Goal: Task Accomplishment & Management: Use online tool/utility

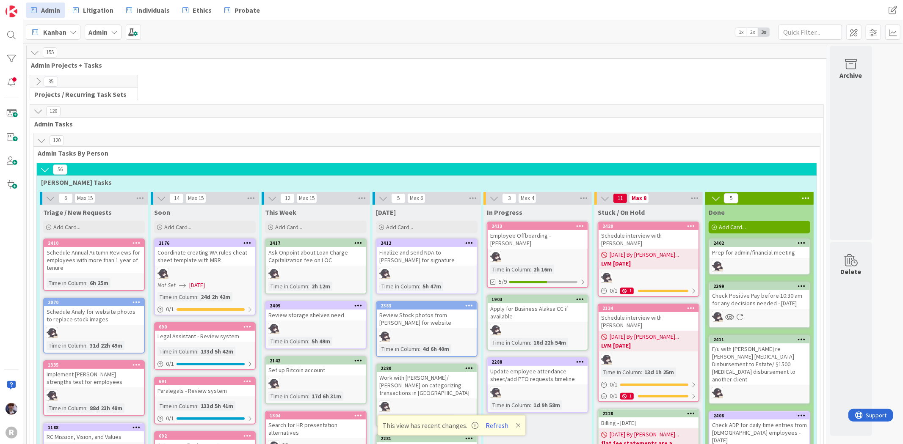
scroll to position [1035, 0]
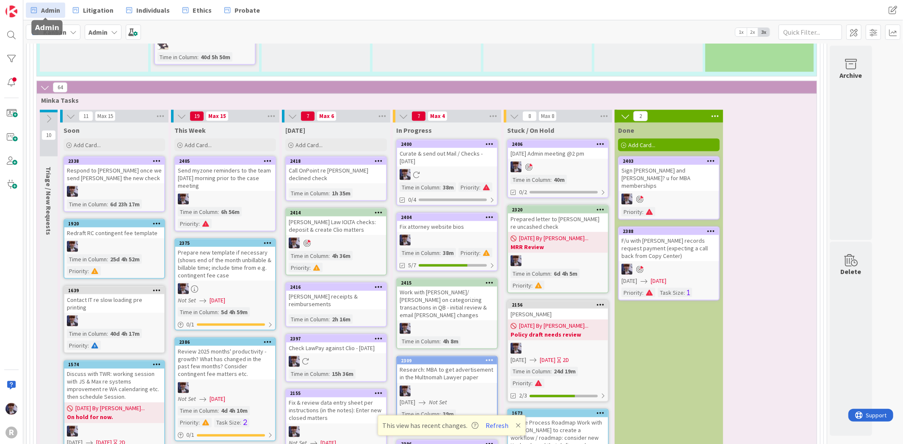
click at [57, 33] on span "Kanban" at bounding box center [54, 32] width 23 height 10
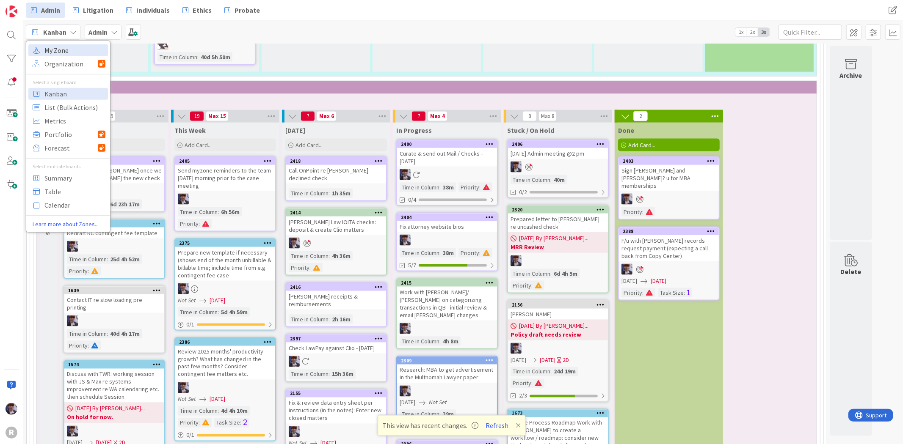
click at [57, 52] on span "My Zone" at bounding box center [74, 50] width 61 height 13
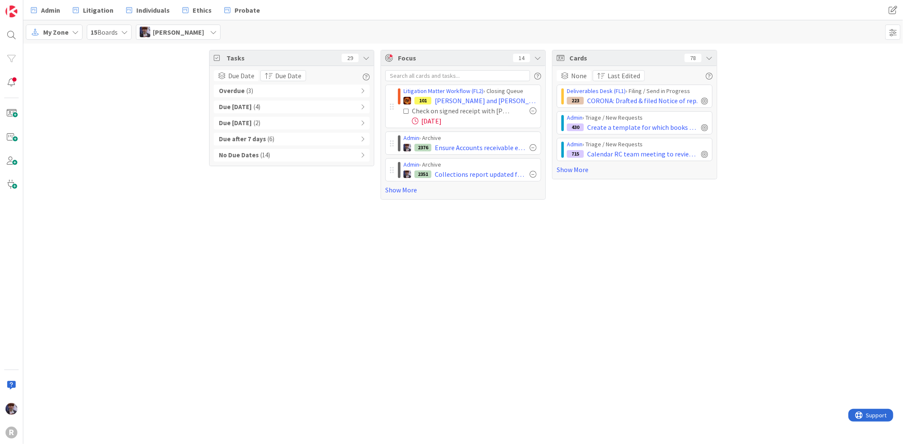
click at [182, 27] on span "[PERSON_NAME]" at bounding box center [178, 32] width 51 height 10
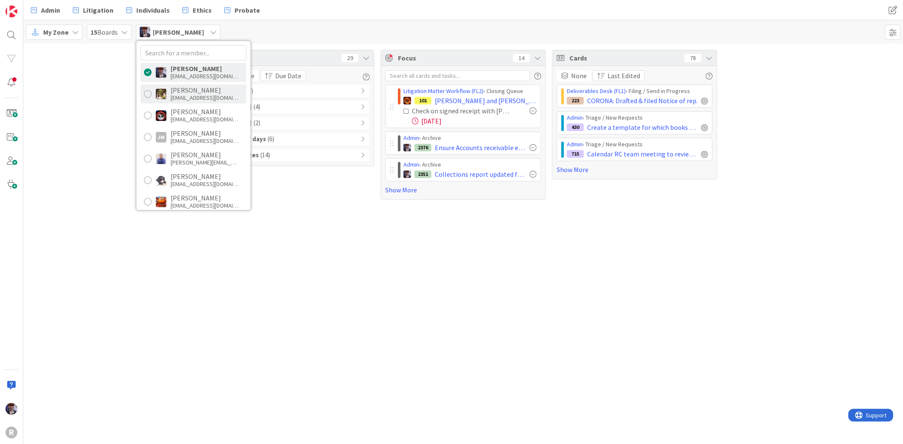
click at [191, 94] on div "[EMAIL_ADDRESS][DOMAIN_NAME]" at bounding box center [205, 98] width 68 height 8
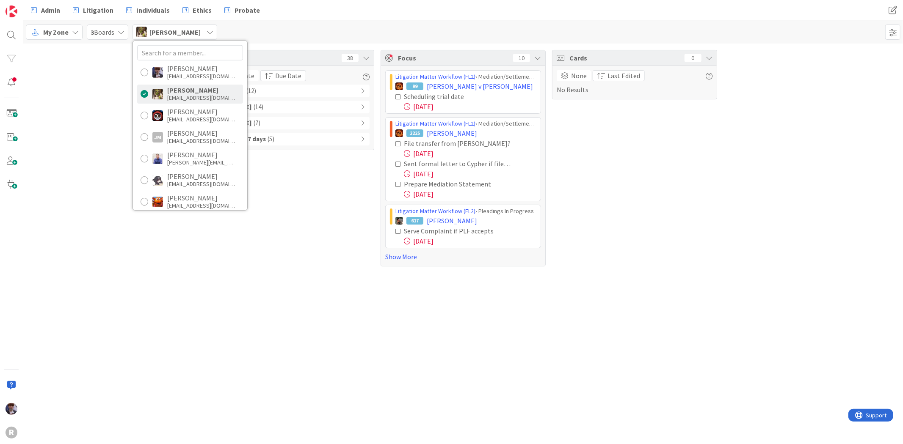
click at [120, 122] on div "Tasks 38 Due Date Due Date Overdue ( 12 ) Due [DATE] ( 14 ) Due [DATE] ( 7 ) Du…" at bounding box center [463, 158] width 880 height 229
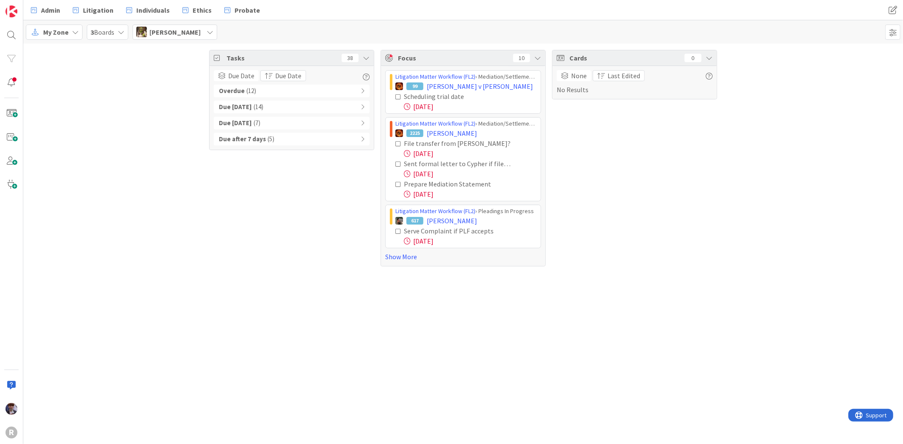
click at [174, 31] on span "[PERSON_NAME]" at bounding box center [174, 32] width 51 height 10
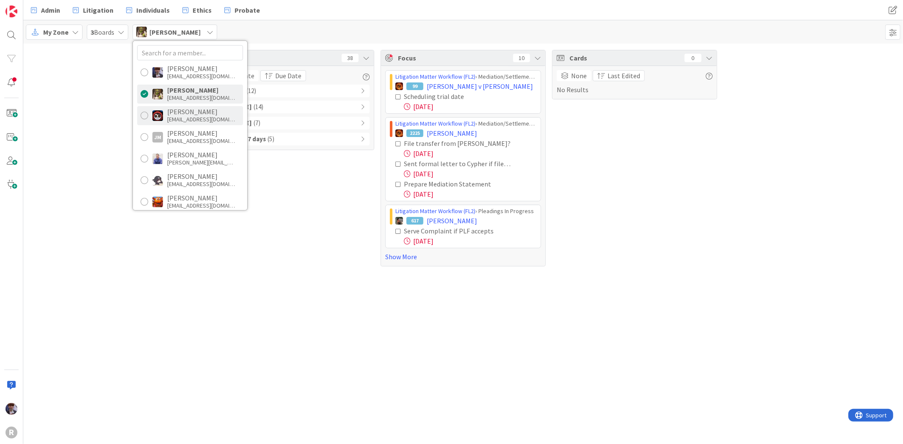
click at [185, 112] on div "[PERSON_NAME]" at bounding box center [201, 112] width 68 height 8
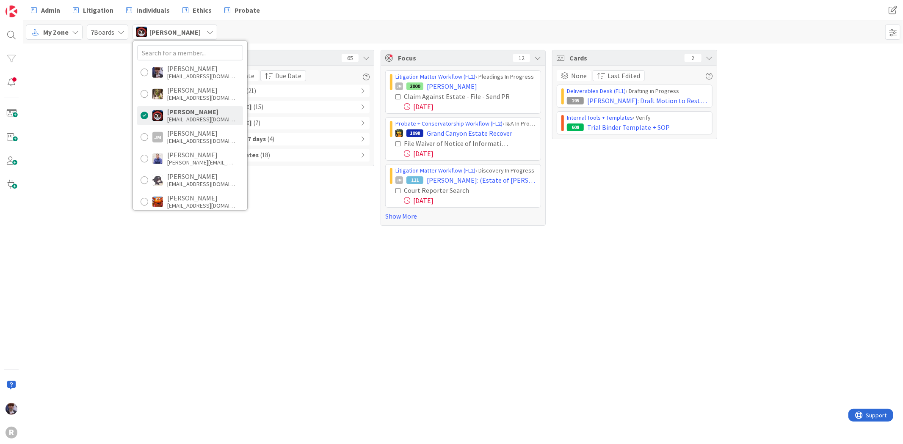
click at [340, 195] on div "Tasks 65 Due Date Due Date Overdue ( 21 ) Due [DATE] ( 15 ) Due [DATE] ( 7 ) Du…" at bounding box center [291, 138] width 165 height 176
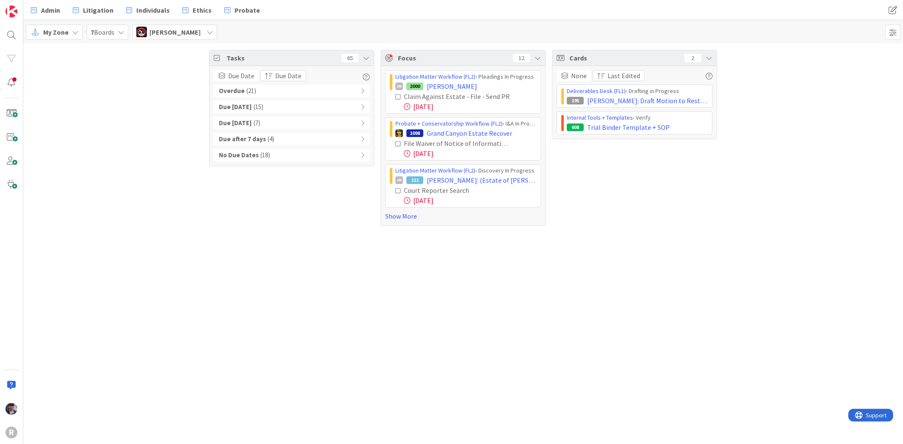
click at [202, 28] on div "[PERSON_NAME]" at bounding box center [174, 32] width 85 height 15
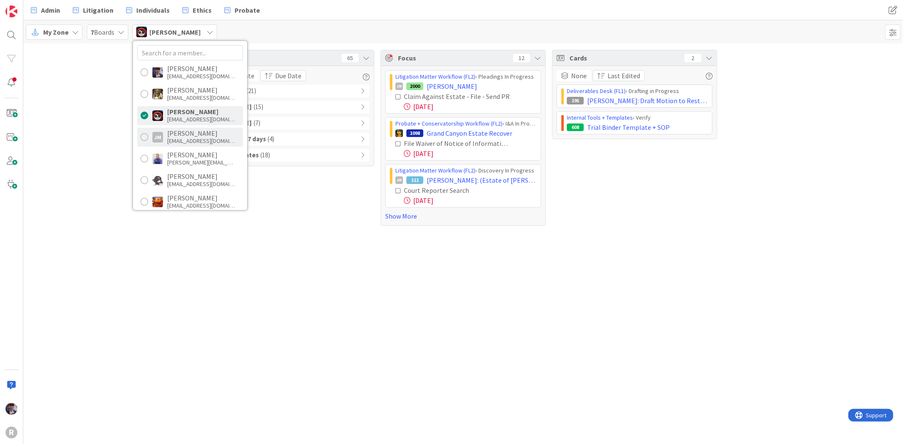
click at [208, 129] on div "[PERSON_NAME] [PERSON_NAME] [EMAIL_ADDRESS][DOMAIN_NAME]" at bounding box center [190, 136] width 106 height 19
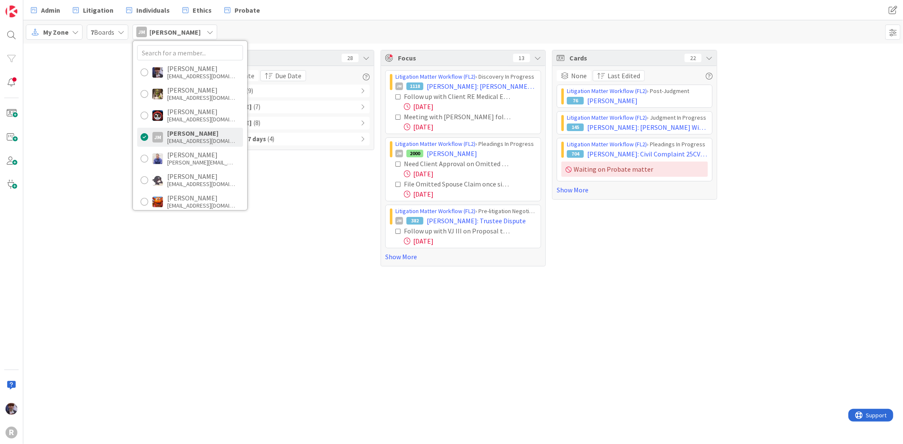
click at [303, 201] on div "Tasks 28 Due Date Due Date Overdue ( 9 ) Due [DATE] ( 7 ) Due [DATE] ( 8 ) Due …" at bounding box center [291, 158] width 165 height 217
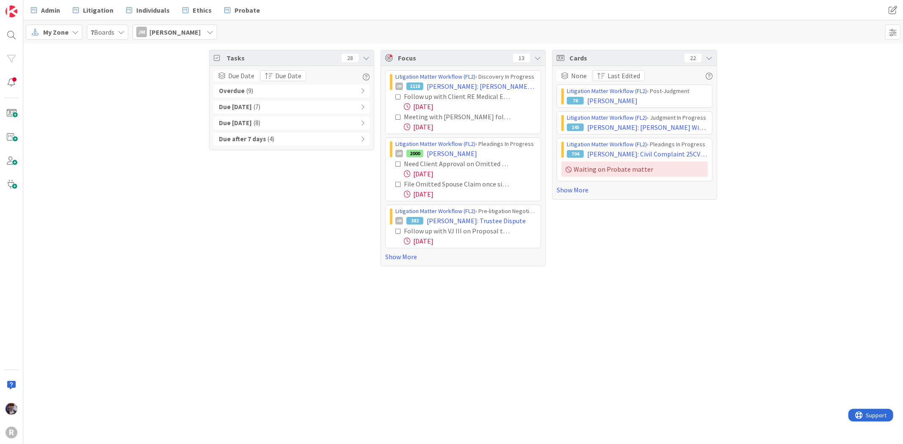
click at [273, 143] on div "Due after 7 days ( 4 )" at bounding box center [292, 139] width 156 height 13
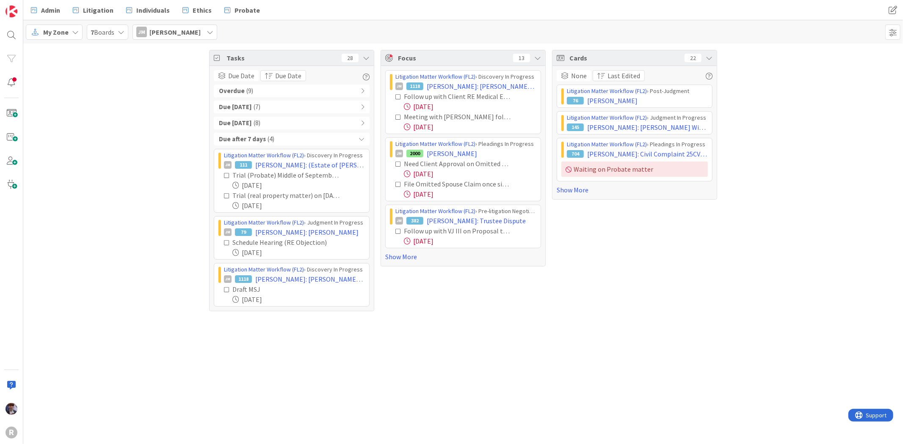
click at [275, 140] on div "Due after 7 days ( 4 )" at bounding box center [292, 139] width 156 height 13
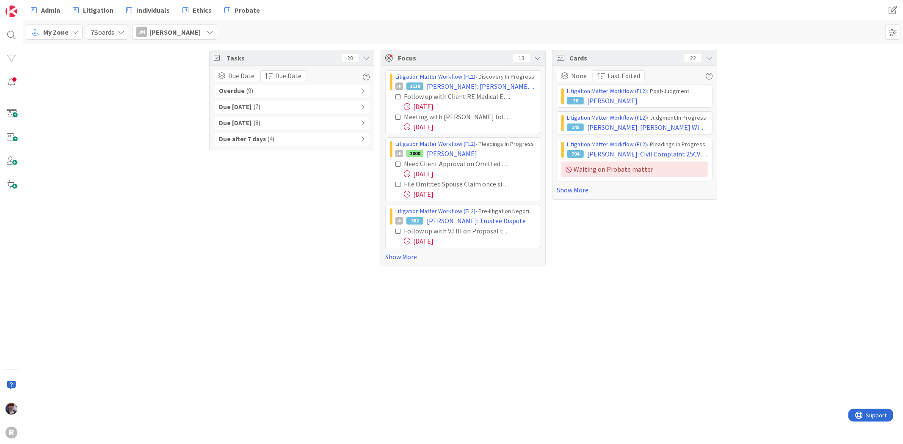
click at [189, 37] on div "[PERSON_NAME] [PERSON_NAME]" at bounding box center [174, 32] width 85 height 15
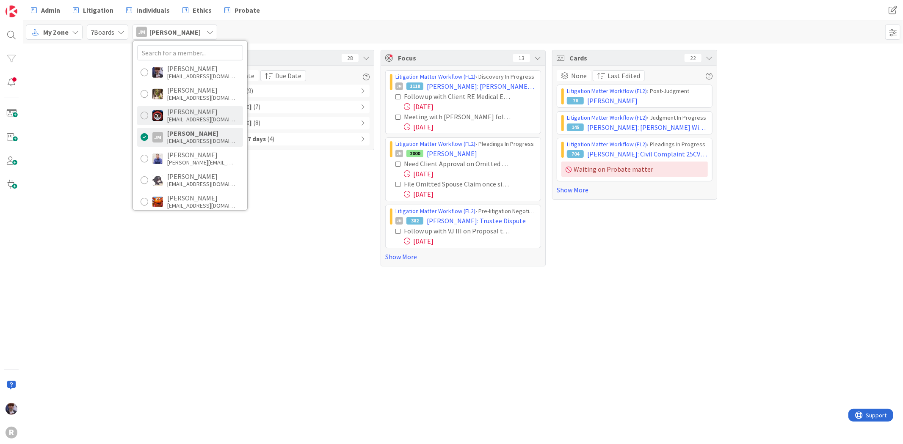
click at [185, 112] on div "[PERSON_NAME]" at bounding box center [201, 112] width 68 height 8
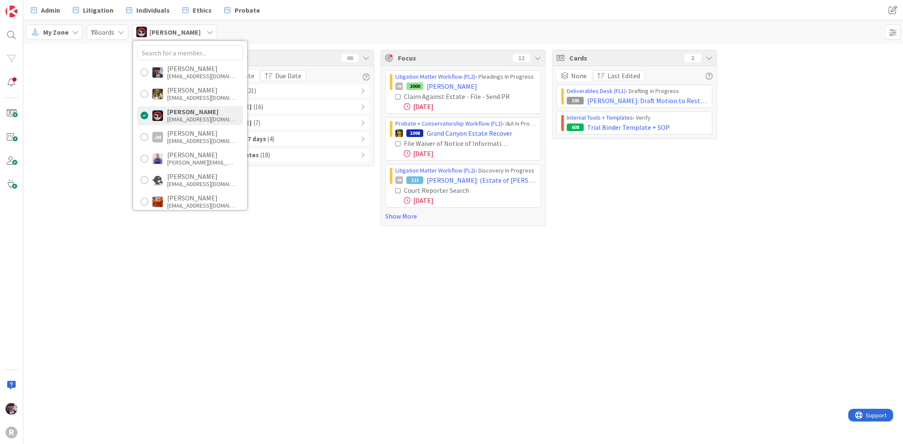
click at [109, 181] on div "Tasks 66 Due Date Due Date Overdue ( 21 ) Due [DATE] ( 16 ) Due [DATE] ( 7 ) Du…" at bounding box center [463, 138] width 880 height 189
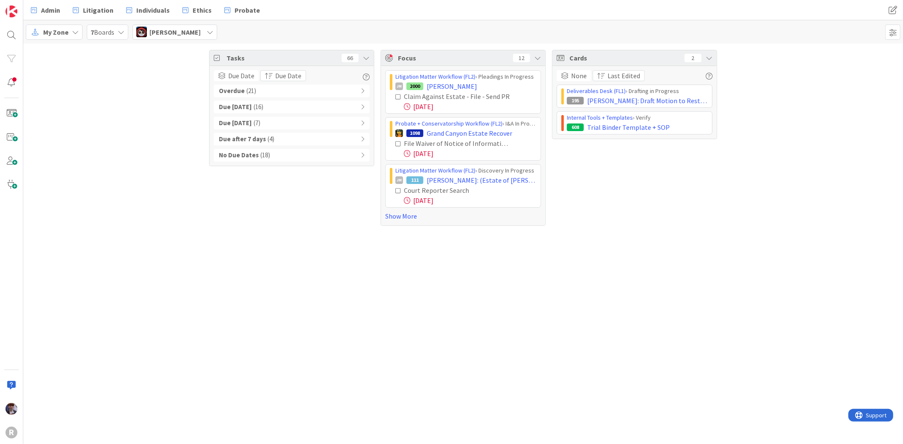
click at [167, 35] on span "[PERSON_NAME]" at bounding box center [174, 32] width 51 height 10
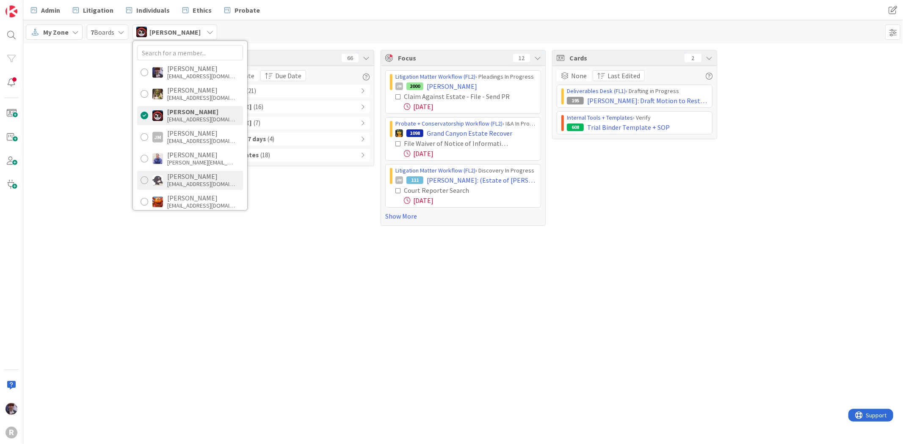
click at [178, 171] on div "[PERSON_NAME] [EMAIL_ADDRESS][DOMAIN_NAME]" at bounding box center [190, 180] width 106 height 19
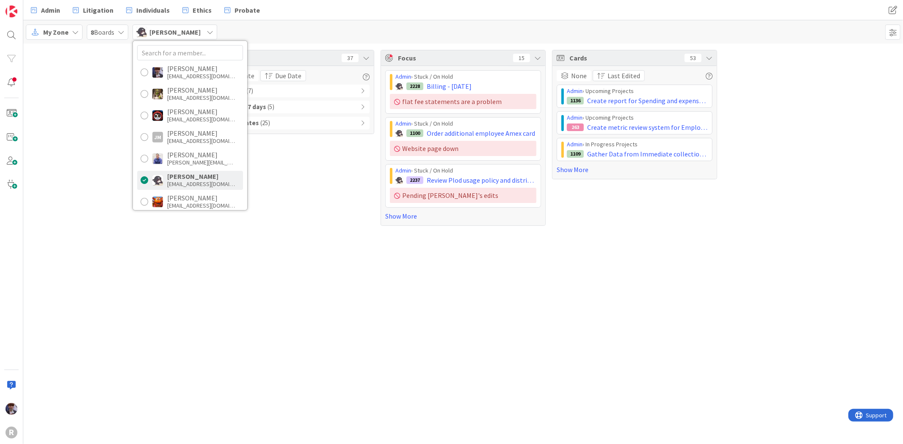
click at [127, 185] on div "Tasks 37 Due Date Due Date Overdue ( 7 ) Due after 7 days ( 5 ) No Due Dates ( …" at bounding box center [463, 138] width 880 height 189
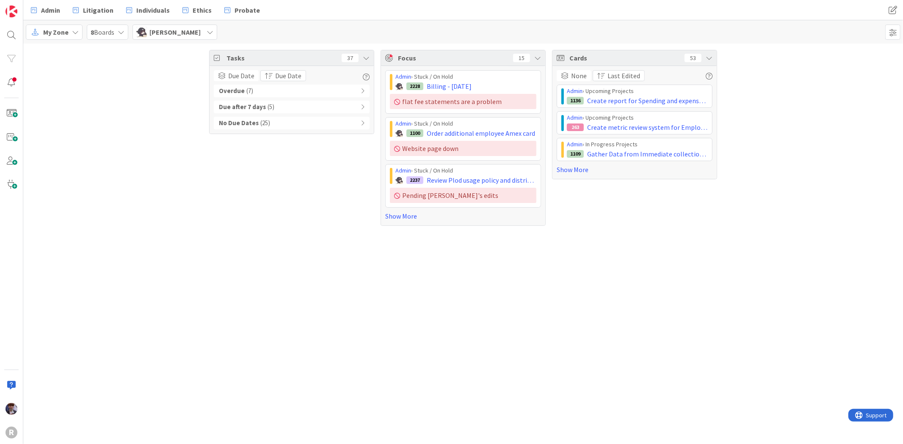
click at [319, 88] on div "Overdue ( 7 )" at bounding box center [292, 91] width 156 height 13
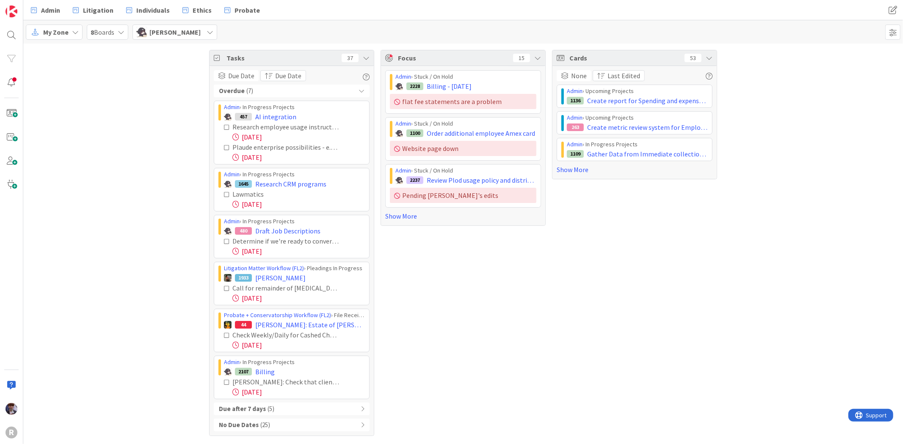
click at [319, 88] on div "Overdue ( 7 )" at bounding box center [292, 91] width 156 height 13
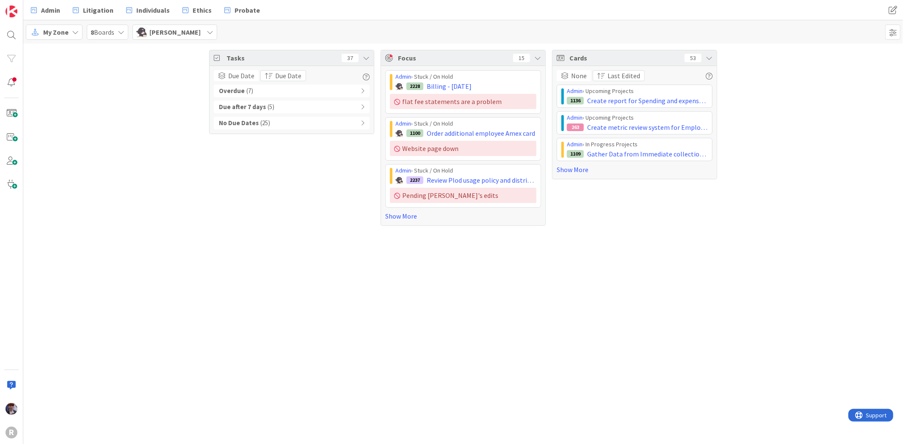
click at [167, 30] on span "[PERSON_NAME]" at bounding box center [174, 32] width 51 height 10
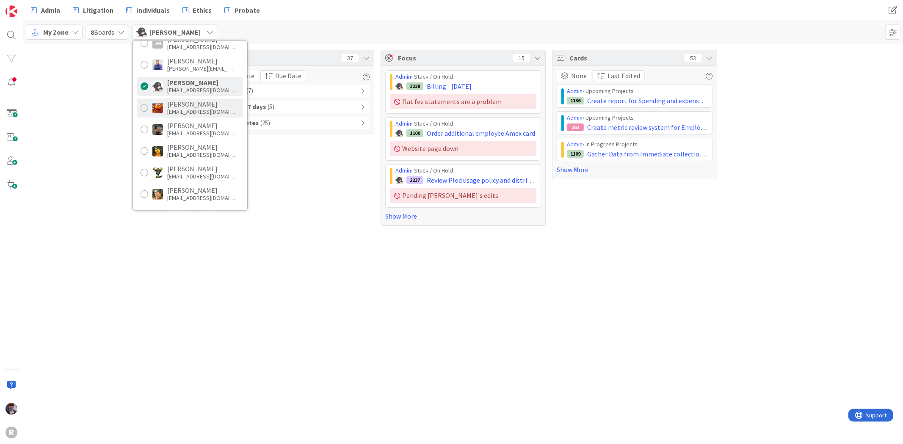
scroll to position [141, 0]
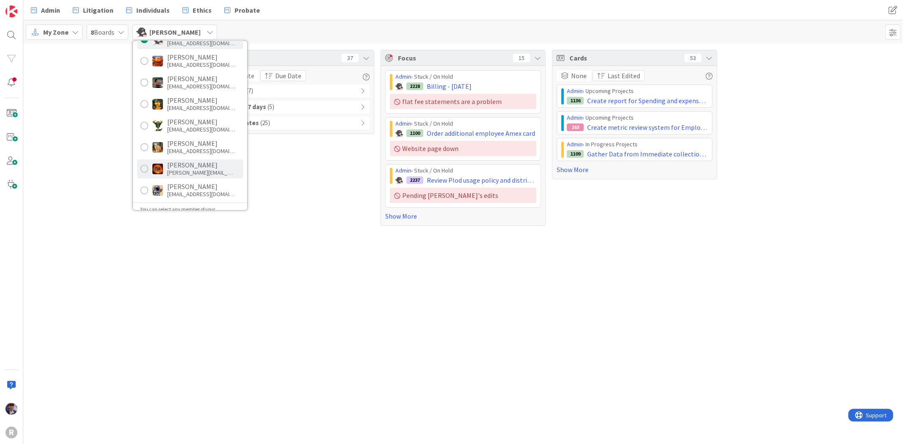
click at [185, 169] on div "[PERSON_NAME][EMAIL_ADDRESS][DOMAIN_NAME]" at bounding box center [201, 173] width 68 height 8
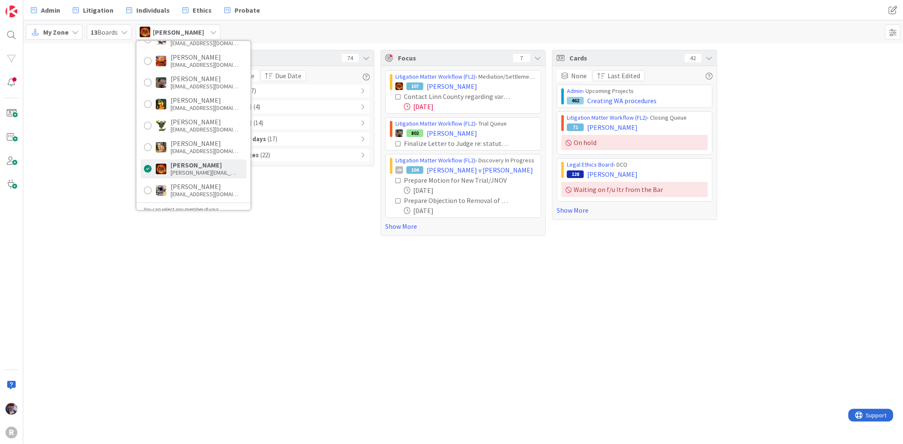
click at [102, 233] on div "Tasks 74 Due Date Due Date Overdue ( 17 ) Due [DATE] ( 4 ) Due [DATE] ( 14 ) Du…" at bounding box center [463, 143] width 880 height 199
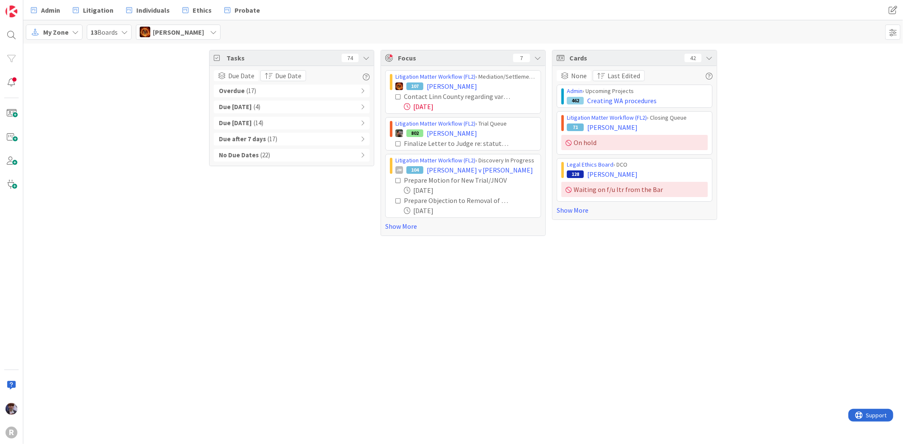
click at [176, 26] on div "[PERSON_NAME]" at bounding box center [178, 32] width 85 height 15
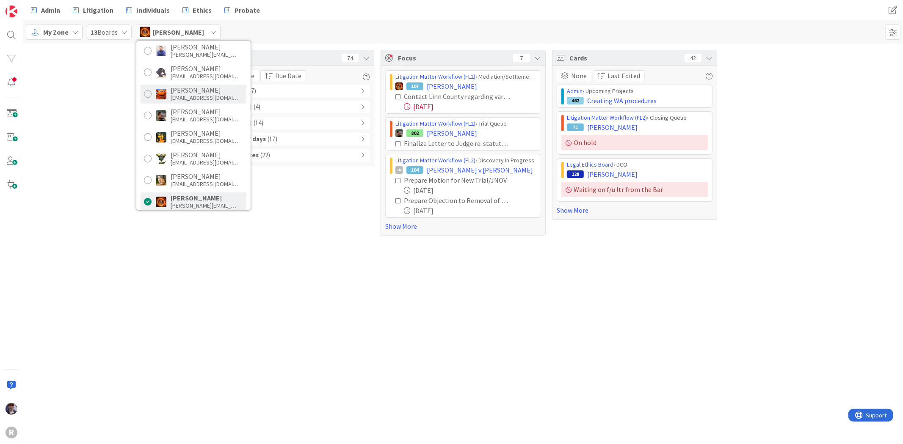
scroll to position [94, 0]
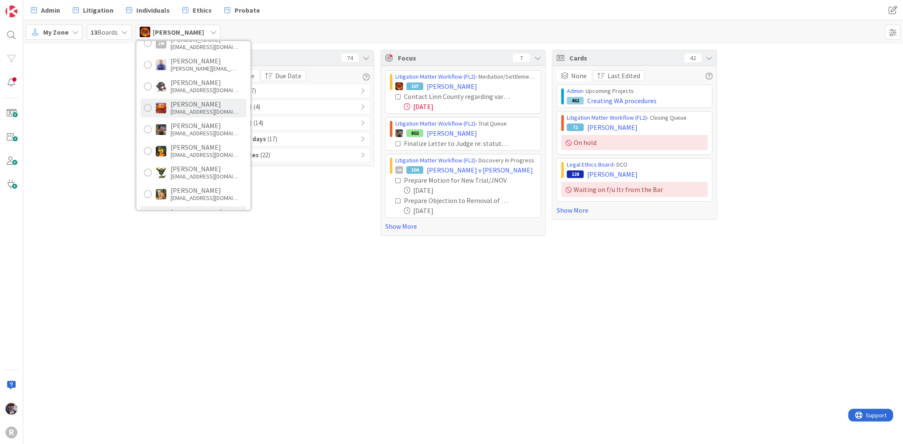
click at [196, 110] on div "[EMAIL_ADDRESS][DOMAIN_NAME]" at bounding box center [205, 112] width 68 height 8
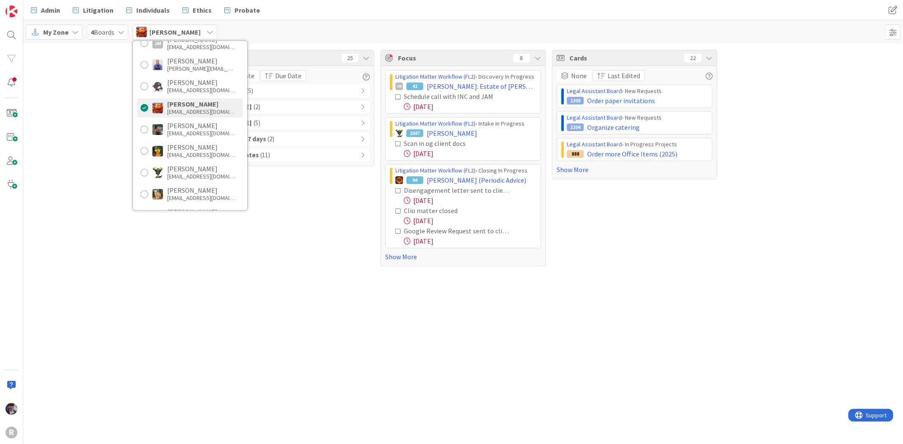
click at [111, 124] on div "Tasks 25 Due Date Due Date Overdue ( 5 ) Due [DATE] ( 2 ) Due [DATE] ( 5 ) Due …" at bounding box center [463, 158] width 880 height 229
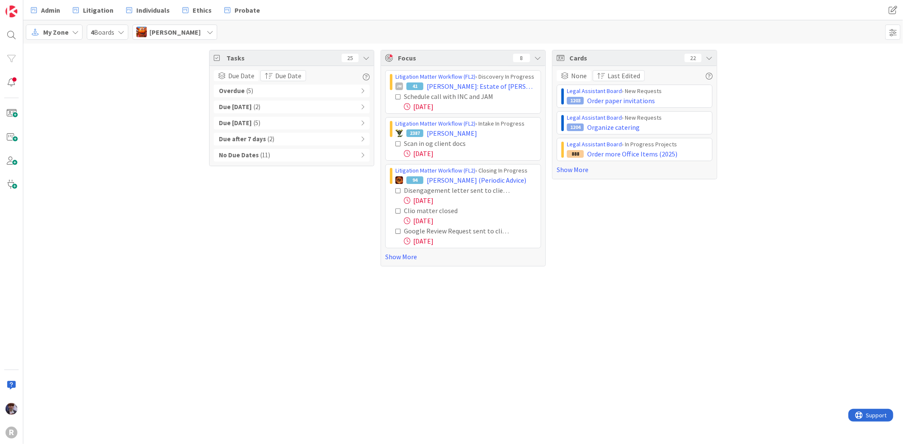
click at [187, 39] on div "[PERSON_NAME]" at bounding box center [174, 32] width 85 height 15
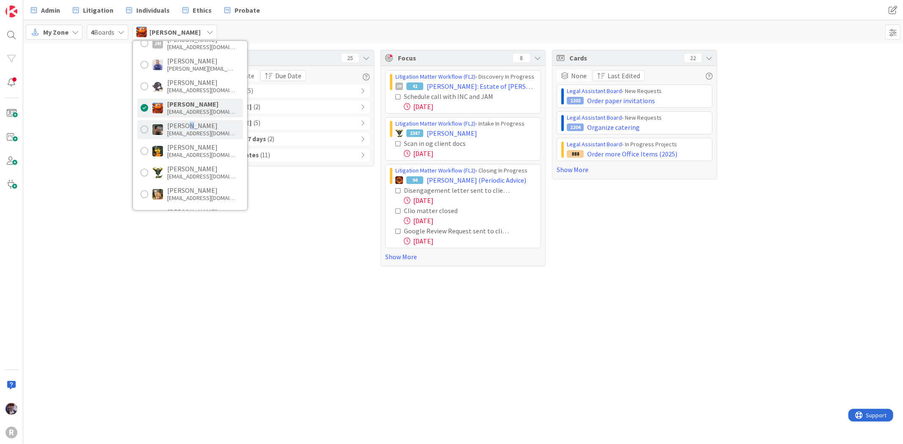
click at [190, 125] on div "[PERSON_NAME]" at bounding box center [201, 126] width 68 height 8
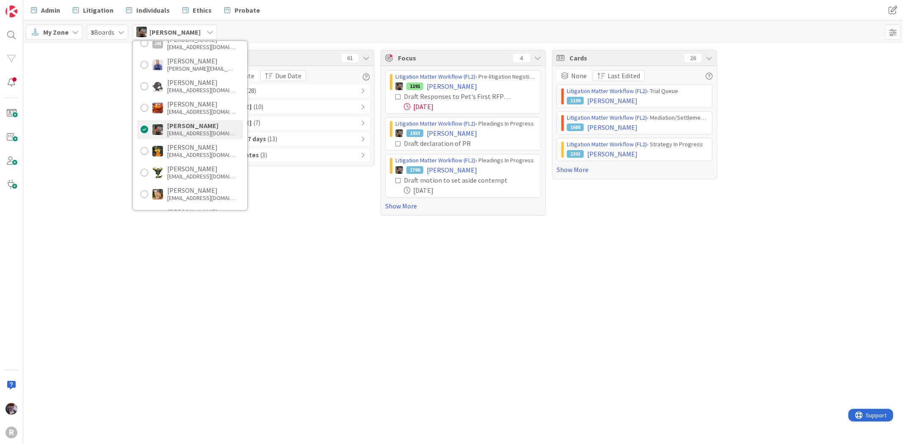
click at [337, 205] on div "Tasks 61 Due Date Due Date Overdue ( 28 ) Due [DATE] ( 10 ) Due [DATE] ( 7 ) Du…" at bounding box center [291, 133] width 165 height 166
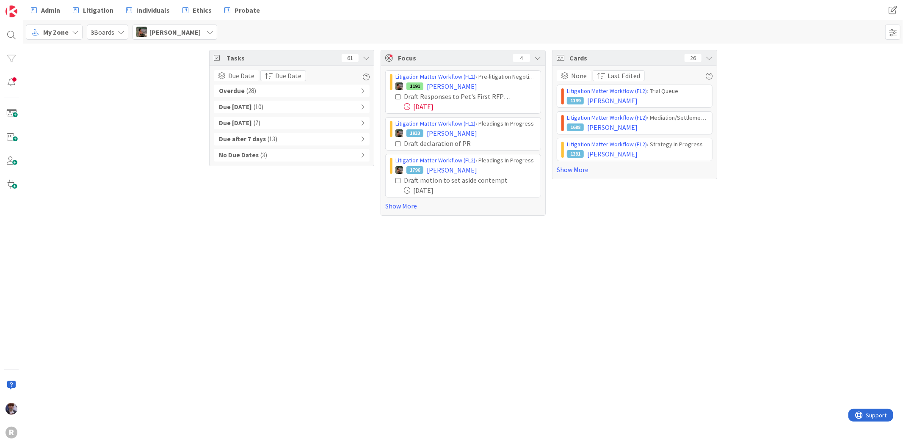
click at [189, 33] on span "[PERSON_NAME]" at bounding box center [174, 32] width 51 height 10
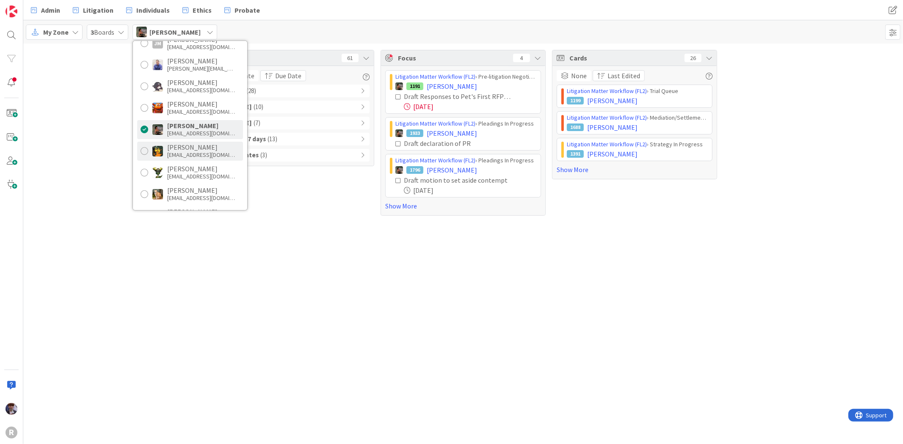
click at [197, 148] on div "[PERSON_NAME]" at bounding box center [201, 147] width 68 height 8
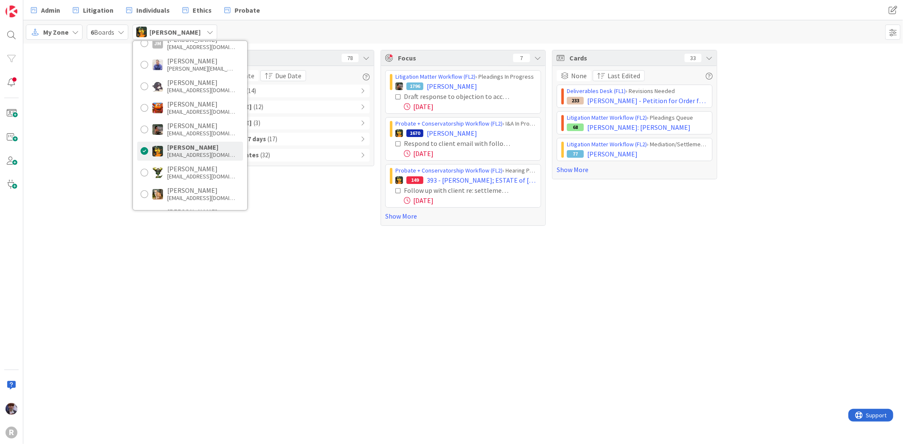
click at [295, 201] on div "Tasks 78 Due Date Due Date Overdue ( 14 ) Due [DATE] ( 12 ) Due [DATE] ( 3 ) Du…" at bounding box center [291, 138] width 165 height 176
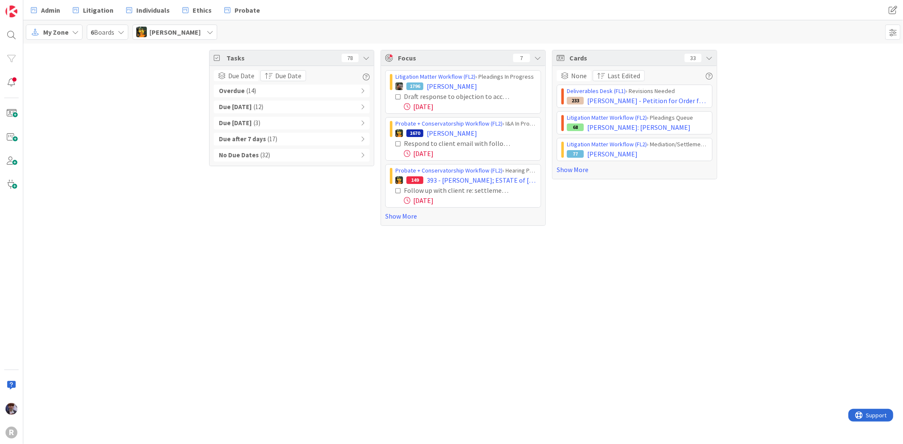
click at [176, 40] on div "My Zone 6 Boards [PERSON_NAME] Minka [PERSON_NAME] [EMAIL_ADDRESS][DOMAIN_NAME]…" at bounding box center [463, 31] width 880 height 23
click at [182, 34] on span "[PERSON_NAME]" at bounding box center [174, 32] width 51 height 10
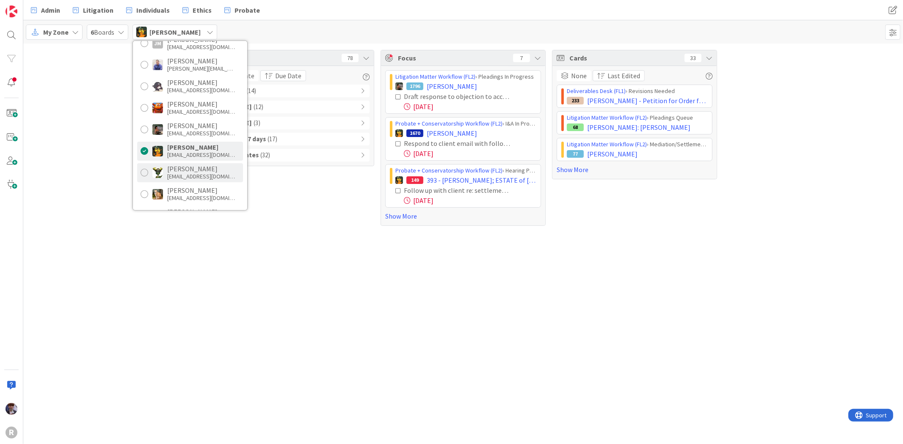
click at [208, 174] on div "[EMAIL_ADDRESS][DOMAIN_NAME]" at bounding box center [201, 177] width 68 height 8
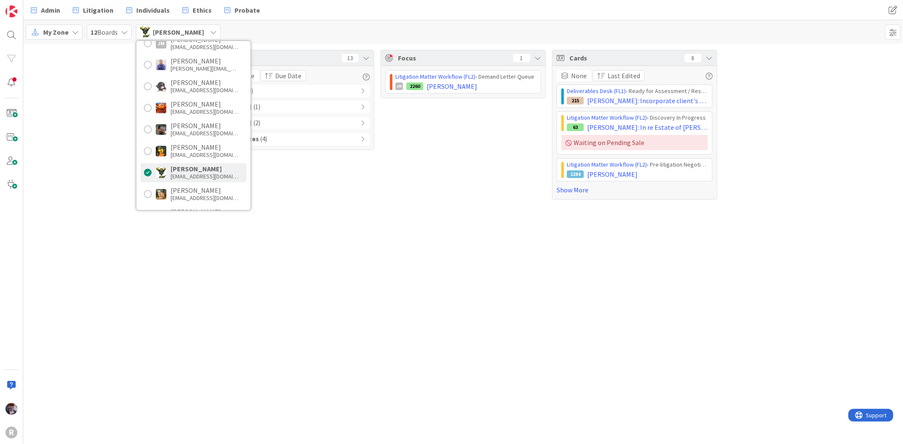
click at [97, 154] on div "Tasks 13 Due Date Due Date Overdue ( 6 ) Due [DATE] ( 1 ) Due [DATE] ( 2 ) No D…" at bounding box center [463, 125] width 880 height 163
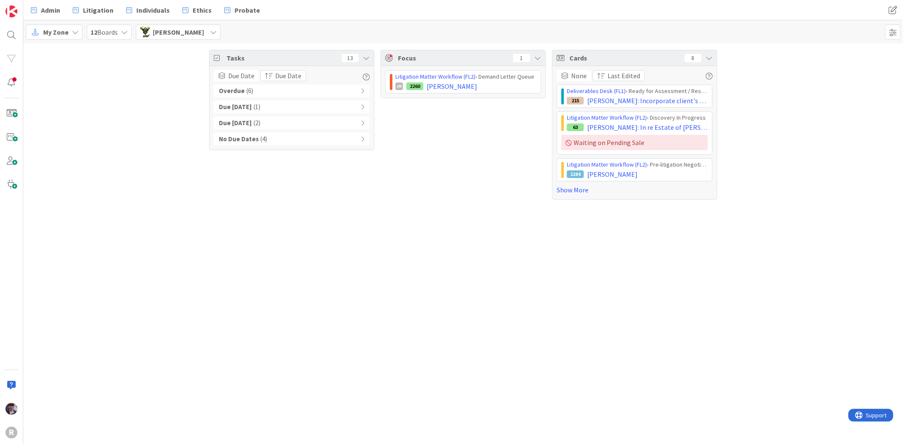
click at [184, 25] on div "[PERSON_NAME]" at bounding box center [178, 32] width 85 height 15
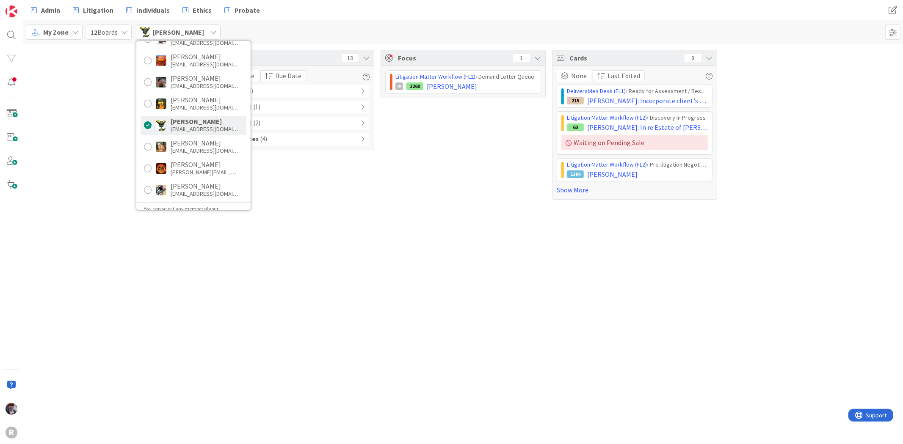
scroll to position [163, 0]
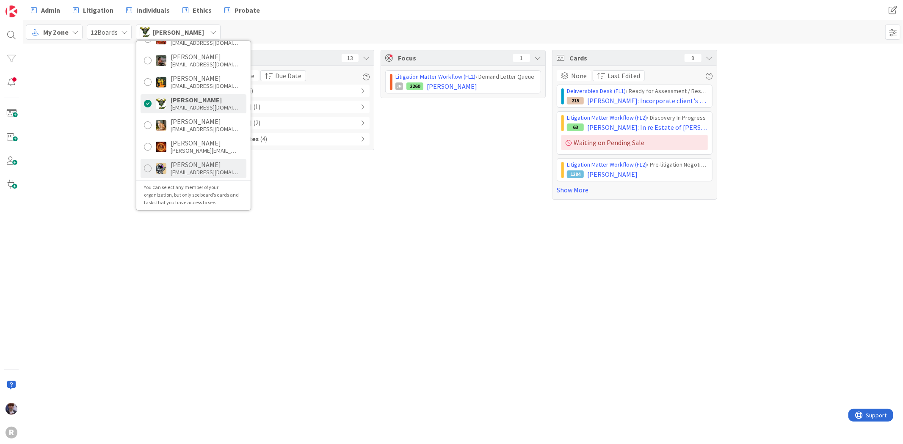
click at [185, 166] on div "[PERSON_NAME]" at bounding box center [205, 165] width 68 height 8
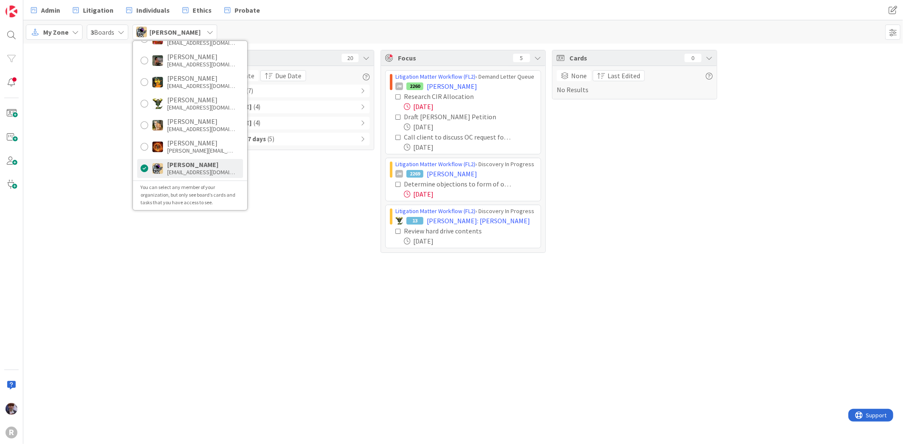
click at [66, 124] on div "Tasks 20 Due Date Due Date Overdue ( 7 ) Due [DATE] ( 4 ) Due [DATE] ( 4 ) Due …" at bounding box center [463, 152] width 880 height 216
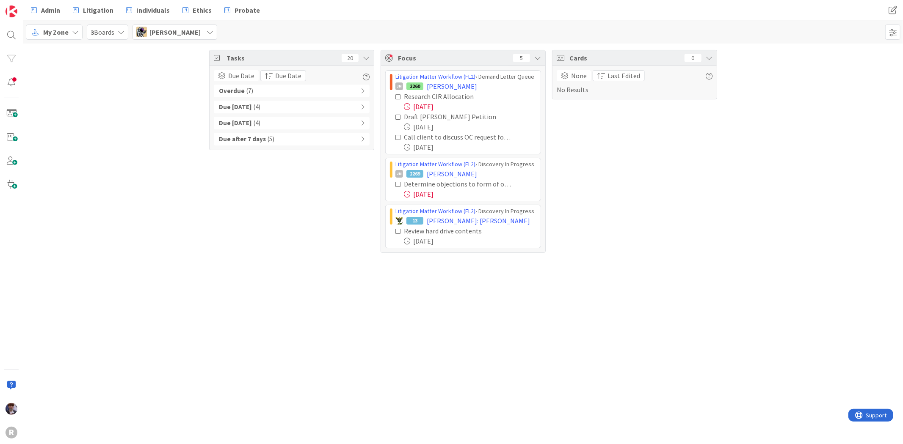
click at [191, 28] on span "[PERSON_NAME]" at bounding box center [174, 32] width 51 height 10
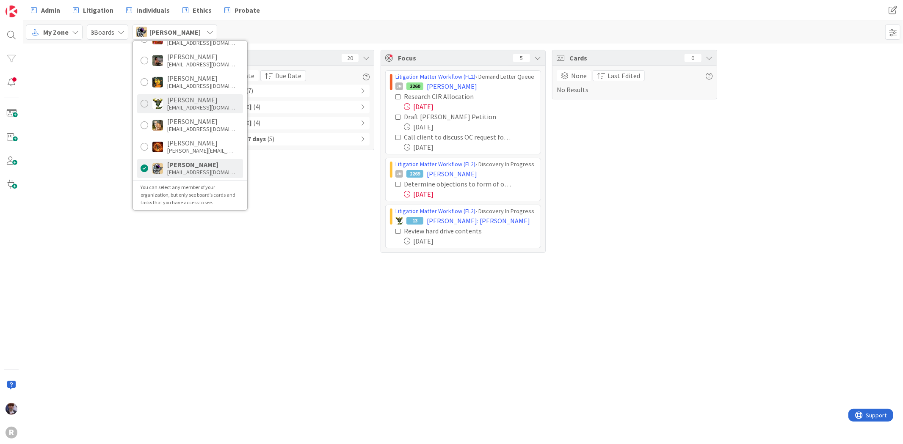
click at [184, 95] on div "Nic [PERSON_NAME] [EMAIL_ADDRESS][DOMAIN_NAME]" at bounding box center [190, 103] width 106 height 19
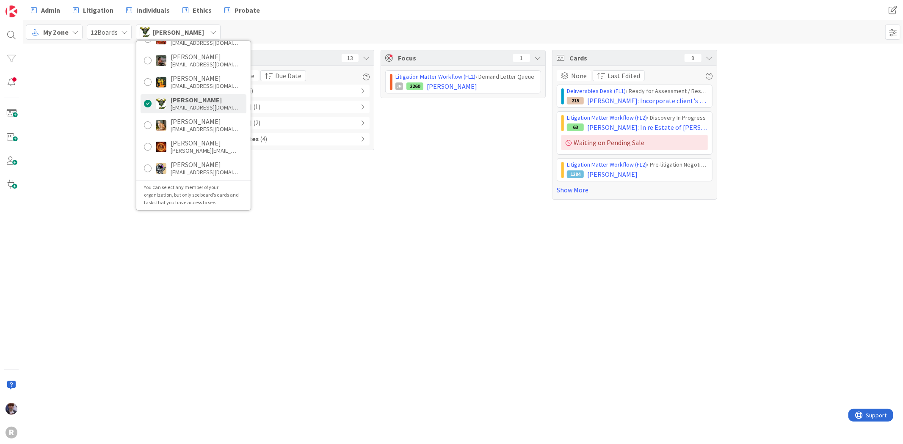
drag, startPoint x: 306, startPoint y: 341, endPoint x: 279, endPoint y: 318, distance: 35.8
click at [306, 341] on div "Tasks 13 Due Date Due Date Overdue ( 6 ) Due [DATE] ( 1 ) Due [DATE] ( 2 ) No D…" at bounding box center [463, 244] width 880 height 401
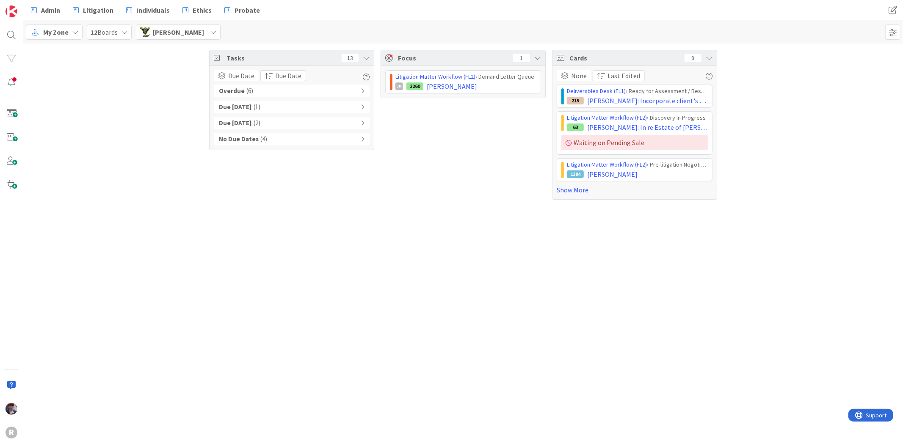
drag, startPoint x: 173, startPoint y: 30, endPoint x: 177, endPoint y: 37, distance: 7.4
click at [173, 30] on span "[PERSON_NAME]" at bounding box center [178, 32] width 51 height 10
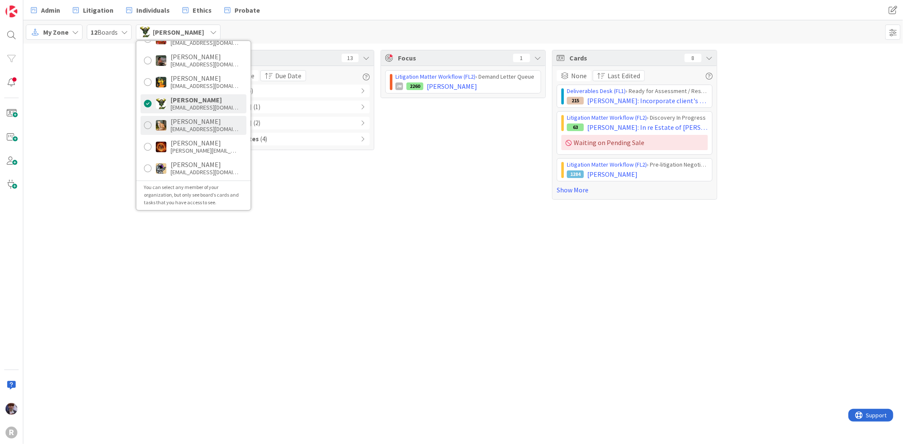
click at [203, 129] on div "[EMAIL_ADDRESS][DOMAIN_NAME]" at bounding box center [205, 129] width 68 height 8
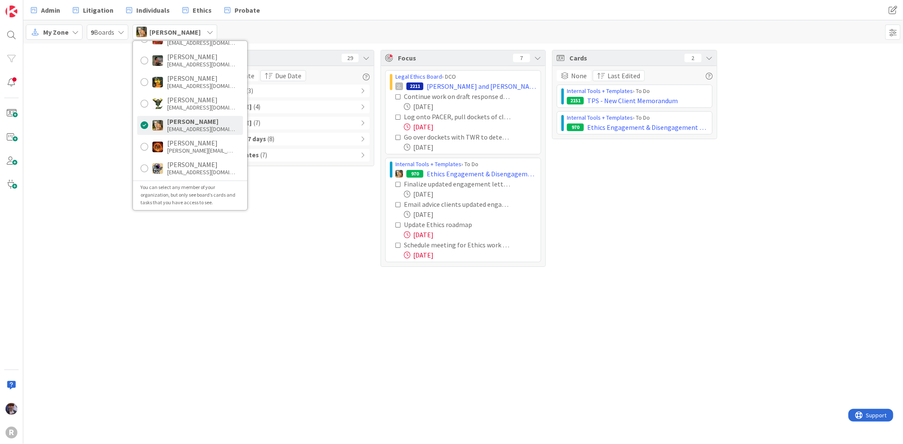
click at [103, 123] on div "Tasks 29 Due Date Due Date Overdue ( 3 ) Due [DATE] ( 4 ) Due [DATE] ( 7 ) Due …" at bounding box center [463, 159] width 880 height 230
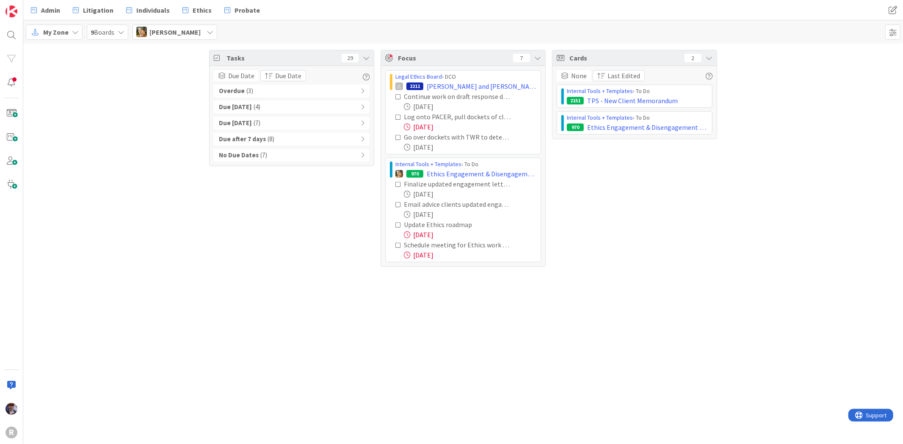
click at [178, 39] on div "[PERSON_NAME]" at bounding box center [174, 32] width 85 height 15
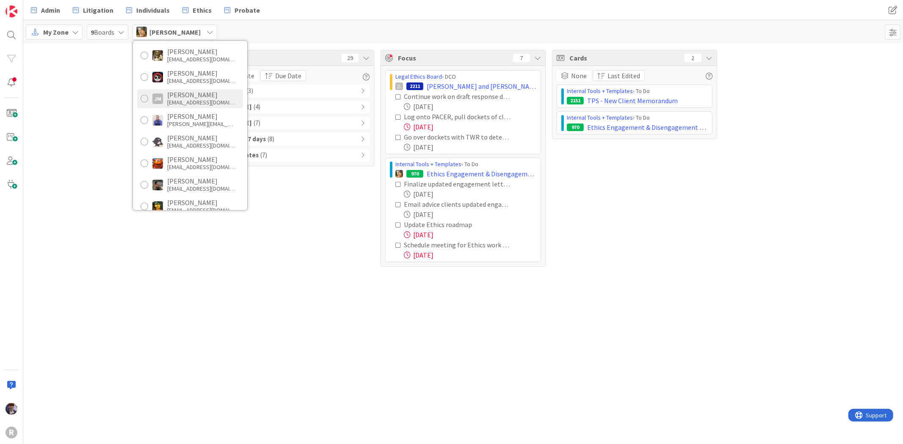
scroll to position [0, 0]
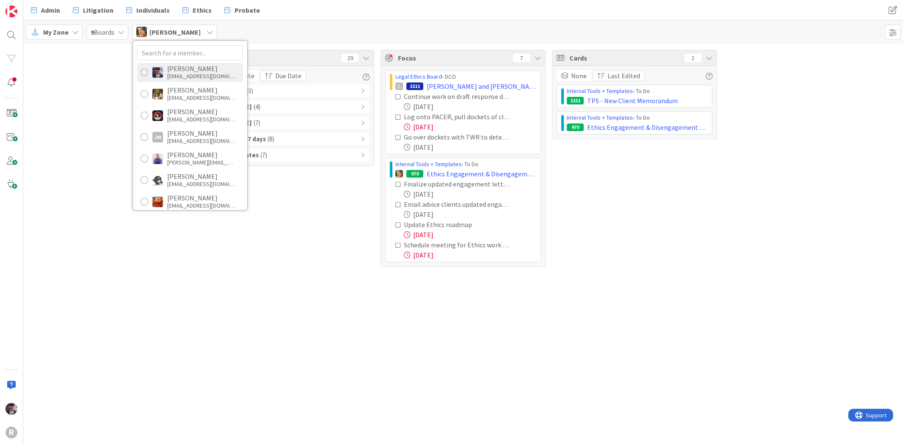
click at [178, 73] on div "[EMAIL_ADDRESS][DOMAIN_NAME]" at bounding box center [201, 76] width 68 height 8
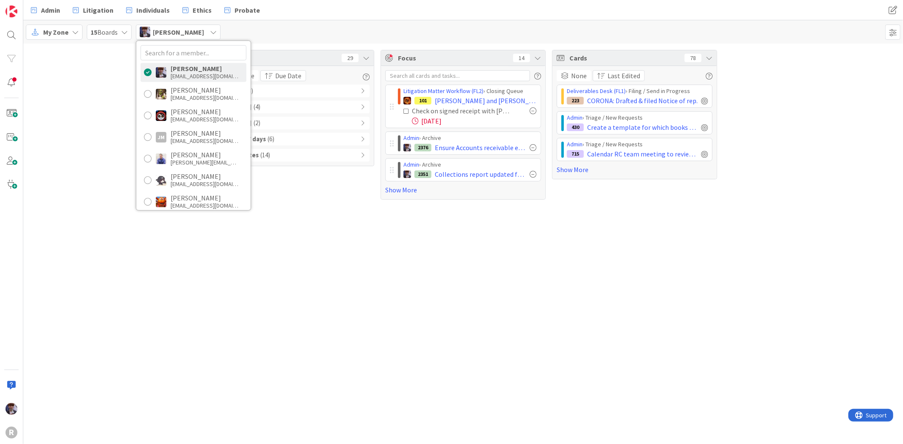
click at [83, 127] on div "Tasks 29 Due Date Due Date Overdue ( 3 ) Due [DATE] ( 4 ) Due [DATE] ( 2 ) Due …" at bounding box center [463, 125] width 880 height 163
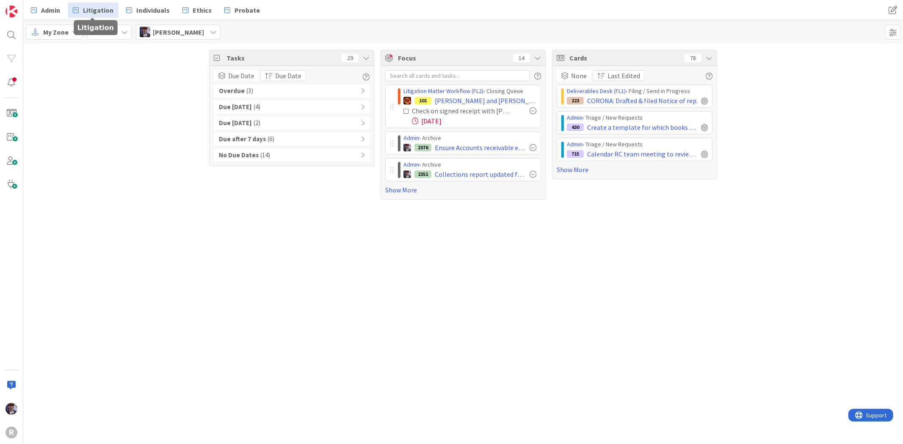
click at [97, 9] on span "Litigation" at bounding box center [98, 10] width 30 height 10
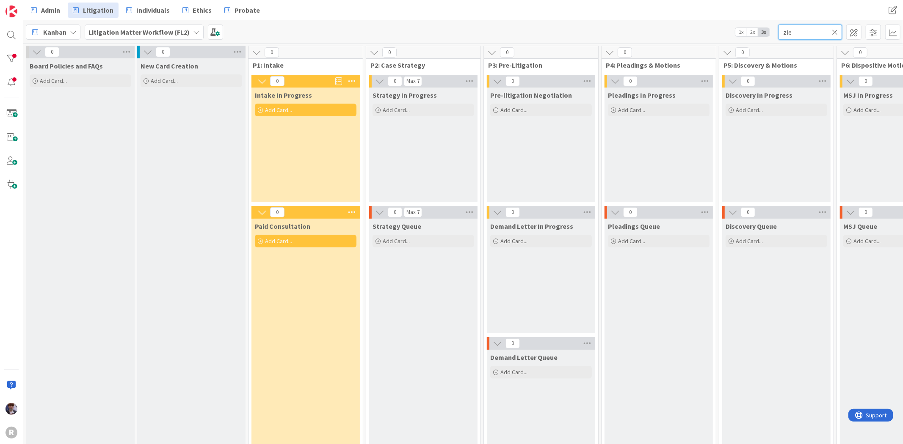
drag, startPoint x: 826, startPoint y: 34, endPoint x: 728, endPoint y: 45, distance: 98.4
click at [728, 45] on div "Admin Litigation Individuals Ethics Probate Admin Litigation Individuals Ethics…" at bounding box center [463, 222] width 880 height 444
type input "[PERSON_NAME]"
click at [806, 37] on input "[PERSON_NAME]" at bounding box center [809, 32] width 63 height 15
click at [808, 33] on input "[PERSON_NAME]" at bounding box center [809, 32] width 63 height 15
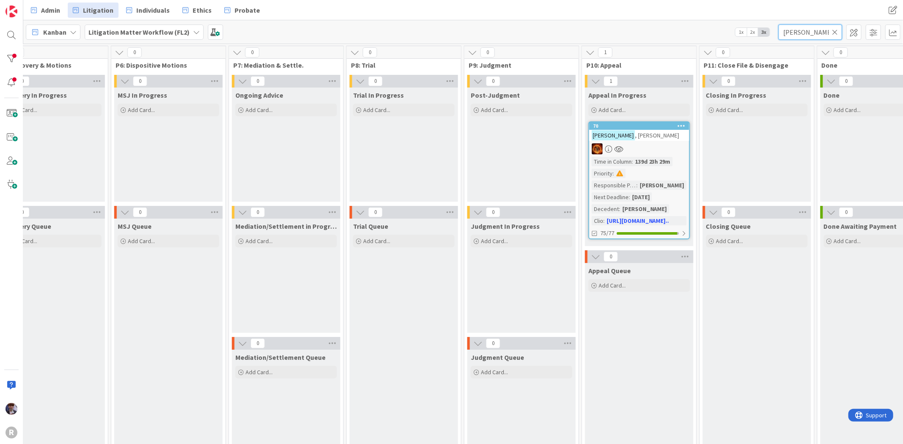
scroll to position [0, 810]
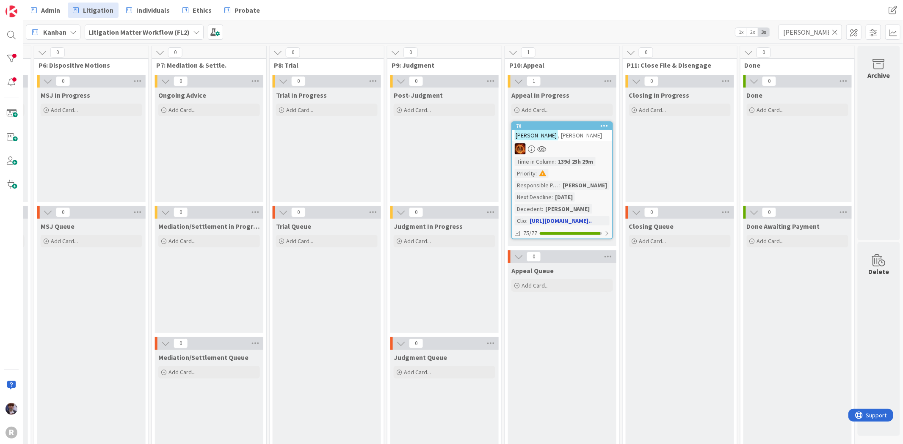
click at [558, 147] on div at bounding box center [562, 148] width 100 height 11
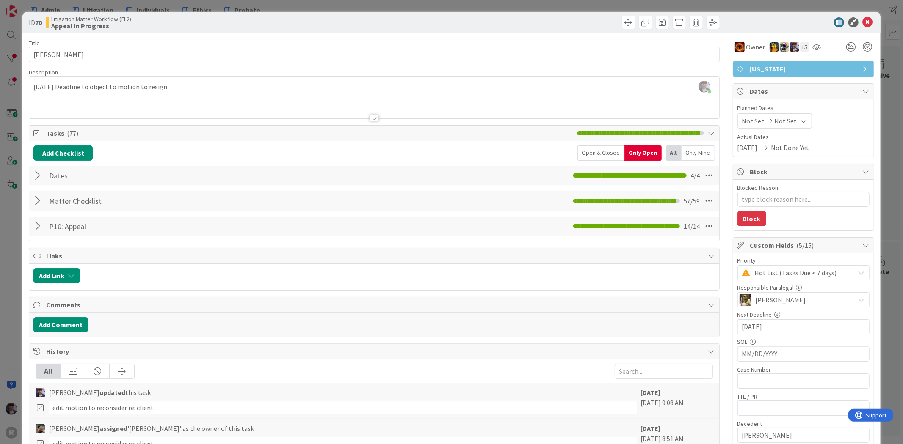
click at [39, 205] on div at bounding box center [38, 200] width 11 height 15
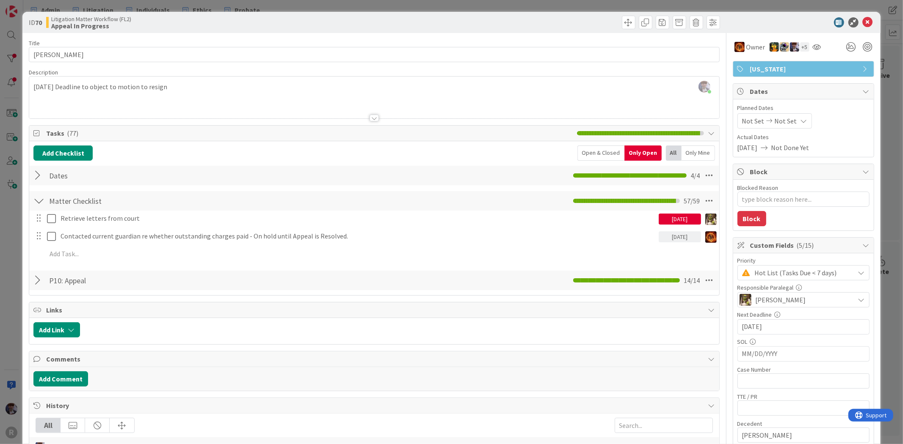
type textarea "x"
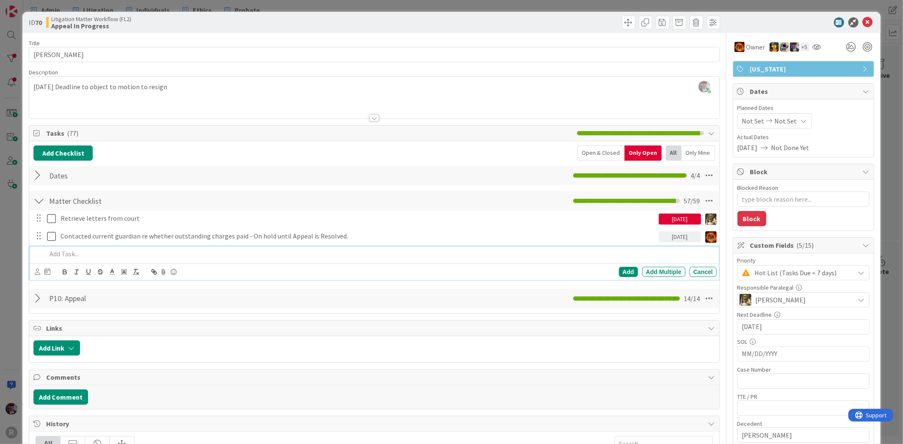
click at [156, 254] on p at bounding box center [380, 254] width 666 height 10
click at [196, 254] on p "Confirm numbers for attorneys fees" at bounding box center [380, 254] width 666 height 10
click at [854, 19] on div at bounding box center [799, 22] width 150 height 10
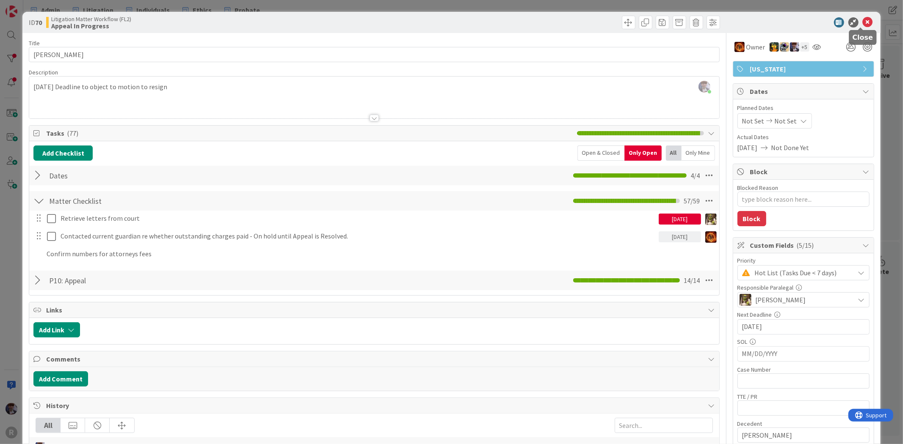
click at [867, 19] on div "ID 70 Litigation Matter Workflow (FL2) Appeal In Progress" at bounding box center [451, 22] width 858 height 21
click at [863, 25] on icon at bounding box center [868, 22] width 10 height 10
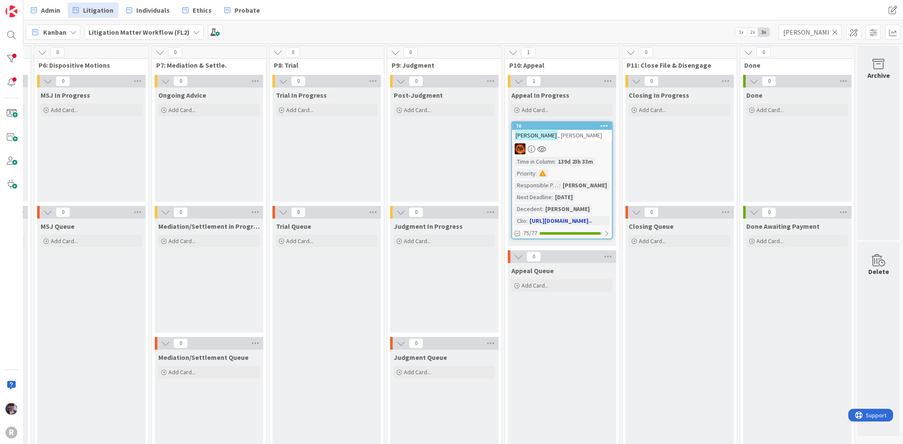
click at [585, 134] on div "[PERSON_NAME]" at bounding box center [562, 135] width 100 height 11
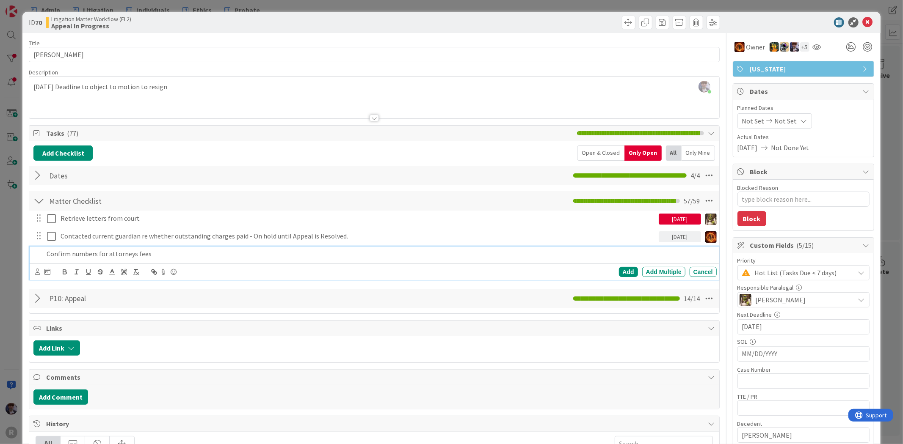
click at [69, 255] on p "Confirm numbers for attorneys fees" at bounding box center [380, 254] width 666 height 10
click at [38, 275] on icon at bounding box center [38, 272] width 6 height 6
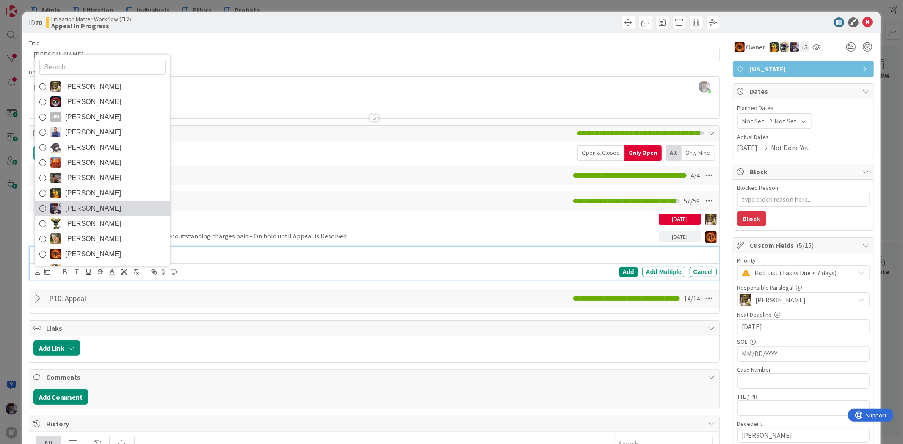
click at [83, 203] on span "[PERSON_NAME]" at bounding box center [93, 208] width 56 height 13
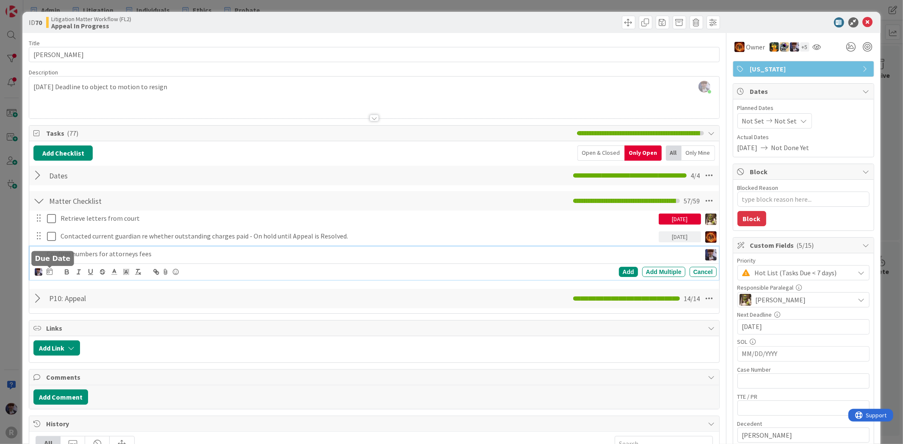
click at [50, 271] on icon at bounding box center [50, 271] width 6 height 7
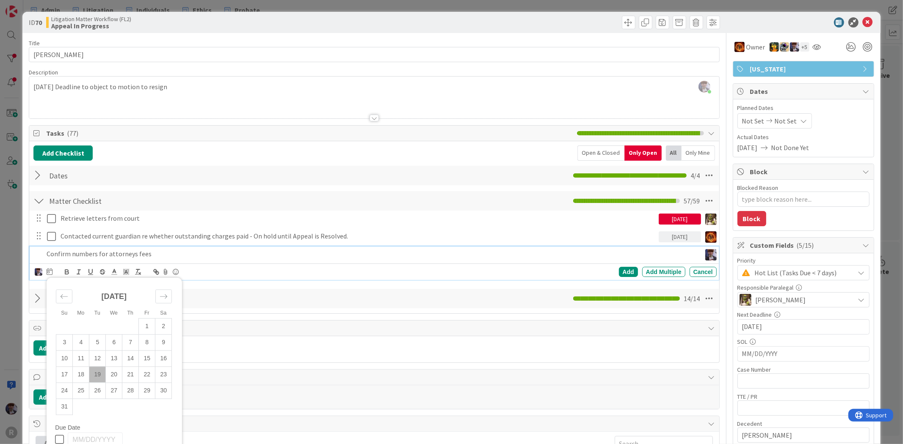
click at [100, 376] on td "19" at bounding box center [97, 375] width 17 height 16
click at [83, 376] on td "18" at bounding box center [81, 375] width 17 height 16
click at [624, 273] on div "Add" at bounding box center [628, 272] width 19 height 10
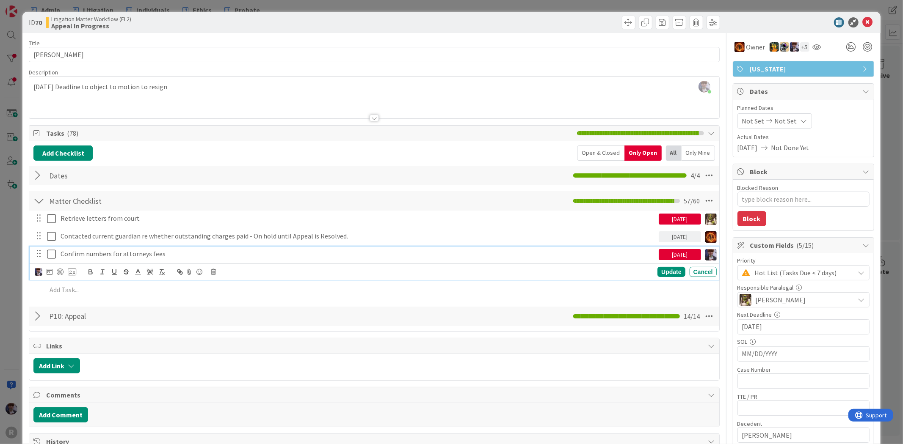
click at [162, 255] on p "Confirm numbers for attorneys fees" at bounding box center [358, 254] width 595 height 10
click at [59, 273] on div at bounding box center [60, 272] width 7 height 7
click at [52, 256] on icon at bounding box center [53, 254] width 13 height 10
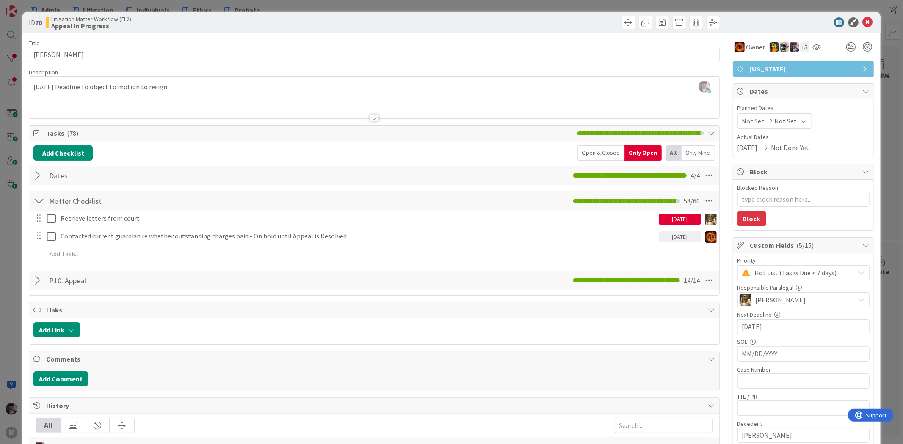
type textarea "x"
click at [16, 280] on div "ID 70 Litigation Matter Workflow (FL2) Appeal In Progress Title 12 / 128 [PERSO…" at bounding box center [451, 222] width 903 height 444
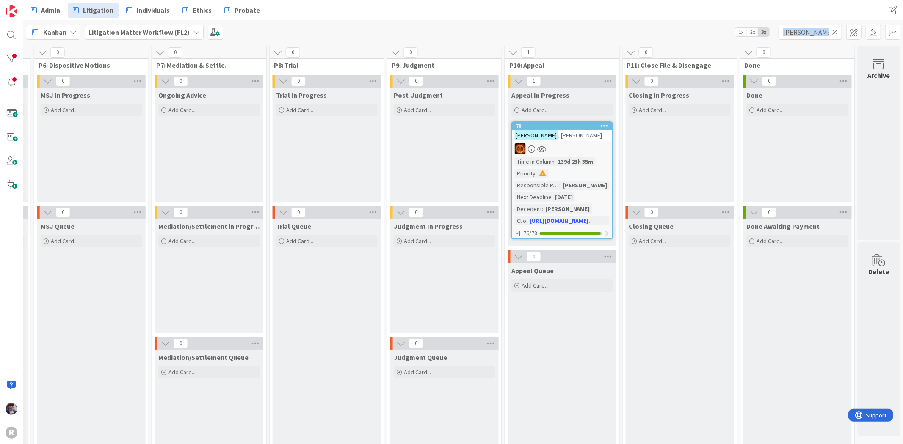
drag, startPoint x: 806, startPoint y: 22, endPoint x: 778, endPoint y: 28, distance: 28.9
click at [778, 28] on div "Kanban Litigation Matter Workflow (FL2) 1x 2x 3x [PERSON_NAME]" at bounding box center [463, 31] width 880 height 23
click at [817, 34] on input "[PERSON_NAME]" at bounding box center [809, 32] width 63 height 15
click at [816, 33] on input "[PERSON_NAME]" at bounding box center [809, 32] width 63 height 15
type input "[PERSON_NAME]"
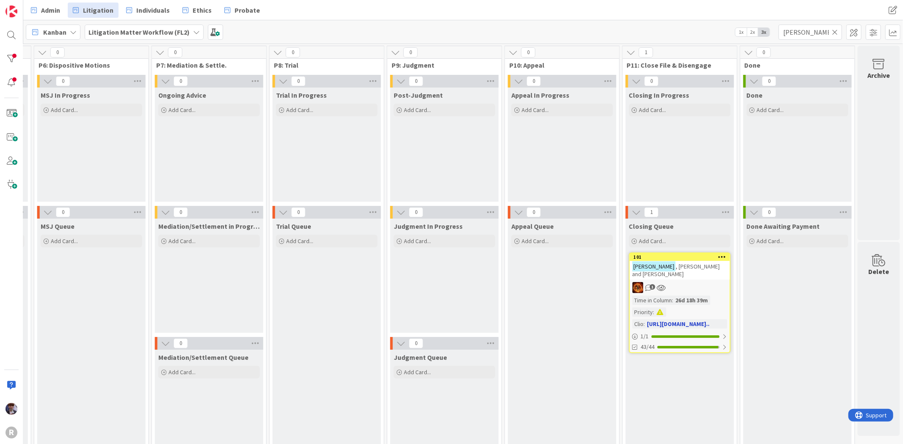
click at [705, 282] on div "1" at bounding box center [680, 287] width 100 height 11
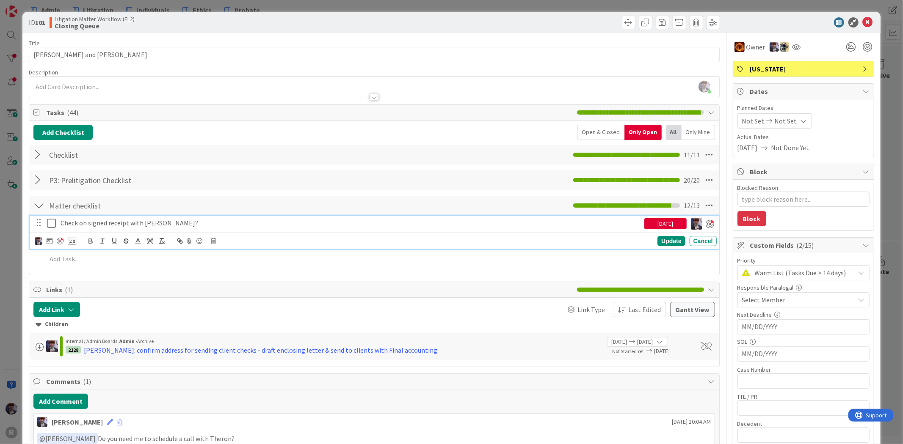
click at [48, 224] on icon at bounding box center [53, 223] width 13 height 10
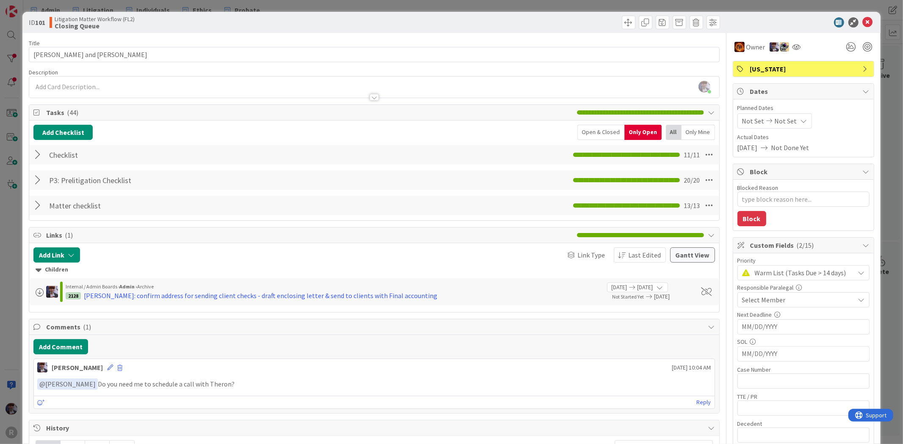
click at [19, 240] on div "ID 101 Litigation Matter Workflow (FL2) Closing Queue Title 19 / 128 [PERSON_NA…" at bounding box center [451, 222] width 903 height 444
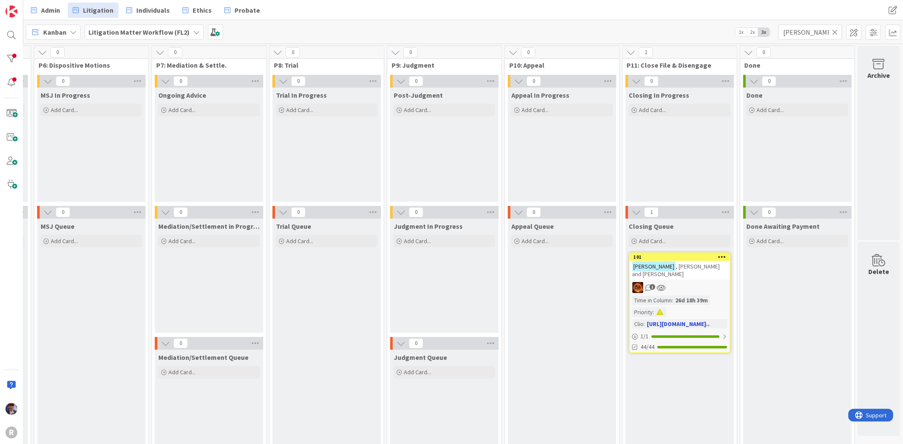
click at [703, 273] on link "101 [PERSON_NAME] and [PERSON_NAME] 1 Time in Column : 26d 18h 39m Priority : C…" at bounding box center [680, 303] width 102 height 101
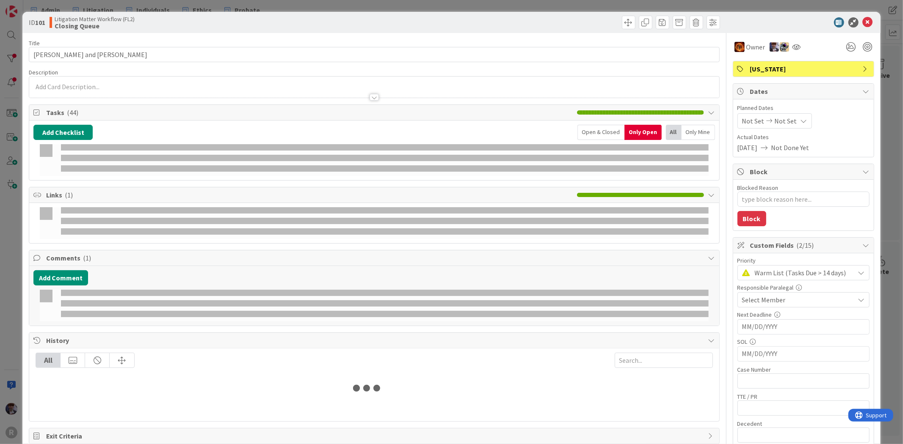
type textarea "x"
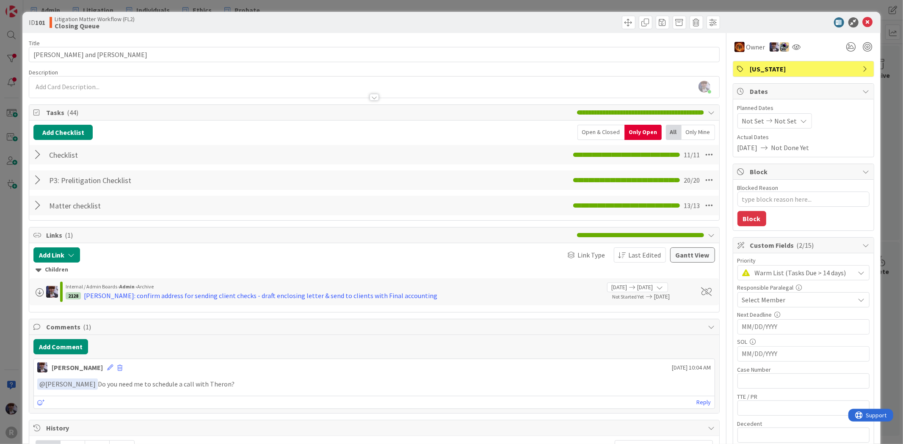
click at [880, 174] on div "ID 101 Litigation Matter Workflow (FL2) Closing Queue Title 19 / 128 [PERSON_NA…" at bounding box center [451, 222] width 903 height 444
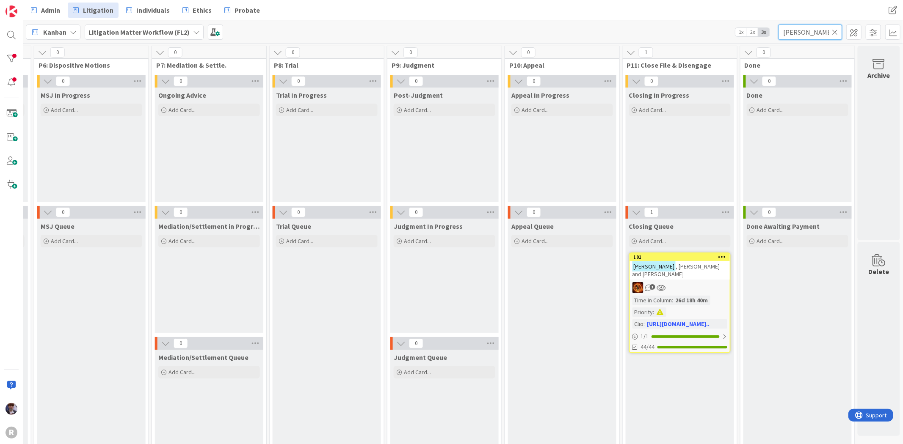
drag, startPoint x: 797, startPoint y: 33, endPoint x: 773, endPoint y: 36, distance: 23.9
click at [773, 36] on div "Kanban Litigation Matter Workflow (FL2) 1x 2x 3x [PERSON_NAME]" at bounding box center [463, 31] width 880 height 23
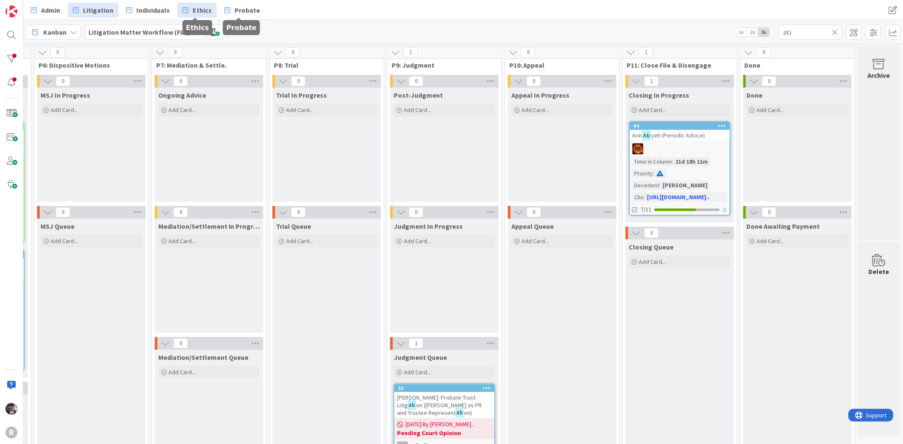
click at [210, 15] on link "Ethics" at bounding box center [196, 10] width 39 height 15
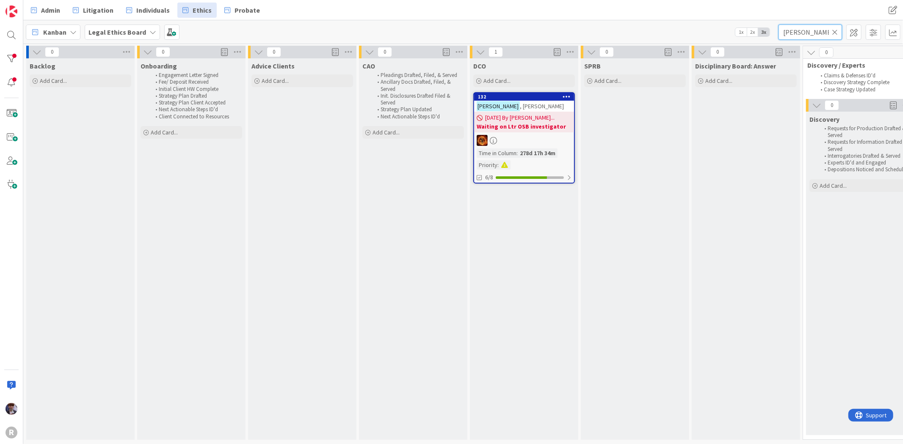
drag, startPoint x: 811, startPoint y: 27, endPoint x: 712, endPoint y: 36, distance: 99.0
click at [712, 36] on div "Kanban Legal Ethics Board 1x 2x 3x [PERSON_NAME]" at bounding box center [463, 31] width 880 height 23
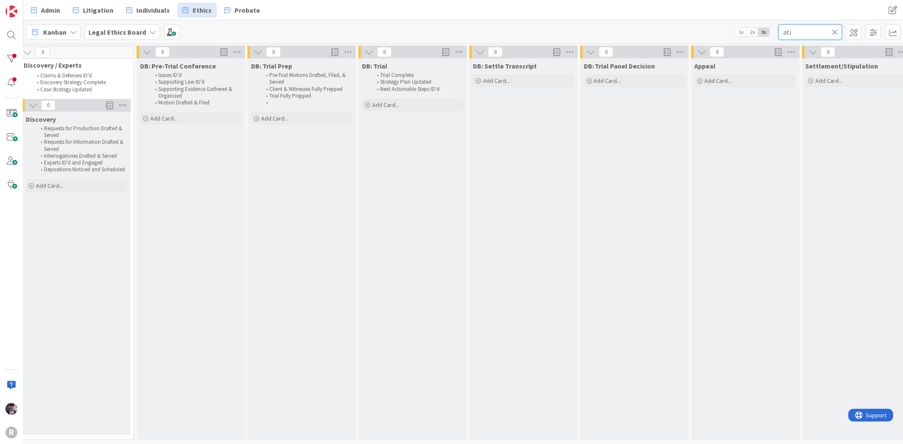
scroll to position [0, 791]
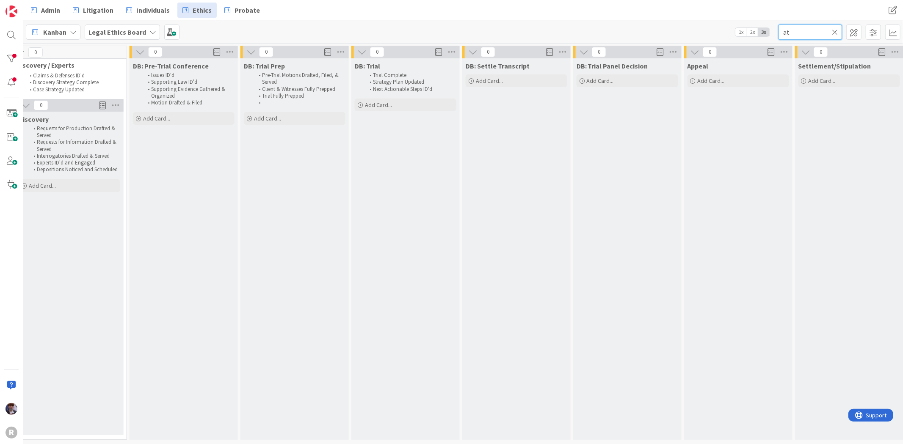
type input "a"
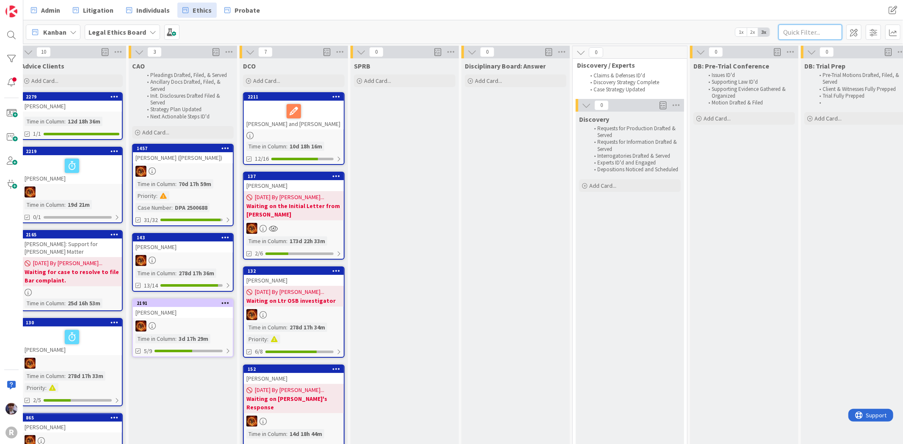
scroll to position [0, 44]
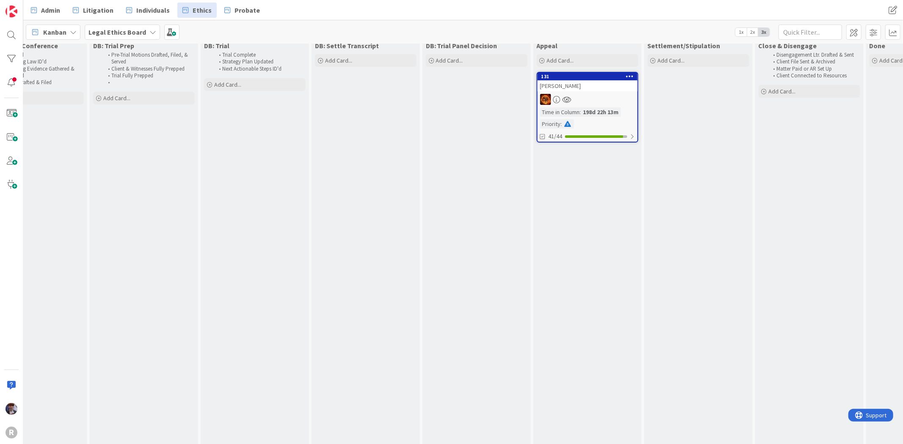
scroll to position [0, 941]
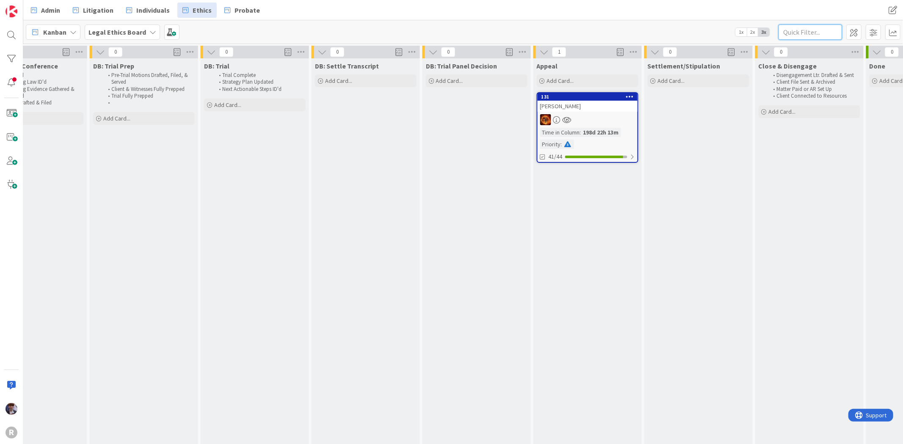
click at [809, 30] on input "text" at bounding box center [809, 32] width 63 height 15
type input "[PERSON_NAME]"
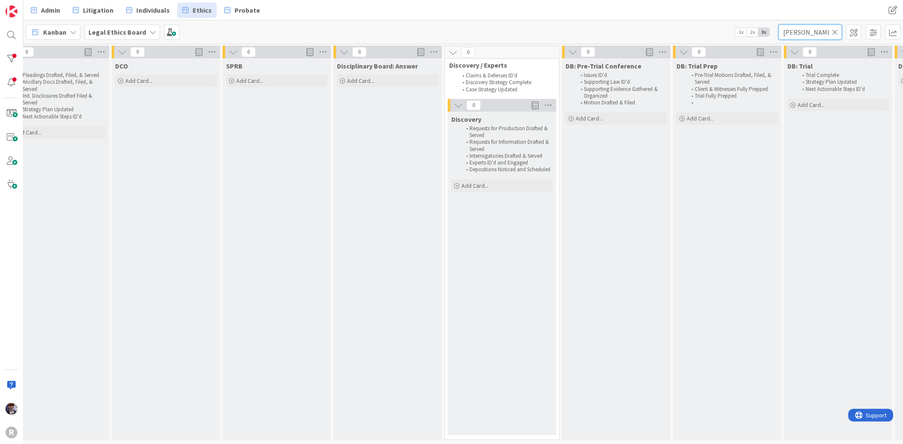
scroll to position [0, 0]
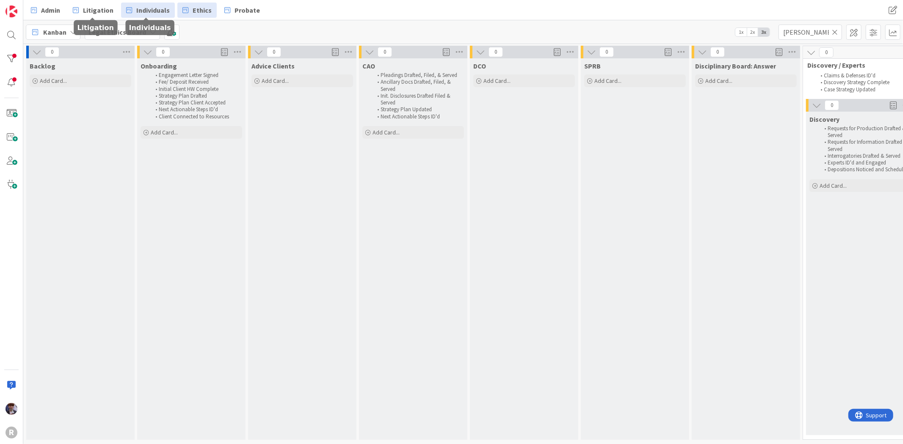
click at [138, 10] on span "Individuals" at bounding box center [152, 10] width 33 height 10
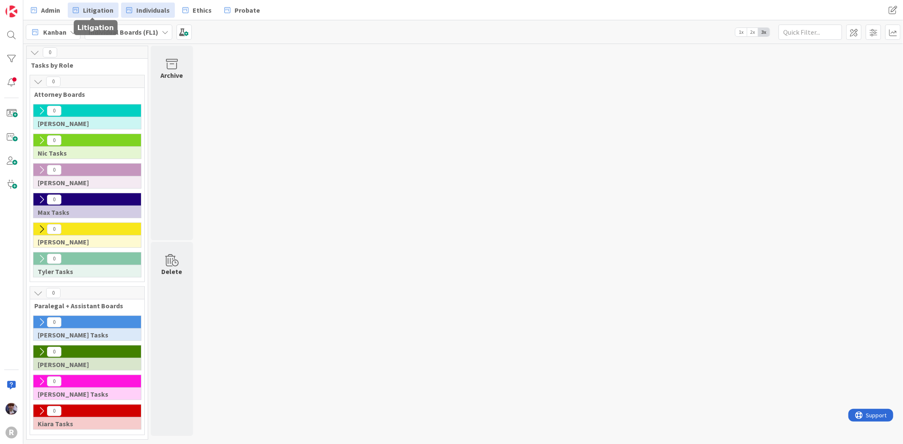
click at [102, 7] on span "Litigation" at bounding box center [98, 10] width 30 height 10
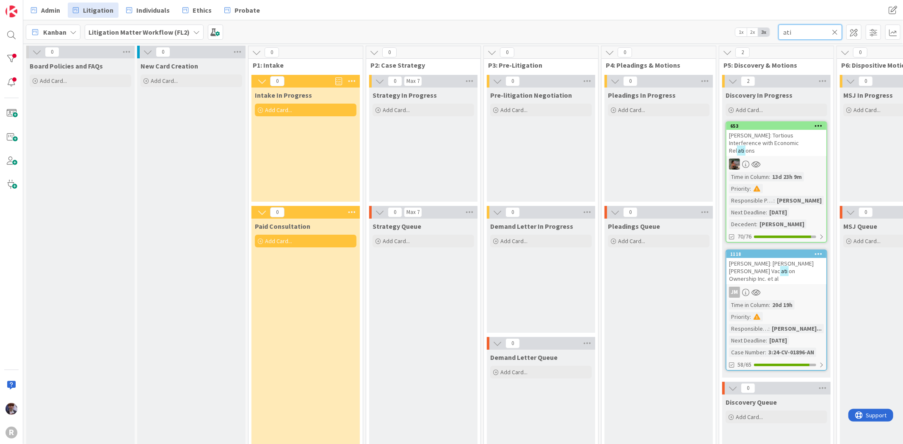
click at [799, 25] on input "ati" at bounding box center [809, 32] width 63 height 15
type input "[PERSON_NAME]"
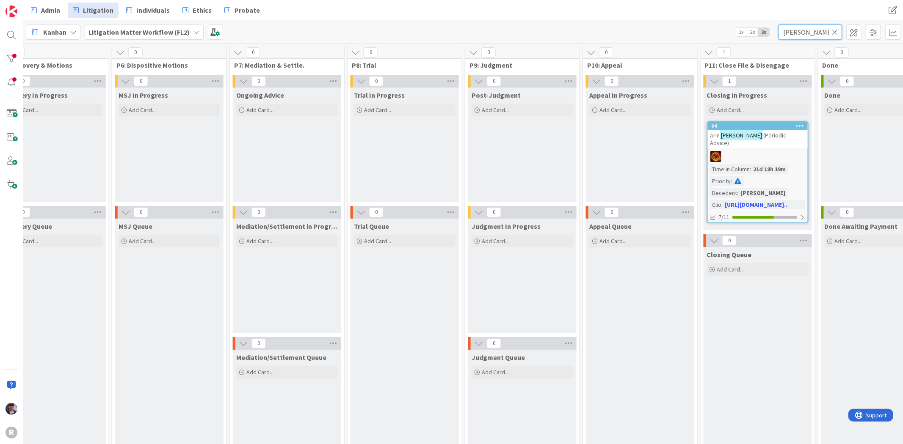
scroll to position [0, 810]
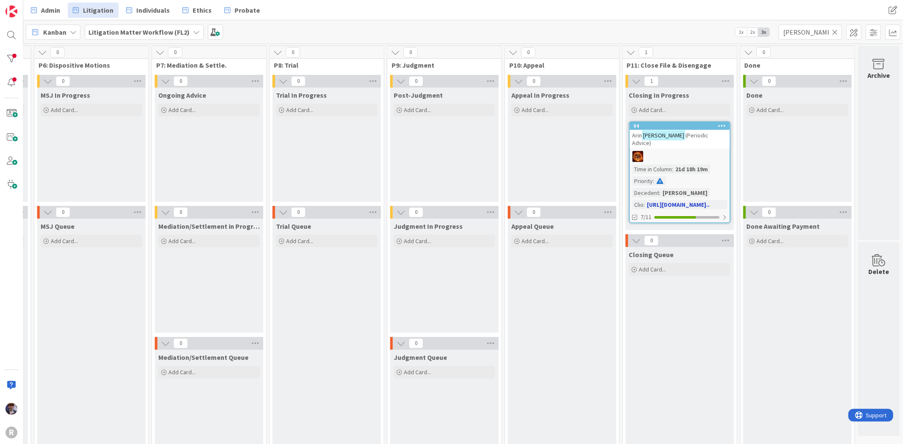
click at [679, 142] on link "94 [PERSON_NAME] (Periodic Advice) Time in Column : 21d 18h 19m Priority : Dece…" at bounding box center [680, 172] width 102 height 102
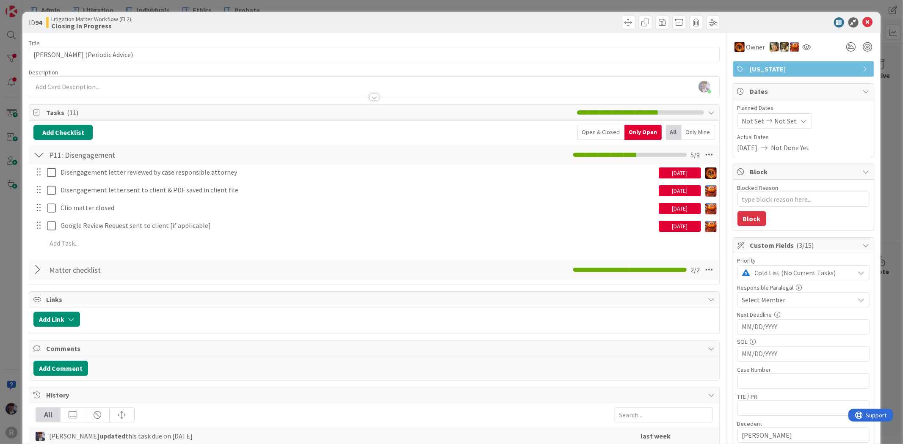
click at [36, 273] on div at bounding box center [38, 269] width 11 height 15
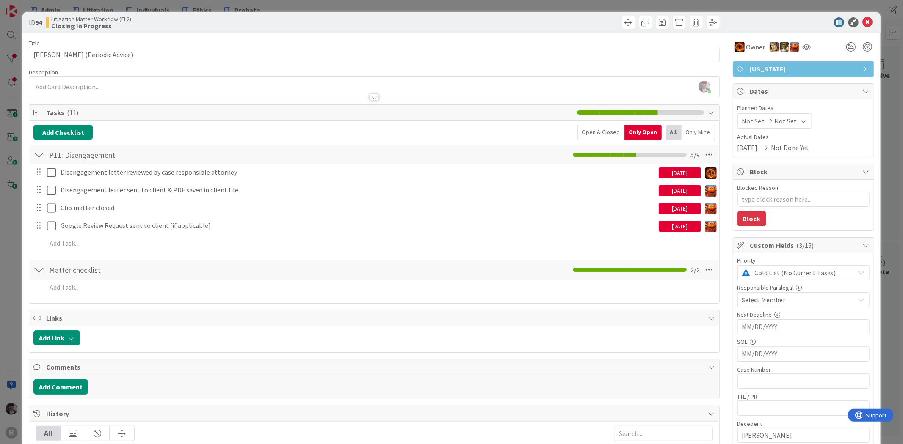
click at [594, 135] on div "Open & Closed" at bounding box center [600, 132] width 47 height 15
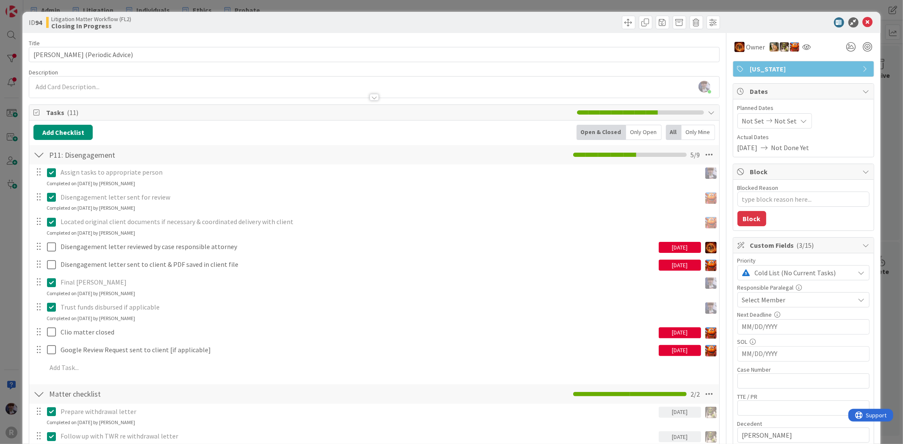
click at [16, 248] on div "ID 94 Litigation Matter Workflow (FL2) Closing In Progress Title 29 / 128 [PERS…" at bounding box center [451, 222] width 903 height 444
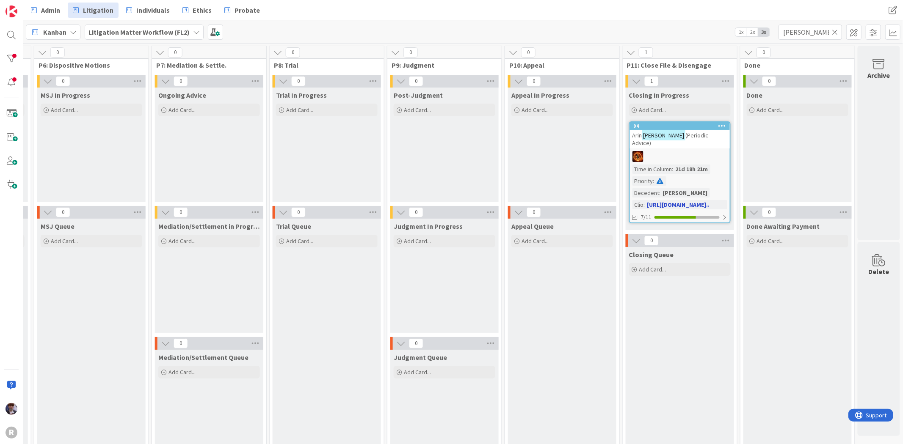
click at [678, 151] on div at bounding box center [680, 156] width 100 height 11
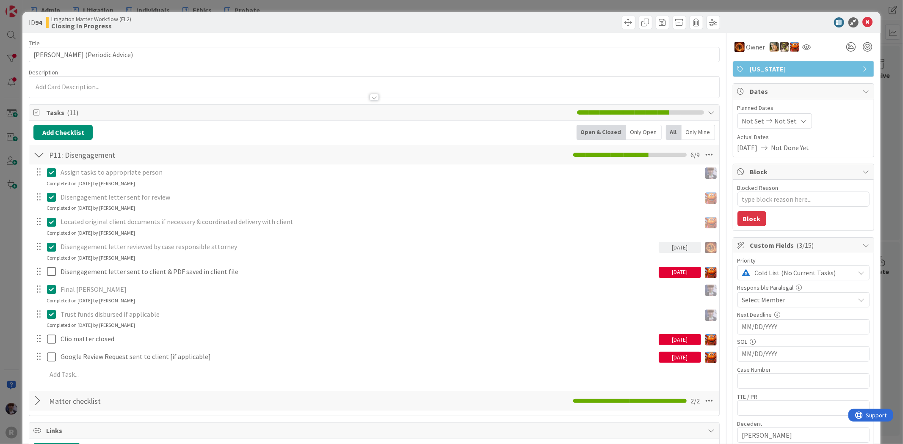
type textarea "x"
click at [633, 133] on div "Only Open" at bounding box center [644, 132] width 36 height 15
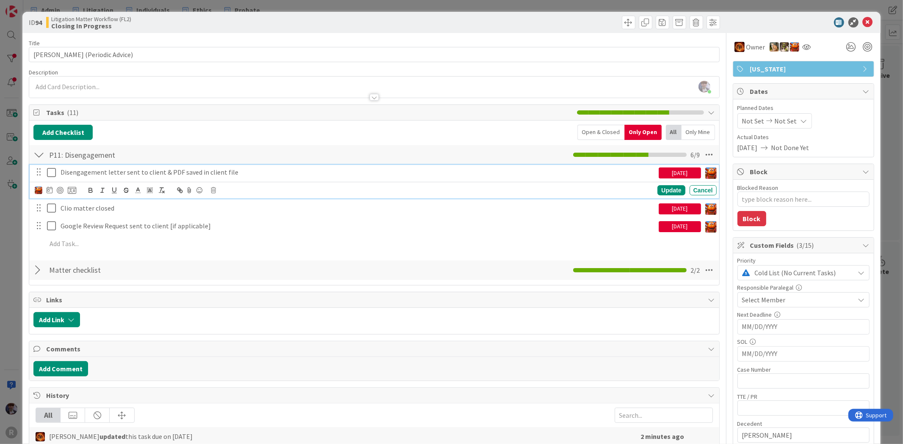
click at [117, 176] on p "Disengagement letter sent to client & PDF saved in client file" at bounding box center [358, 173] width 595 height 10
click at [880, 200] on div "ID 94 Litigation Matter Workflow (FL2) Closing In Progress Title 29 / 128 [PERS…" at bounding box center [451, 222] width 903 height 444
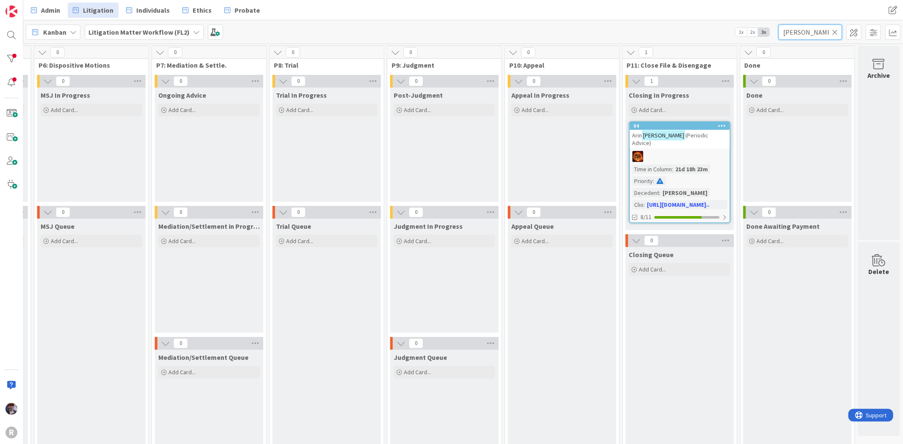
drag, startPoint x: 797, startPoint y: 35, endPoint x: 753, endPoint y: 41, distance: 45.3
click at [753, 41] on div "Kanban Litigation Matter Workflow (FL2) 1x 2x 3x [PERSON_NAME]" at bounding box center [463, 31] width 880 height 23
click at [803, 27] on input "[PERSON_NAME]" at bounding box center [809, 32] width 63 height 15
drag, startPoint x: 811, startPoint y: 29, endPoint x: 770, endPoint y: 36, distance: 41.3
click at [770, 36] on div "Kanban Litigation Matter Workflow (FL2) 1x 2x 3x [PERSON_NAME]" at bounding box center [463, 31] width 880 height 23
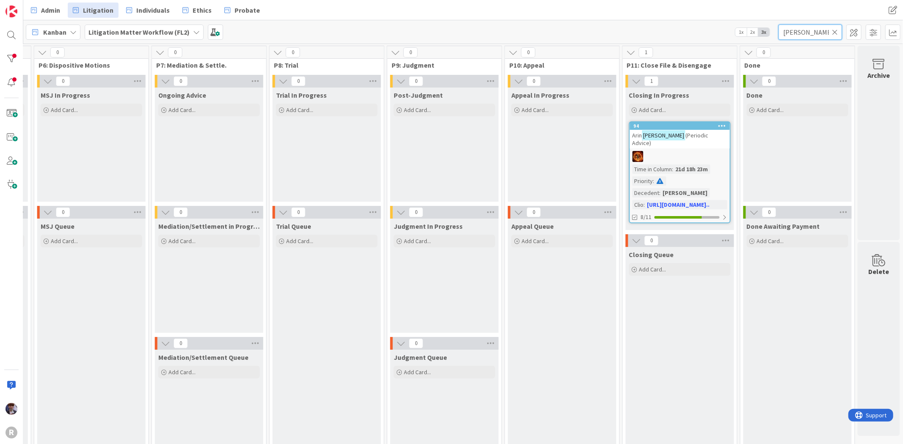
type input "[PERSON_NAME]"
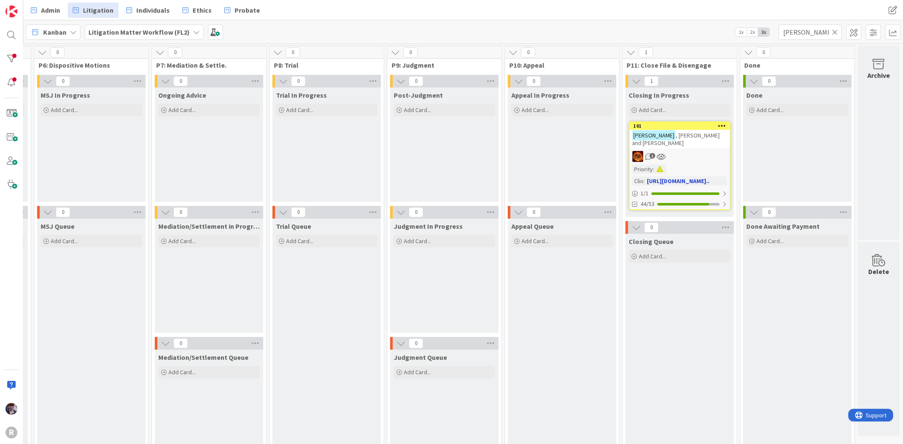
click at [680, 151] on div "1" at bounding box center [680, 156] width 100 height 11
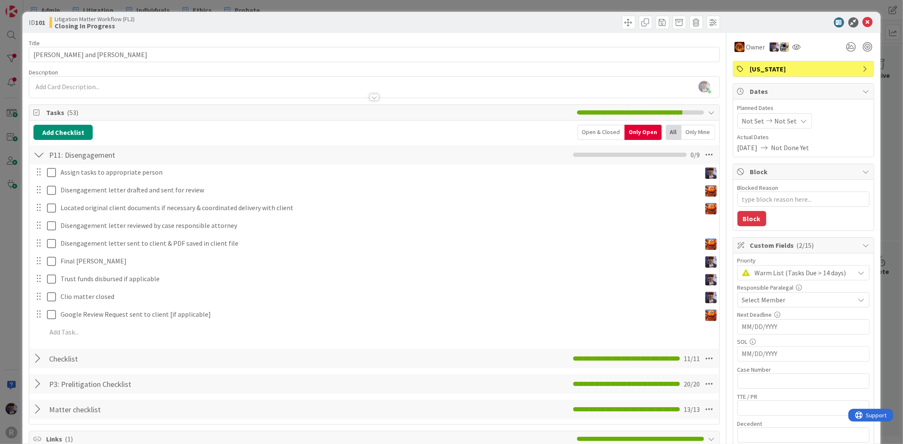
click at [766, 276] on span "Warm List (Tasks Due > 14 days)" at bounding box center [803, 273] width 96 height 12
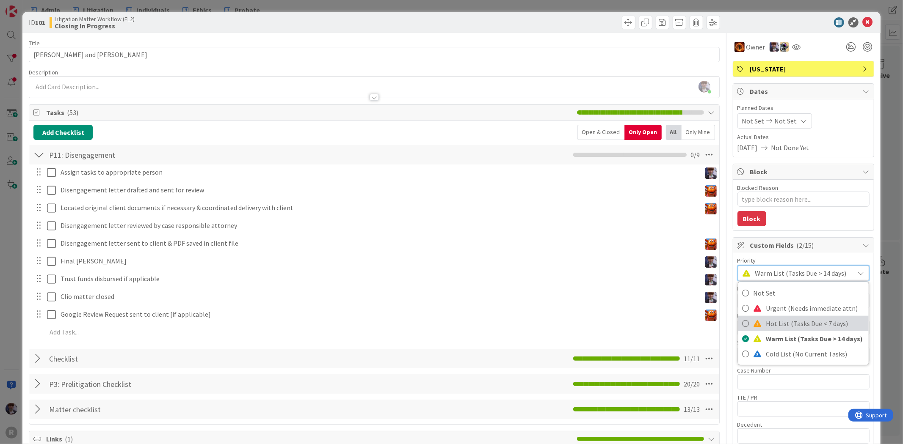
click at [766, 320] on span "Hot List (Tasks Due < 7 days)" at bounding box center [815, 323] width 98 height 13
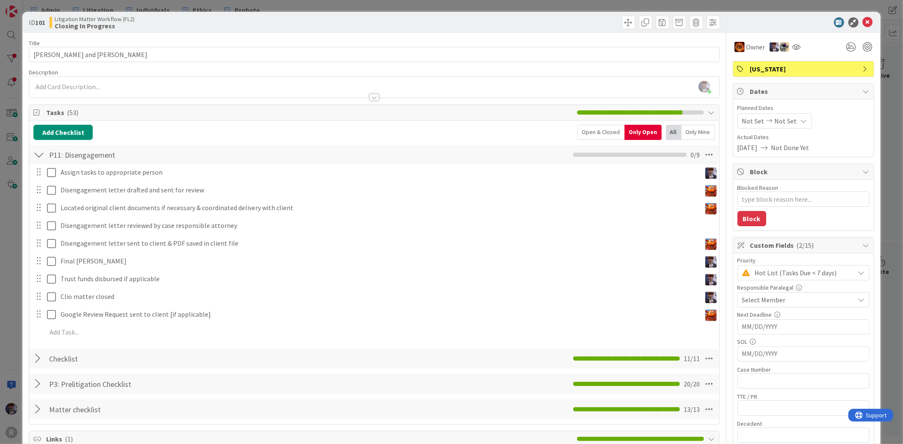
type textarea "x"
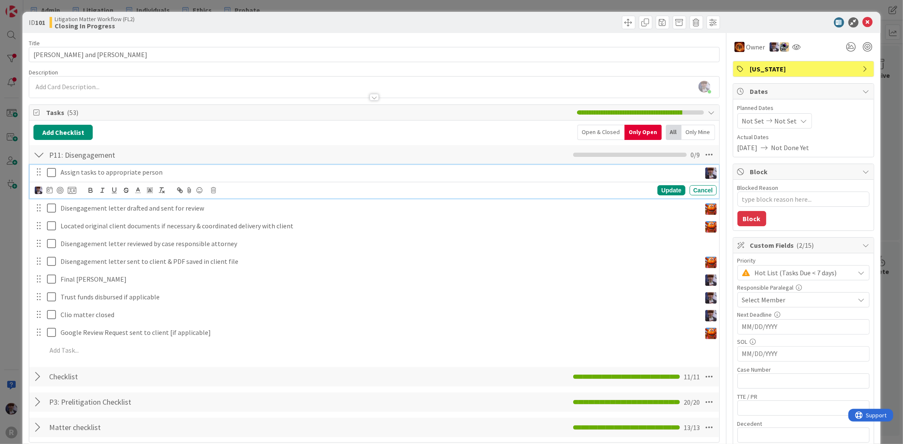
click at [69, 172] on p "Assign tasks to appropriate person" at bounding box center [379, 173] width 637 height 10
click at [47, 191] on icon at bounding box center [50, 190] width 6 height 7
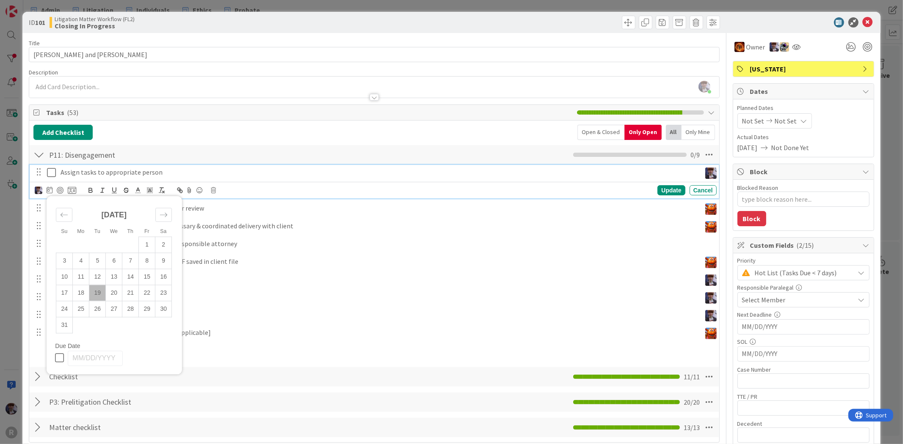
click at [102, 294] on td "19" at bounding box center [97, 293] width 17 height 16
type input "[DATE]"
click at [658, 188] on div "Update" at bounding box center [671, 190] width 28 height 10
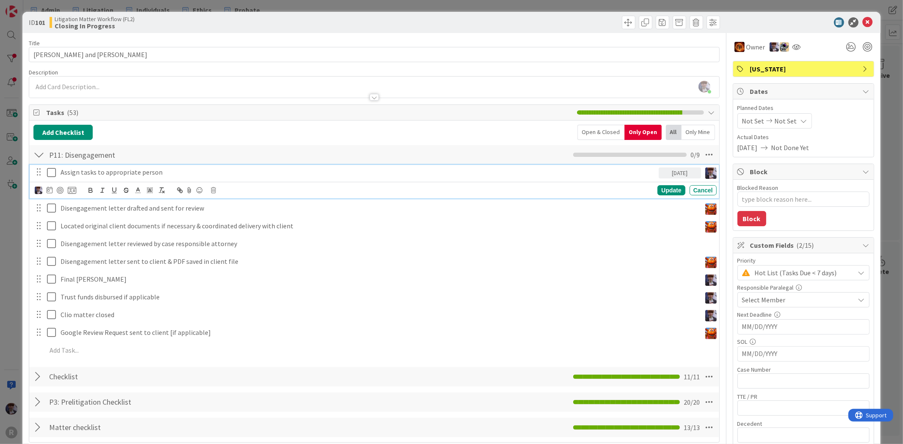
click at [49, 174] on icon at bounding box center [53, 173] width 13 height 10
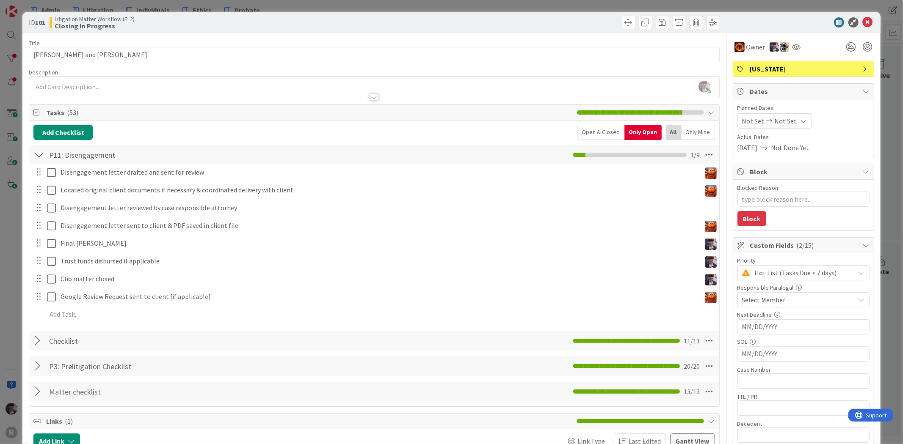
type textarea "x"
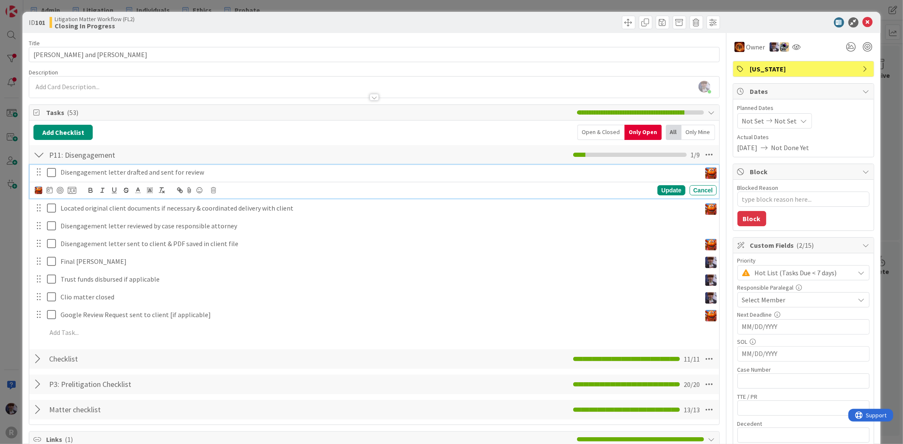
click at [92, 172] on p "Disengagement letter drafted and sent for review" at bounding box center [379, 173] width 637 height 10
click at [47, 189] on icon at bounding box center [50, 190] width 6 height 7
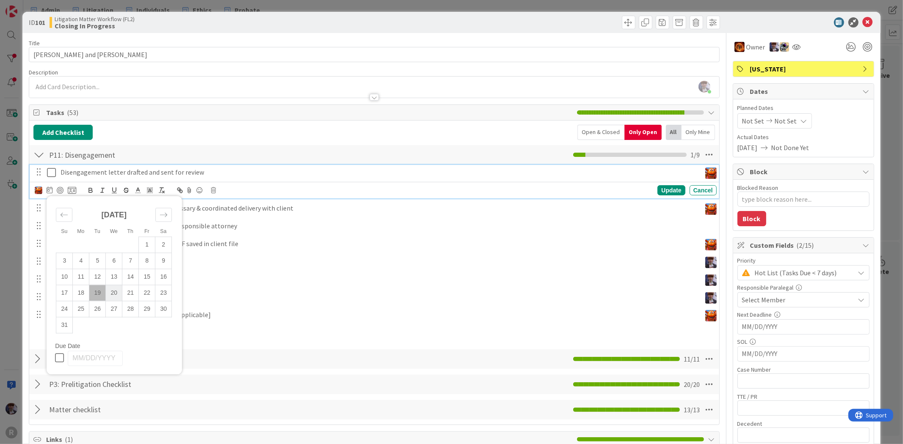
click at [108, 293] on td "20" at bounding box center [114, 293] width 17 height 16
type input "[DATE]"
type textarea "x"
click at [662, 188] on div "Update" at bounding box center [671, 190] width 28 height 10
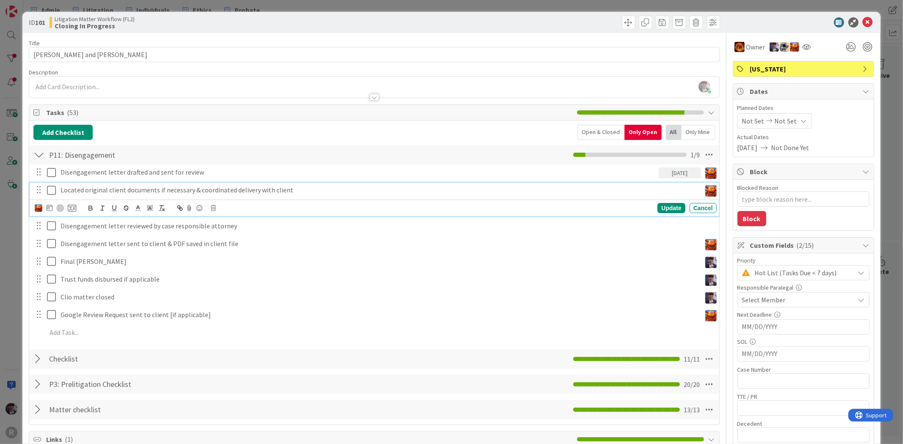
click at [149, 193] on p "Located original client documents if necessary & coordinated delivery with clie…" at bounding box center [379, 190] width 637 height 10
click at [47, 211] on icon at bounding box center [50, 207] width 6 height 7
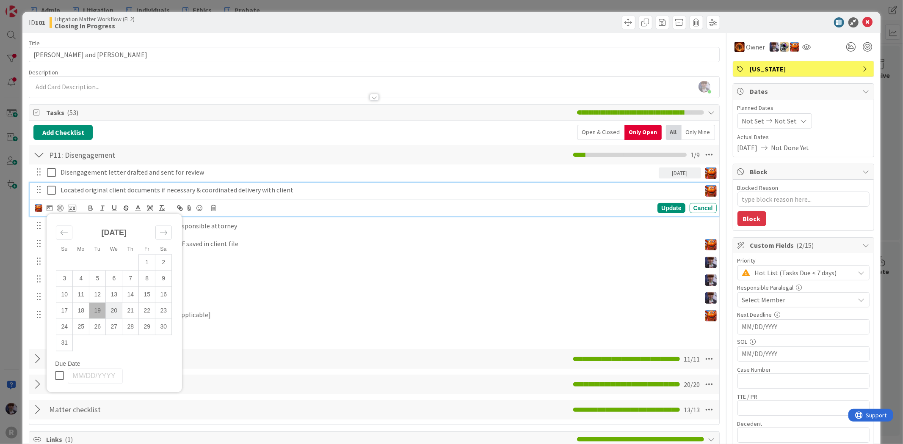
click at [112, 309] on td "20" at bounding box center [114, 311] width 17 height 16
type input "[DATE]"
type textarea "x"
click at [671, 206] on div "Update" at bounding box center [671, 208] width 28 height 10
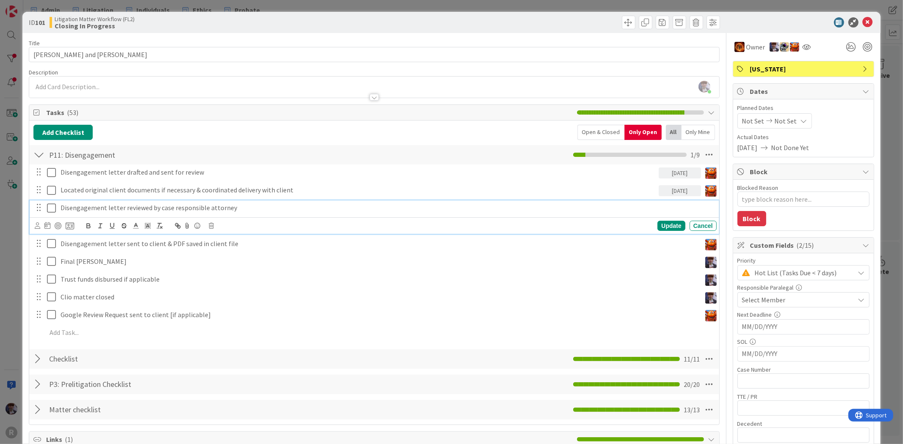
click at [124, 210] on p "Disengagement letter reviewed by case responsible attorney" at bounding box center [387, 208] width 653 height 10
click at [39, 227] on icon at bounding box center [38, 226] width 6 height 6
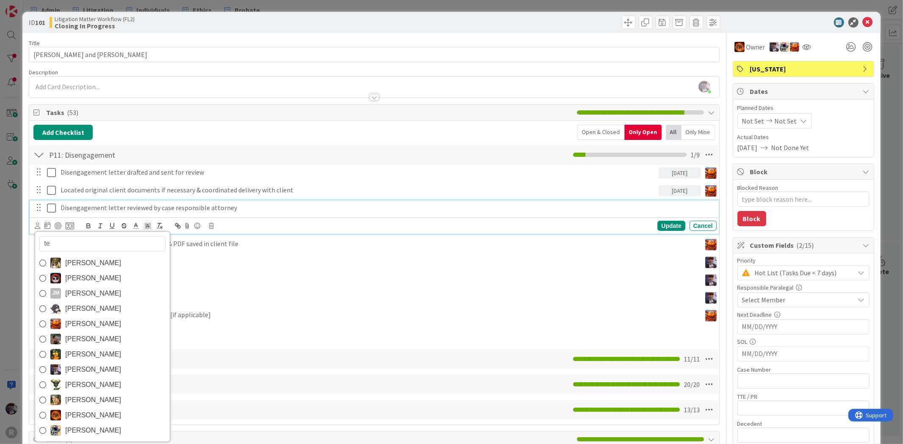
type input "[PERSON_NAME]"
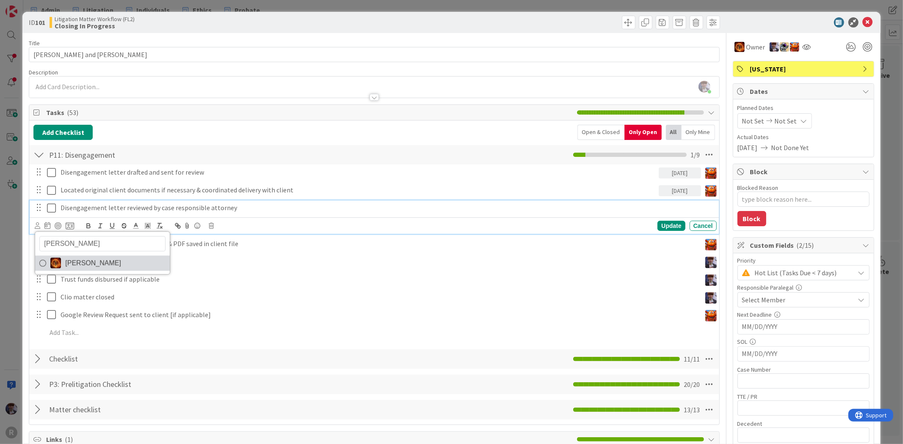
click at [107, 259] on link "[PERSON_NAME]" at bounding box center [102, 263] width 135 height 15
type textarea "x"
click at [48, 226] on icon at bounding box center [50, 225] width 6 height 7
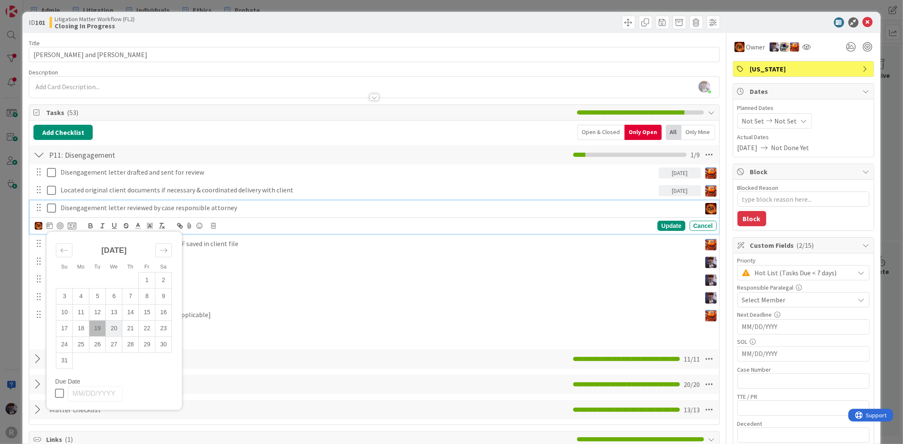
click at [112, 331] on td "20" at bounding box center [114, 329] width 17 height 16
type input "[DATE]"
type textarea "x"
click at [659, 222] on div "Update" at bounding box center [671, 226] width 28 height 10
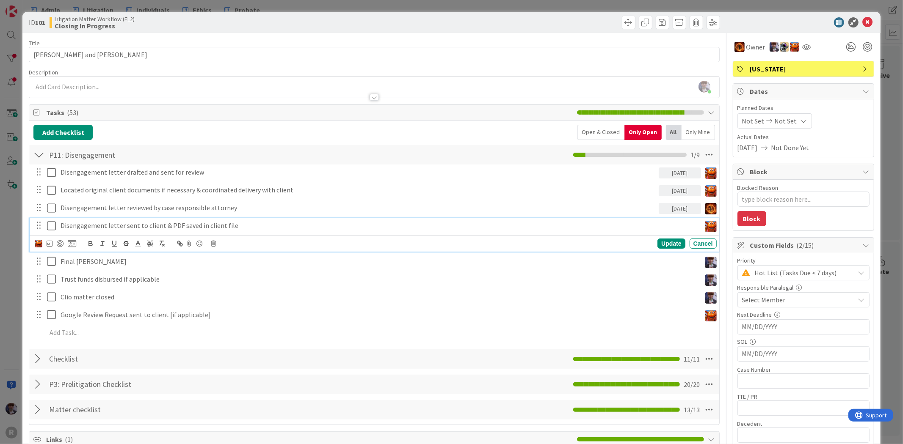
click at [144, 233] on div "Disengagement letter sent to client & PDF saved in client file" at bounding box center [379, 225] width 644 height 15
click at [49, 243] on icon at bounding box center [50, 243] width 6 height 7
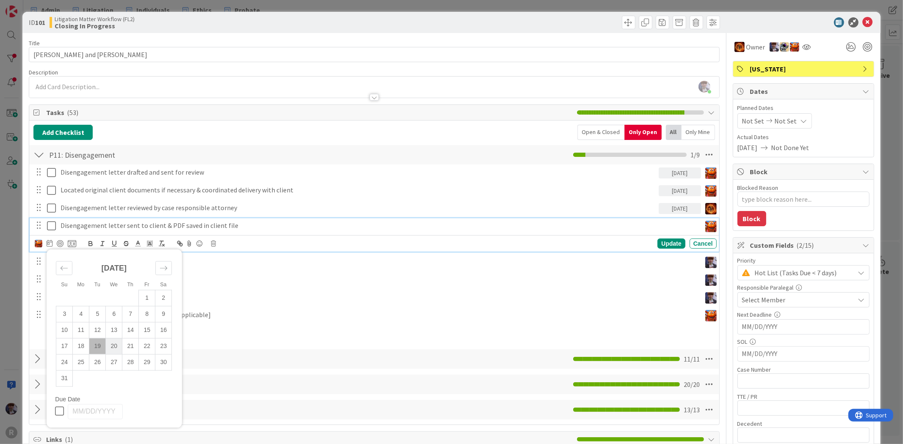
click at [113, 349] on td "20" at bounding box center [114, 347] width 17 height 16
type input "[DATE]"
type textarea "x"
click at [160, 222] on p "Disengagement letter sent to client & PDF saved in client file" at bounding box center [358, 226] width 595 height 10
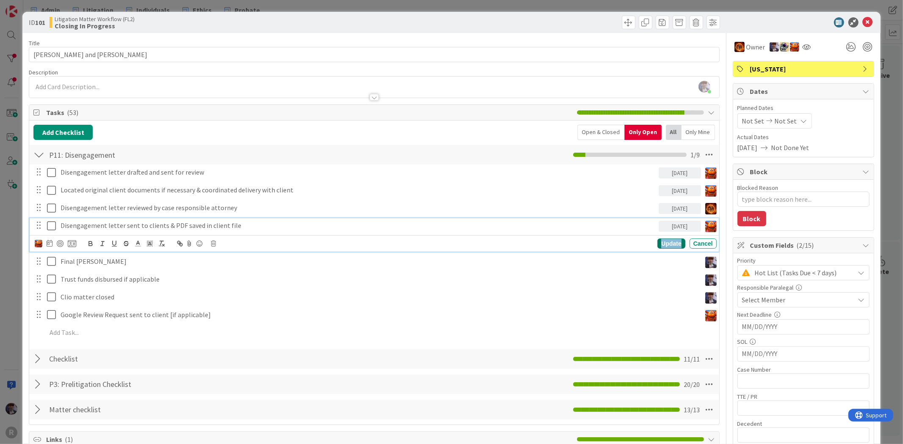
click at [657, 244] on div "Update" at bounding box center [671, 244] width 28 height 10
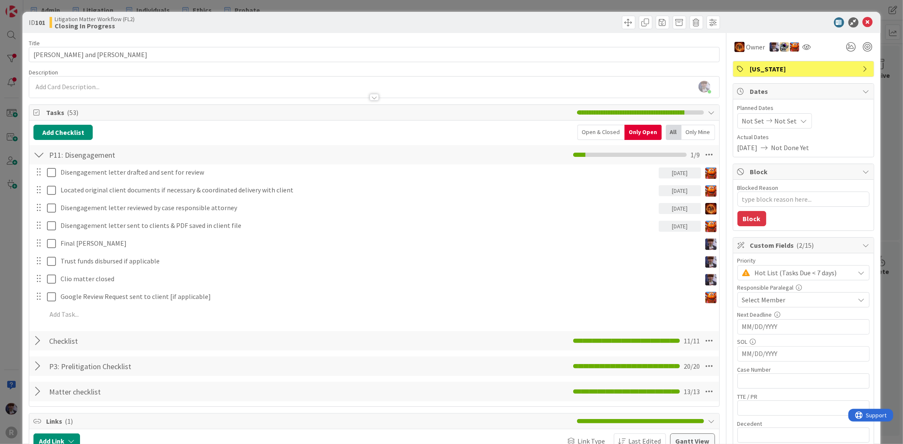
type textarea "x"
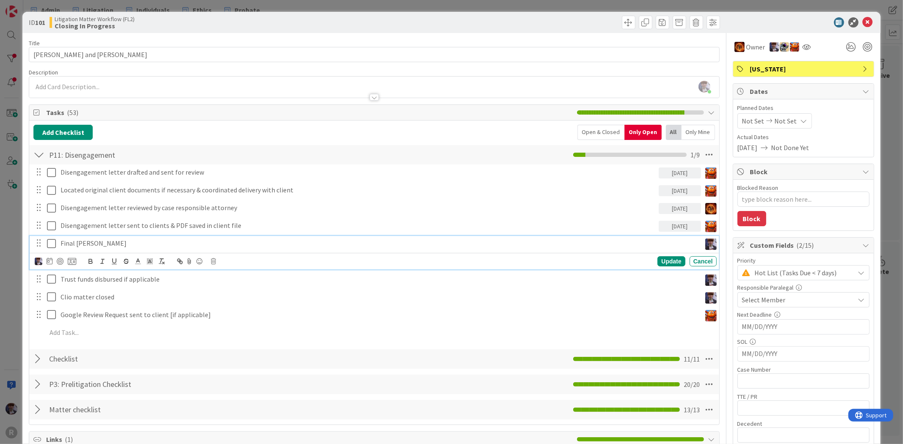
click at [130, 244] on p "Final [PERSON_NAME]" at bounding box center [379, 244] width 637 height 10
click at [48, 261] on icon at bounding box center [50, 261] width 6 height 7
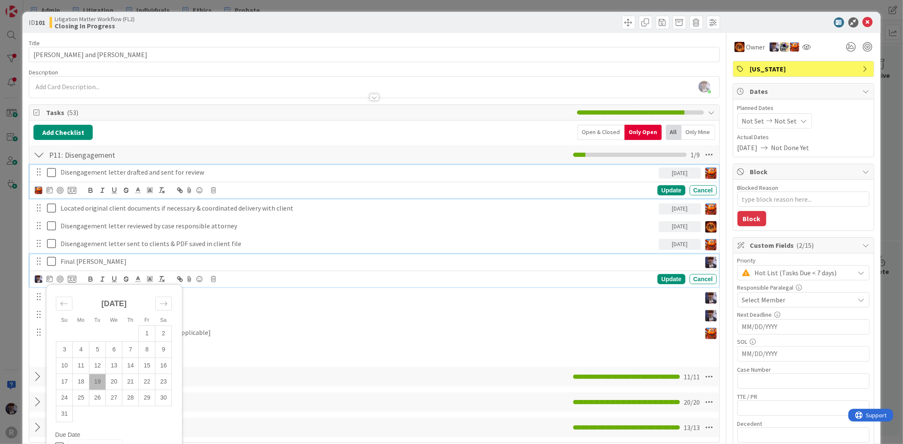
click at [206, 169] on p "Disengagement letter drafted and sent for review" at bounding box center [358, 173] width 595 height 10
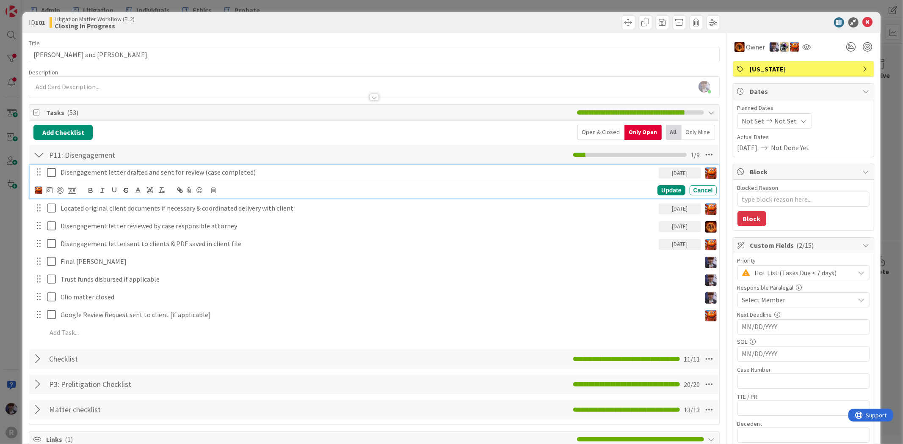
click at [257, 180] on div "Disengagement letter drafted and sent for review (case completed) [DATE] Su Mo …" at bounding box center [374, 181] width 689 height 33
click at [659, 187] on div "Update" at bounding box center [671, 190] width 28 height 10
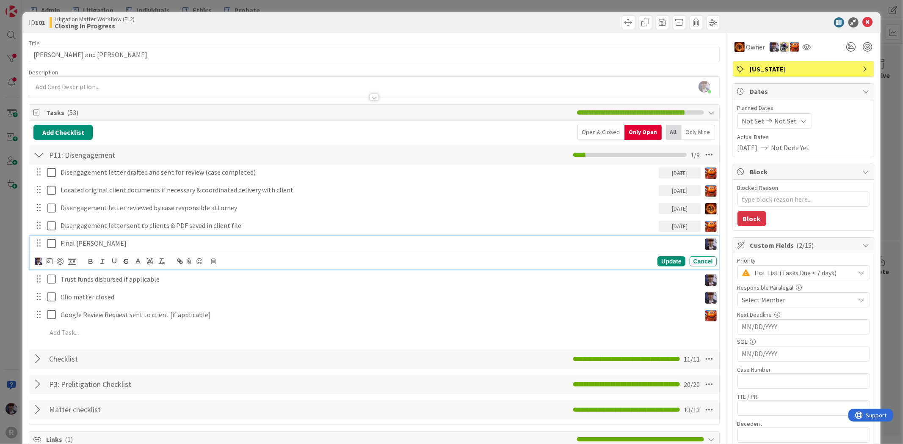
click at [62, 248] on div "Final [PERSON_NAME]" at bounding box center [379, 243] width 644 height 15
click at [51, 262] on icon at bounding box center [50, 261] width 6 height 7
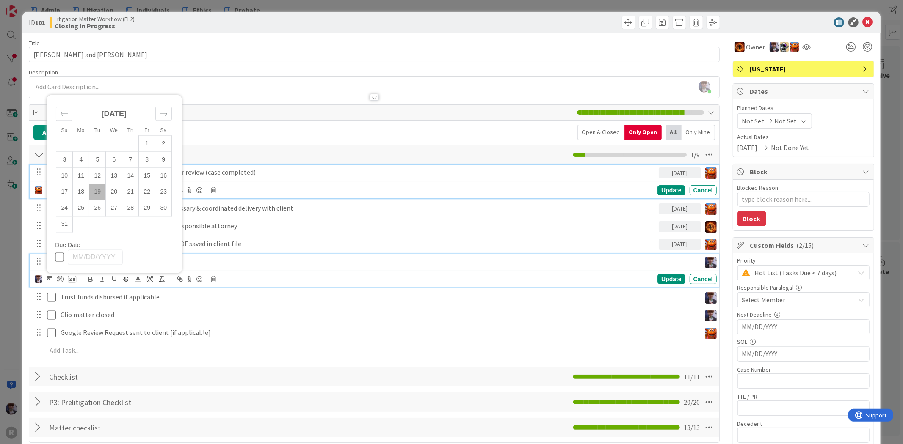
click at [244, 170] on p "Disengagement letter drafted and sent for review (case completed)" at bounding box center [358, 173] width 595 height 10
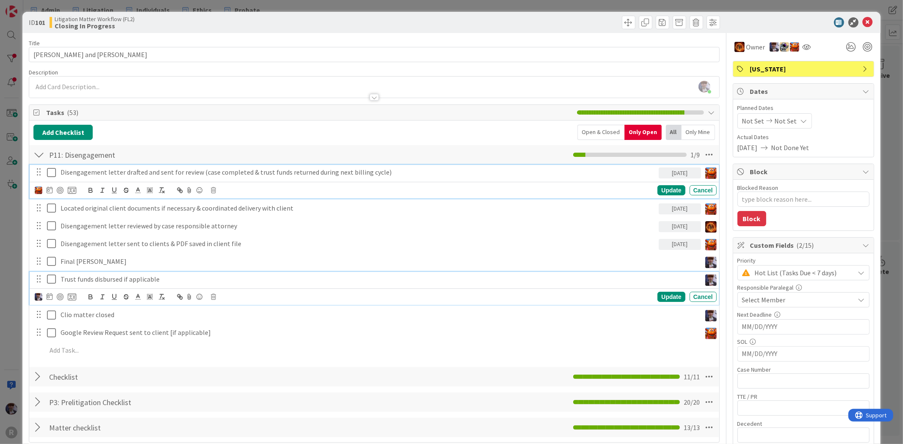
click at [110, 278] on p "Trust funds disbursed if applicable" at bounding box center [379, 280] width 637 height 10
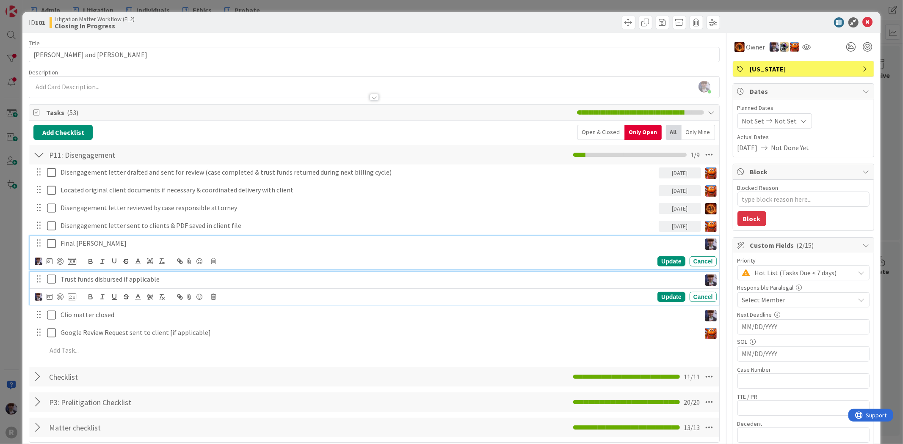
click at [91, 239] on p "Final [PERSON_NAME]" at bounding box center [379, 244] width 637 height 10
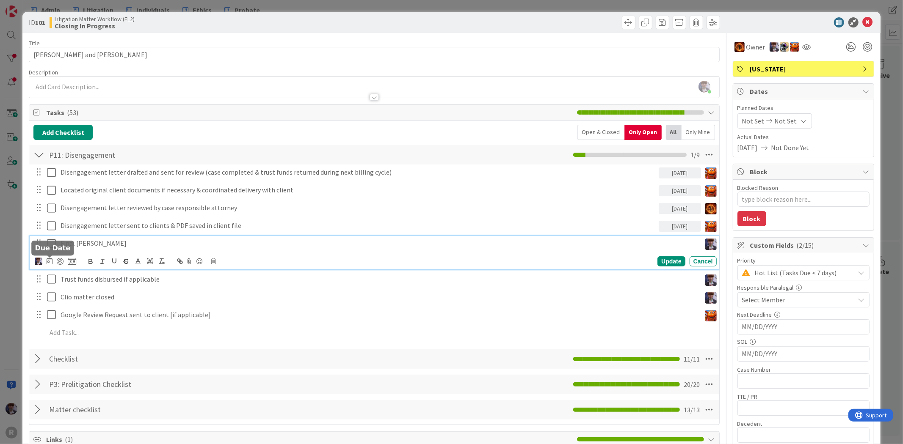
click at [48, 264] on icon at bounding box center [50, 261] width 6 height 7
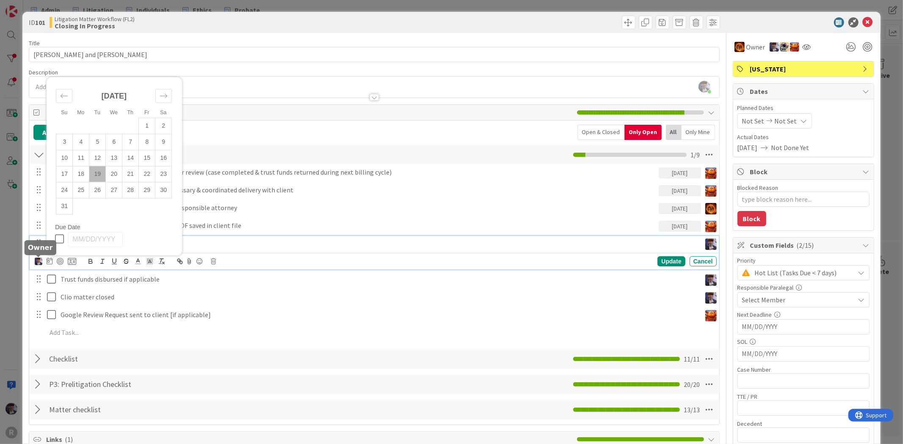
click at [40, 262] on img at bounding box center [39, 262] width 8 height 8
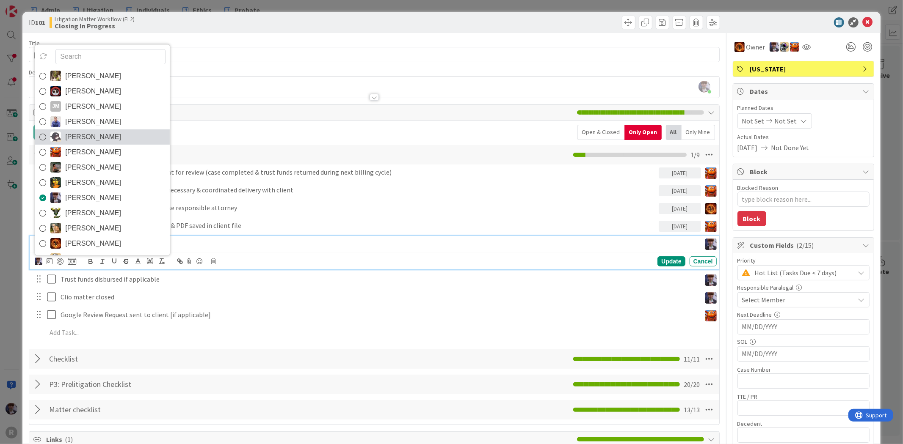
click at [88, 138] on span "[PERSON_NAME]" at bounding box center [93, 136] width 56 height 13
type textarea "x"
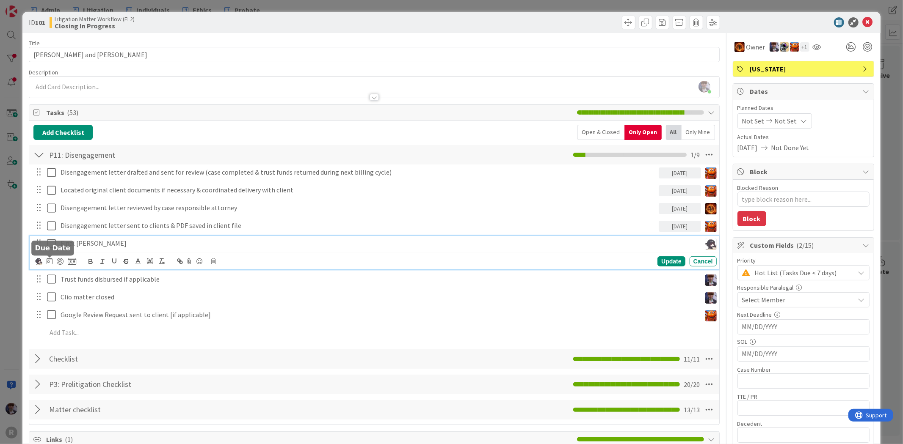
click at [51, 259] on icon at bounding box center [50, 261] width 6 height 7
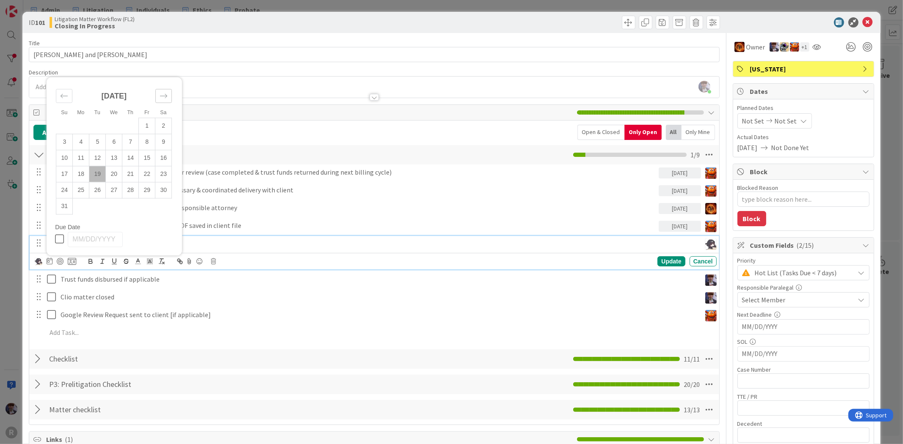
click at [170, 94] on div "Move forward to switch to the next month." at bounding box center [163, 96] width 17 height 14
click at [80, 142] on td "1" at bounding box center [81, 142] width 17 height 16
type input "[DATE]"
type textarea "x"
click at [657, 257] on div "Update" at bounding box center [671, 262] width 28 height 10
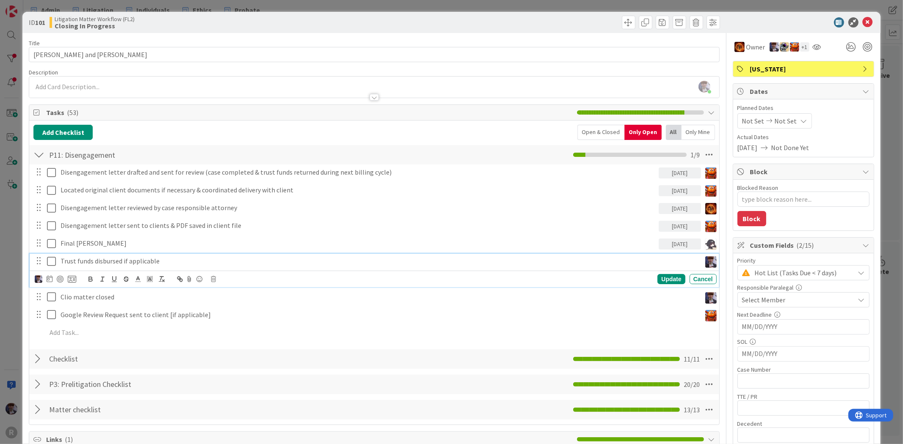
click at [134, 258] on p "Trust funds disbursed if applicable" at bounding box center [379, 262] width 637 height 10
click at [38, 285] on div "Update Cancel" at bounding box center [376, 279] width 682 height 12
click at [47, 282] on icon at bounding box center [50, 279] width 6 height 7
drag, startPoint x: 171, startPoint y: 303, endPoint x: 165, endPoint y: 306, distance: 6.5
click at [171, 302] on div "Move forward to switch to the next month." at bounding box center [163, 304] width 17 height 14
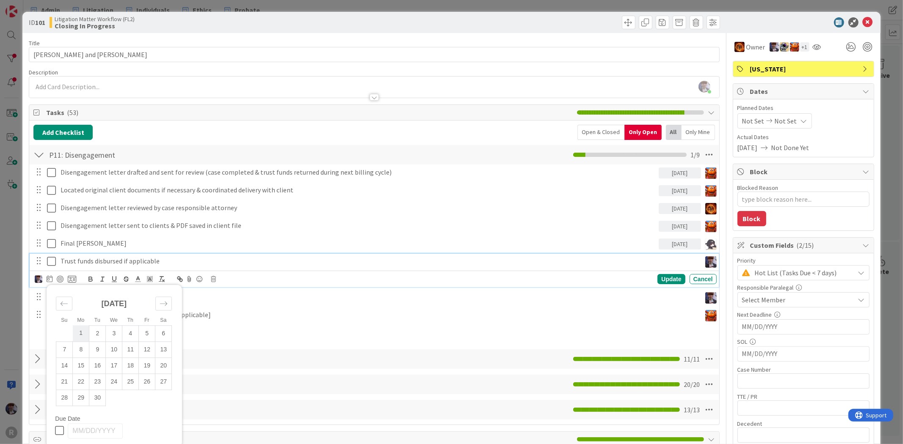
click at [82, 331] on td "1" at bounding box center [81, 334] width 17 height 16
type input "[DATE]"
click at [43, 279] on div "Su Mo Tu We Th Fr Sa [DATE] 1 2 3 4 5 6 7 8 9 10 11 12 13 14 15 16 17 18 19 20 …" at bounding box center [55, 279] width 41 height 10
click at [41, 281] on img at bounding box center [39, 280] width 8 height 8
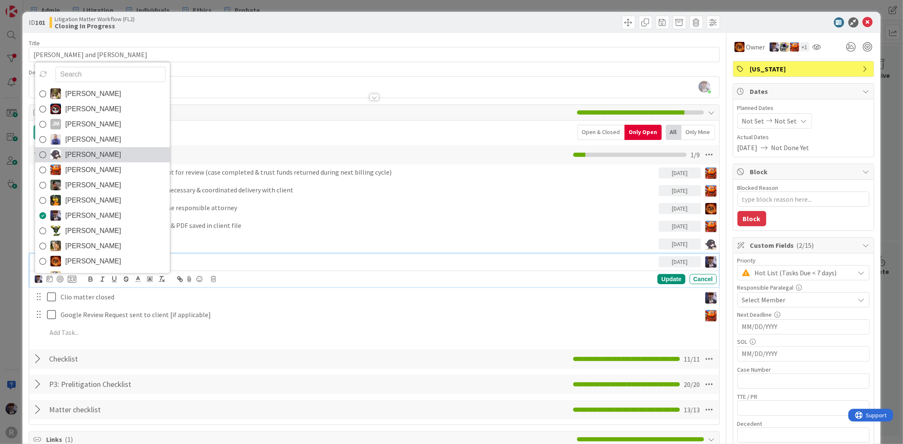
click at [92, 152] on span "[PERSON_NAME]" at bounding box center [93, 154] width 56 height 13
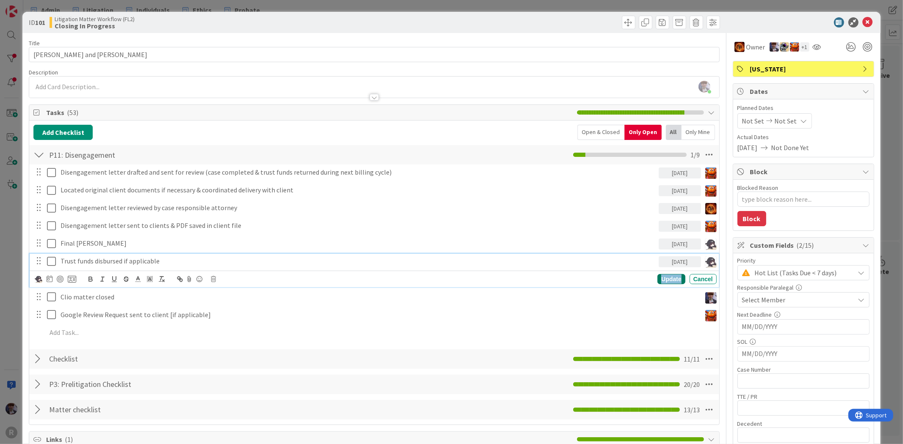
click at [667, 279] on div "Update" at bounding box center [671, 279] width 28 height 10
click at [91, 278] on p "Clio matter closed" at bounding box center [379, 279] width 637 height 10
click at [40, 301] on div at bounding box center [39, 296] width 8 height 9
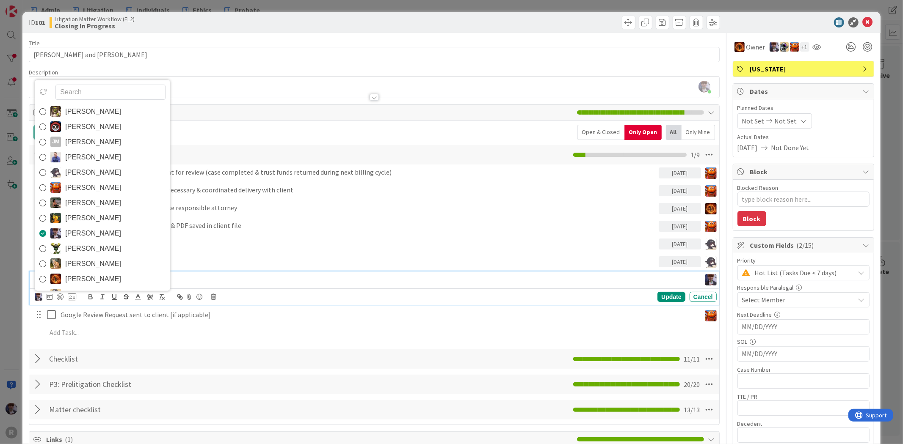
click at [83, 181] on link "[PERSON_NAME]" at bounding box center [102, 187] width 135 height 15
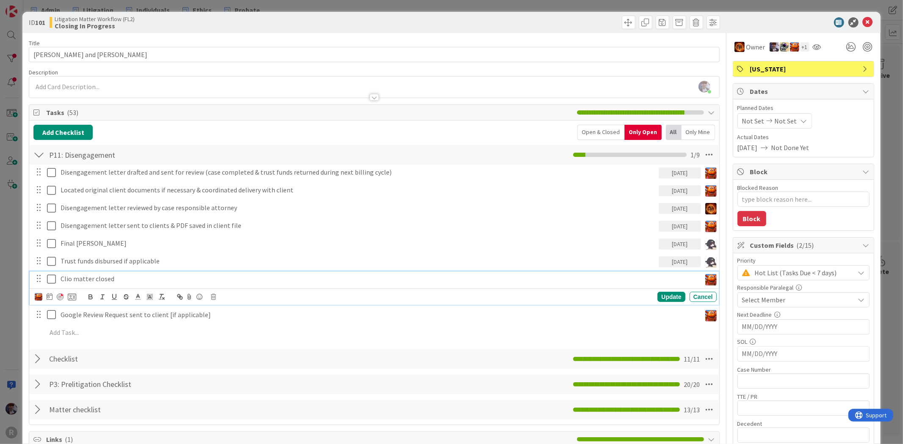
type textarea "x"
click at [47, 298] on icon at bounding box center [50, 296] width 6 height 7
click at [166, 326] on div "Move forward to switch to the next month." at bounding box center [163, 322] width 17 height 14
click at [82, 350] on td "1" at bounding box center [81, 352] width 17 height 16
type input "[DATE]"
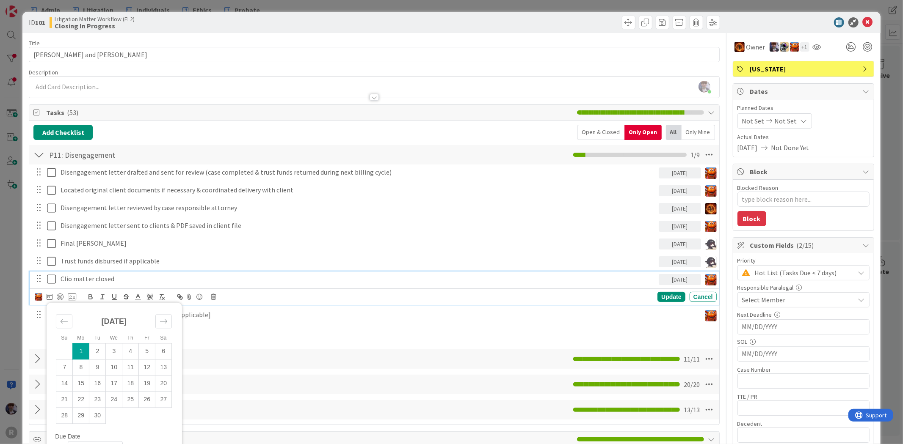
type textarea "x"
click at [665, 296] on div "Update" at bounding box center [671, 297] width 28 height 10
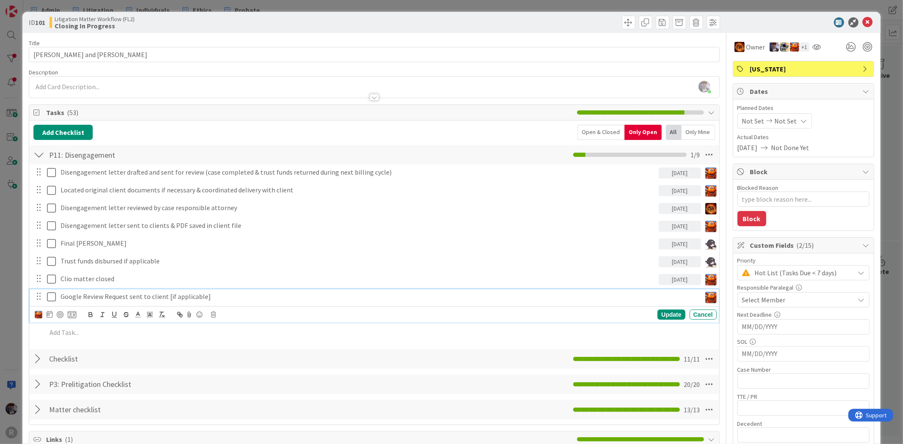
click at [138, 294] on p "Google Review Request sent to client [if applicable]" at bounding box center [379, 297] width 637 height 10
click at [36, 315] on img at bounding box center [39, 315] width 8 height 8
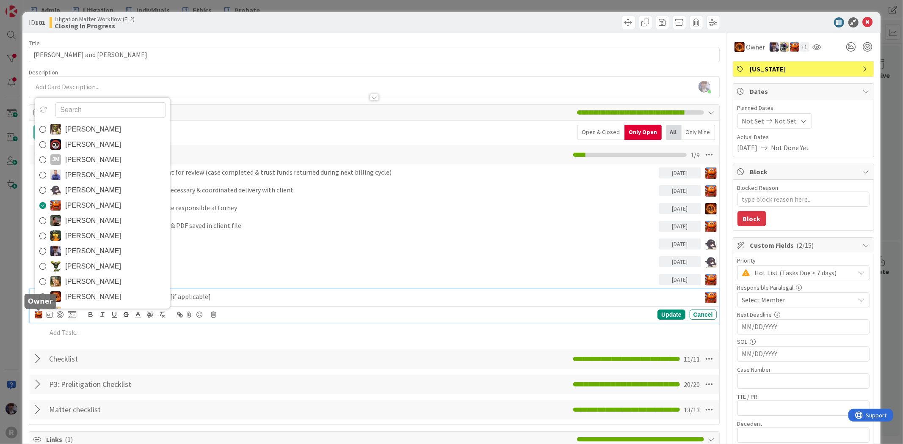
click at [36, 315] on img at bounding box center [39, 315] width 8 height 8
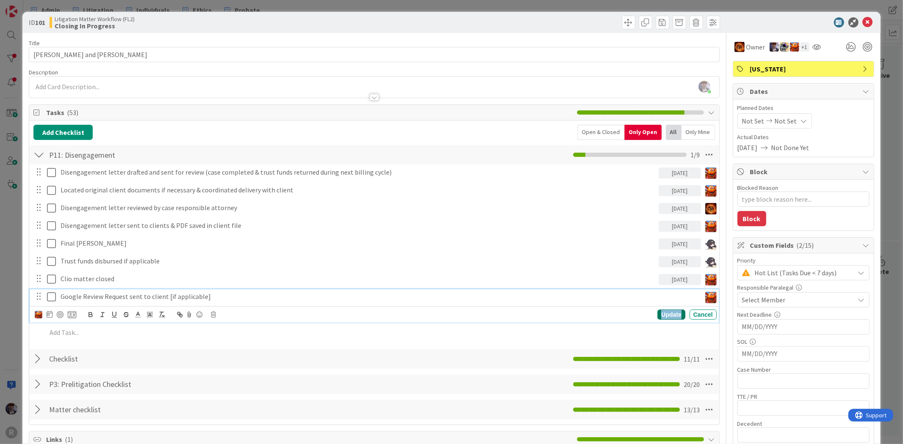
click at [669, 315] on div "Update" at bounding box center [671, 315] width 28 height 10
click at [216, 299] on p "Google Review Request sent to client [if applicable]" at bounding box center [379, 297] width 637 height 10
drag, startPoint x: 201, startPoint y: 298, endPoint x: 168, endPoint y: 298, distance: 33.4
click at [168, 298] on p "Google Review Request sent to client [if applicable]" at bounding box center [379, 297] width 637 height 10
click at [662, 312] on div "Update" at bounding box center [671, 315] width 28 height 10
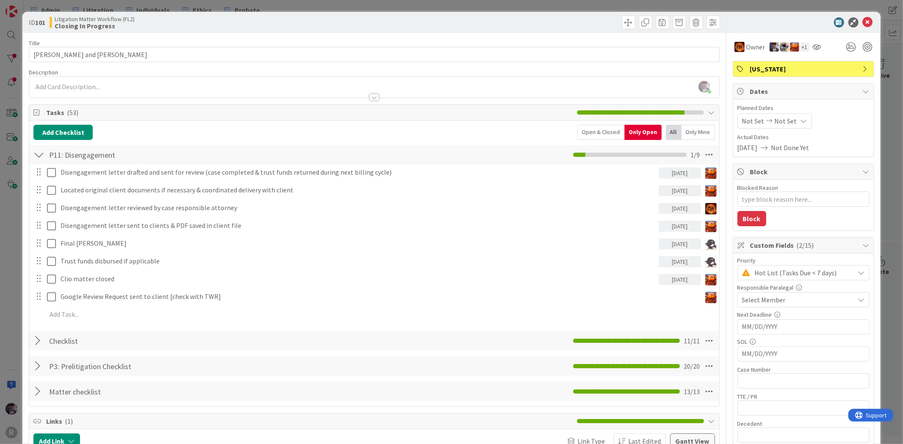
type textarea "x"
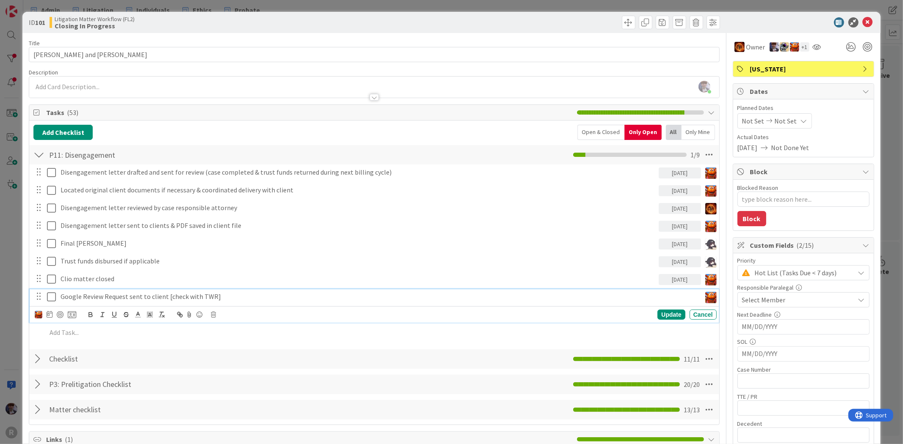
click at [68, 298] on p "Google Review Request sent to client [check with TWR]" at bounding box center [379, 297] width 637 height 10
click at [47, 312] on icon at bounding box center [50, 314] width 6 height 7
click at [131, 415] on td "21" at bounding box center [130, 418] width 17 height 16
type input "[DATE]"
type textarea "x"
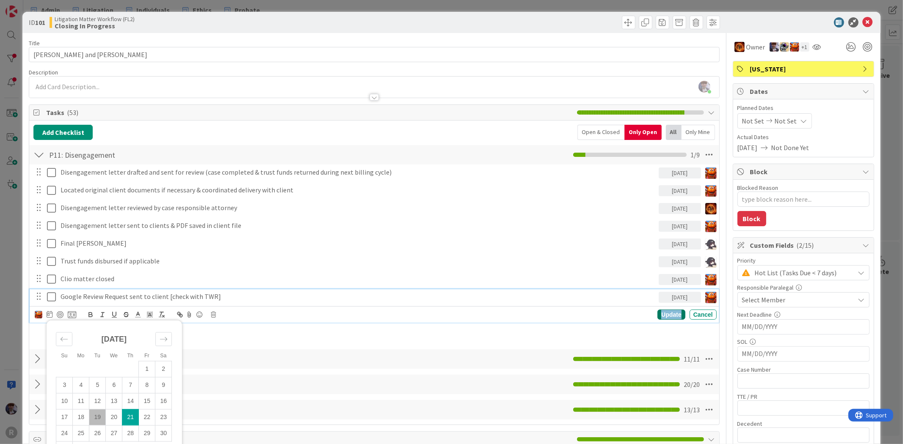
click at [660, 314] on div "Update" at bounding box center [671, 315] width 28 height 10
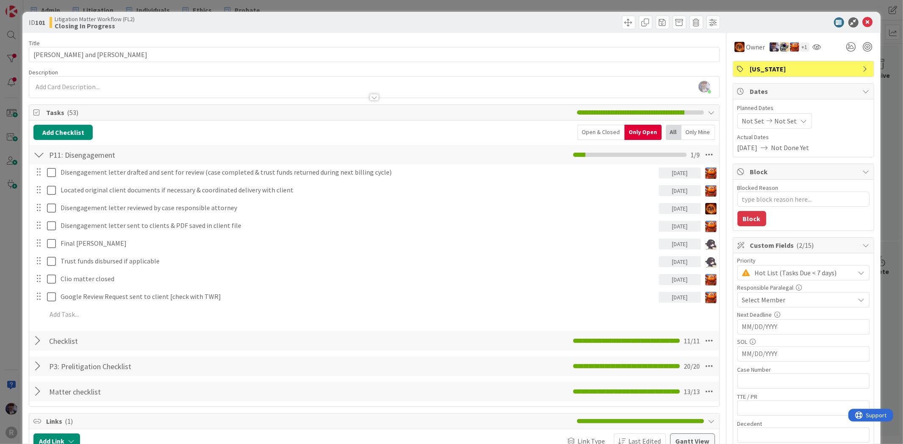
click at [886, 163] on div "ID 101 Litigation Matter Workflow (FL2) Closing In Progress Title 19 / 128 [PER…" at bounding box center [451, 222] width 903 height 444
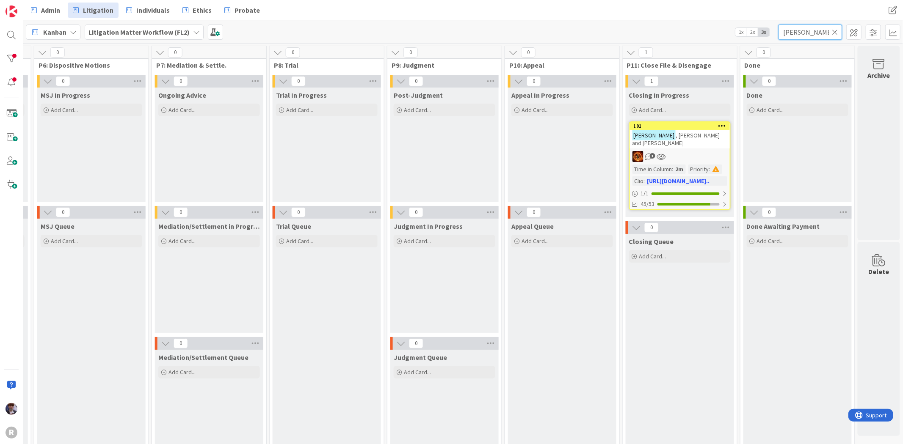
drag, startPoint x: 804, startPoint y: 32, endPoint x: 751, endPoint y: 32, distance: 53.3
click at [751, 32] on div "Kanban Litigation Matter Workflow (FL2) 1x 2x 3x [PERSON_NAME]" at bounding box center [463, 31] width 880 height 23
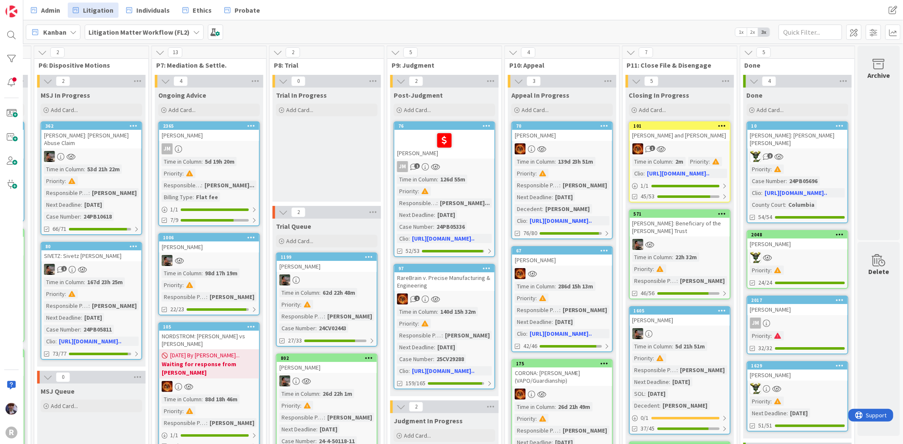
click at [674, 22] on div "Kanban Litigation Matter Workflow (FL2) 1x 2x 3x" at bounding box center [463, 31] width 880 height 23
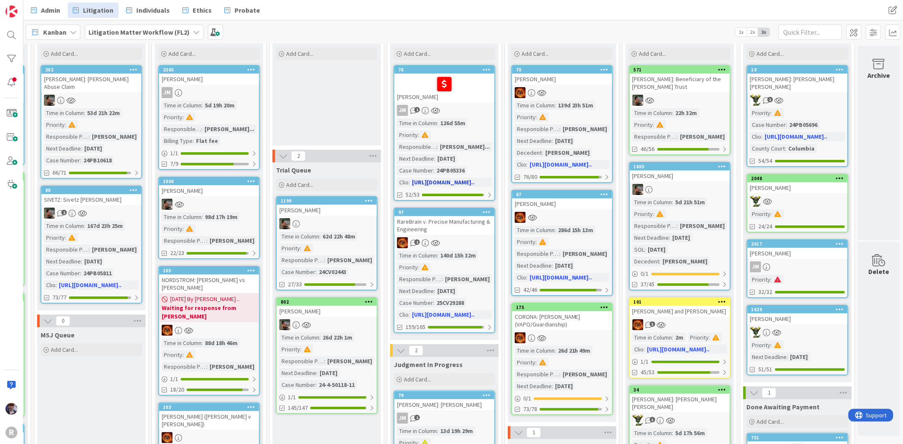
scroll to position [0, 810]
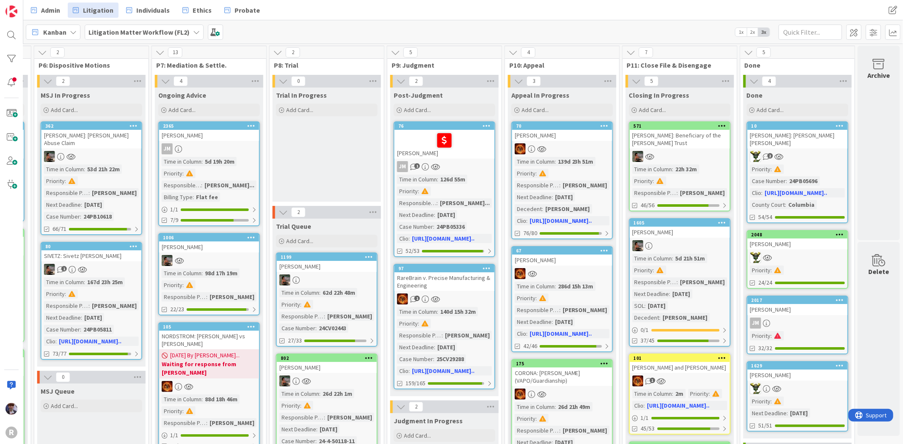
click at [331, 155] on div "Trial In Progress Add Card..." at bounding box center [327, 145] width 108 height 114
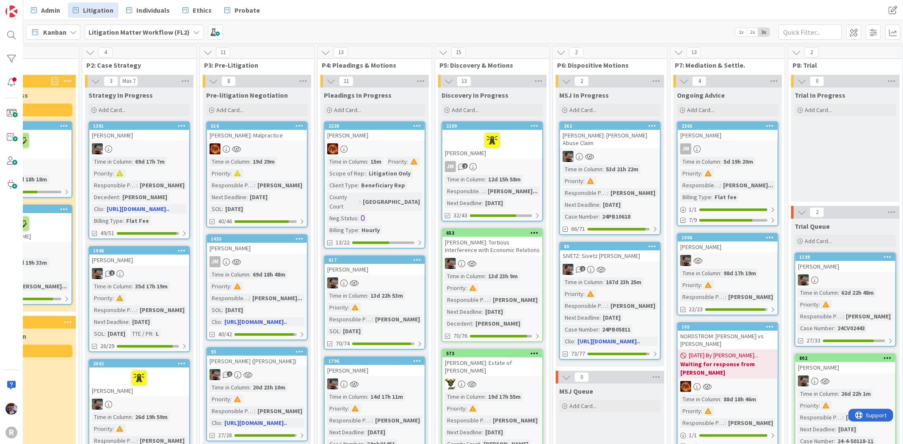
scroll to position [0, 257]
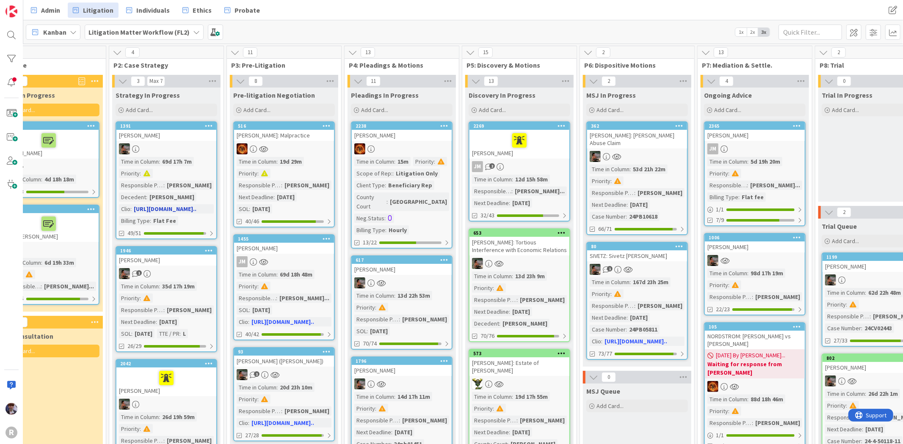
click at [175, 144] on div at bounding box center [166, 148] width 100 height 11
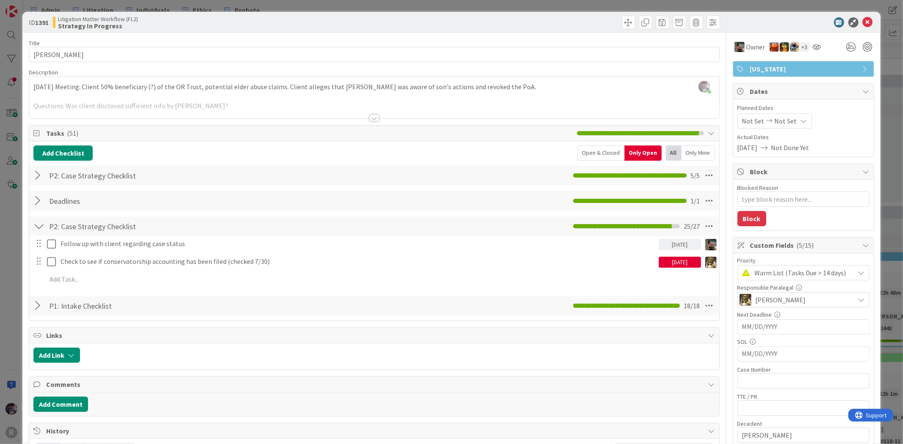
click at [14, 289] on div "ID 1391 Litigation Matter Workflow (FL2) Strategy In Progress Title 14 / 128 [P…" at bounding box center [451, 222] width 903 height 444
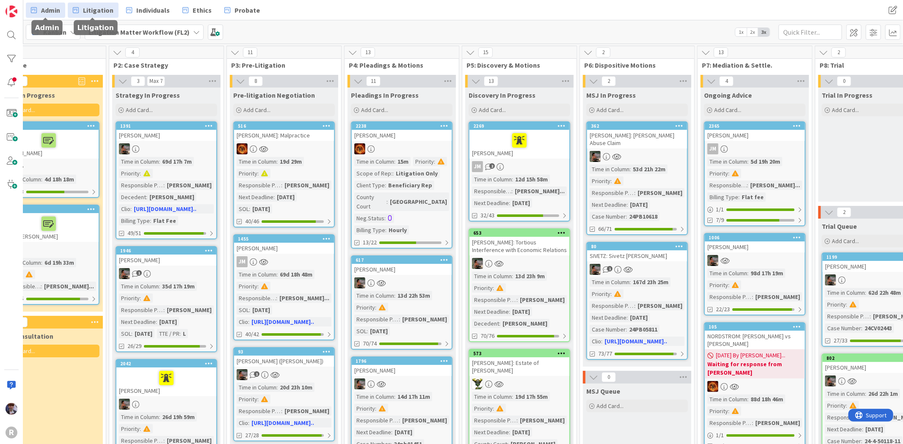
click at [58, 13] on span "Admin" at bounding box center [50, 10] width 19 height 10
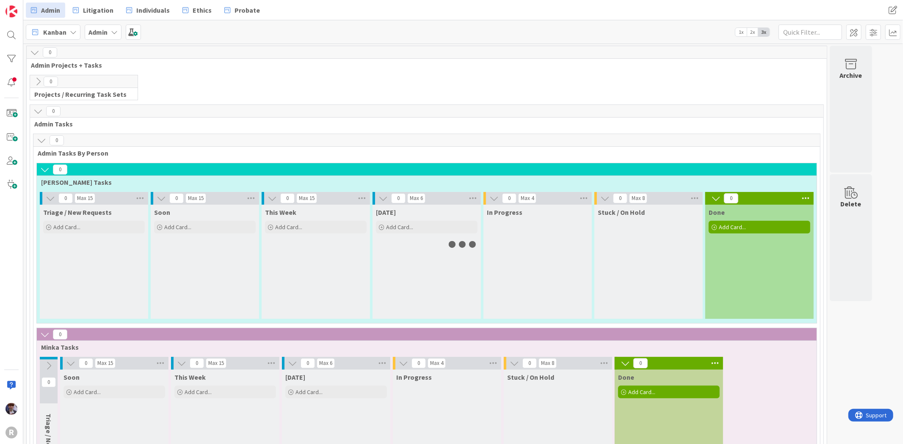
click at [72, 28] on div "Kanban" at bounding box center [53, 32] width 55 height 15
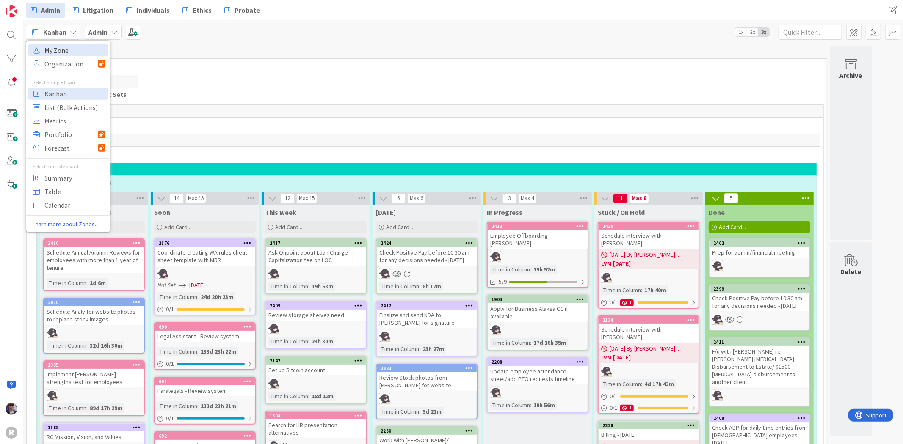
click at [64, 52] on span "My Zone" at bounding box center [74, 50] width 61 height 13
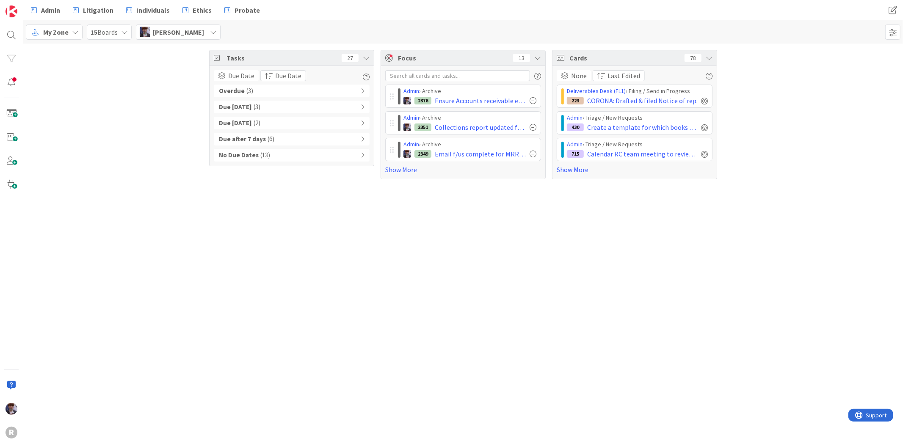
click at [239, 89] on b "Overdue" at bounding box center [232, 91] width 26 height 10
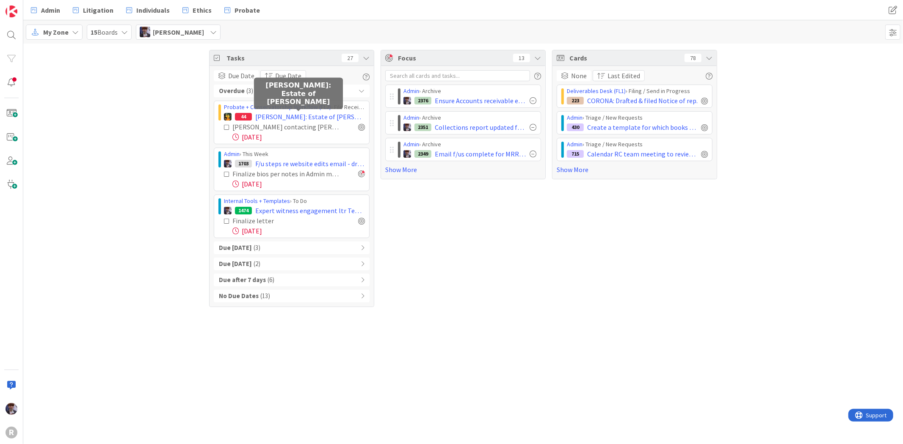
click at [282, 116] on span "[PERSON_NAME]: Estate of [PERSON_NAME]" at bounding box center [310, 117] width 110 height 10
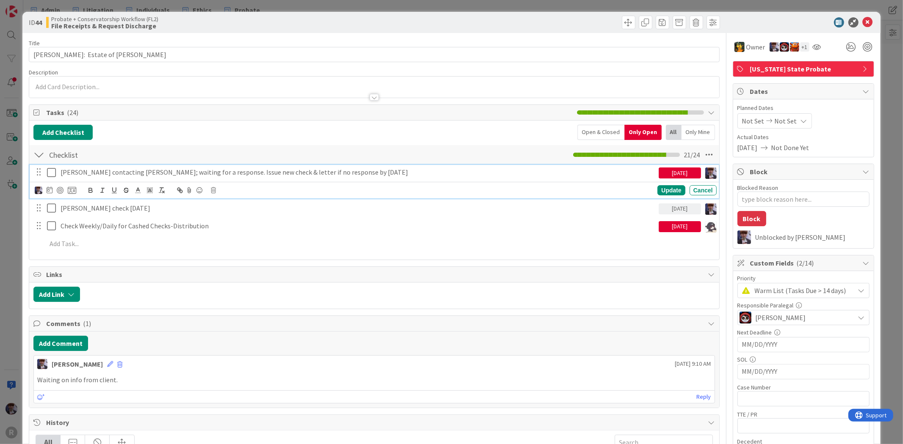
click at [74, 177] on p "[PERSON_NAME] contacting [PERSON_NAME]; waiting for a response. Issue new check…" at bounding box center [358, 173] width 595 height 10
click at [54, 173] on icon at bounding box center [53, 173] width 13 height 10
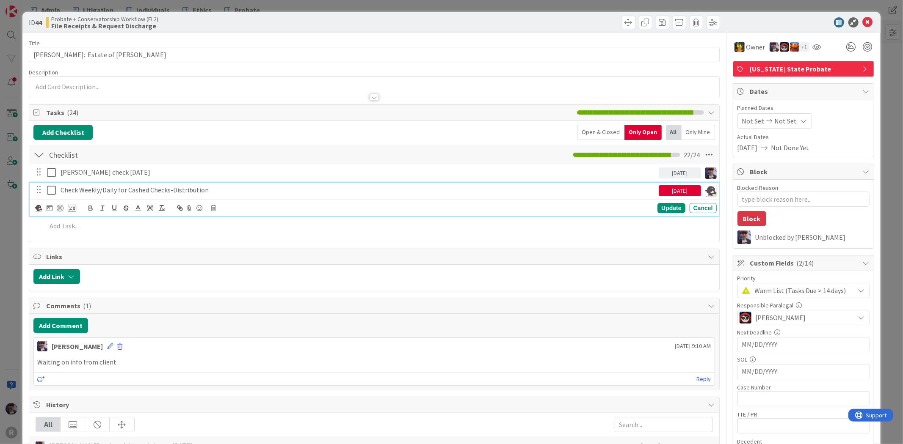
click at [168, 192] on p "Check Weekly/Daily for Cashed Checks-Distribution" at bounding box center [358, 190] width 595 height 10
click at [37, 212] on div at bounding box center [39, 208] width 8 height 9
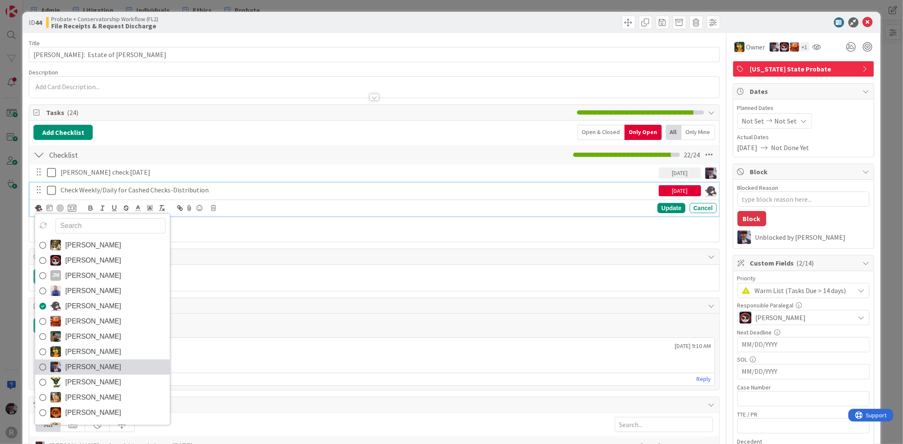
click at [103, 367] on span "[PERSON_NAME]" at bounding box center [93, 367] width 56 height 13
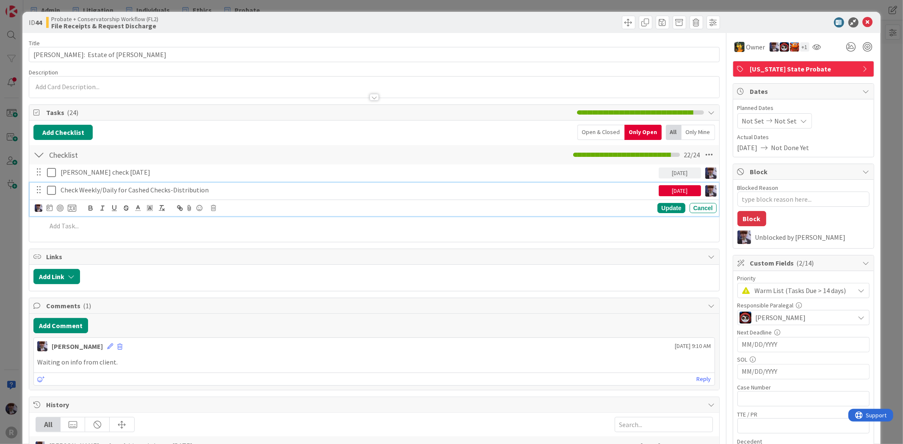
type textarea "x"
click at [49, 206] on icon at bounding box center [50, 207] width 6 height 7
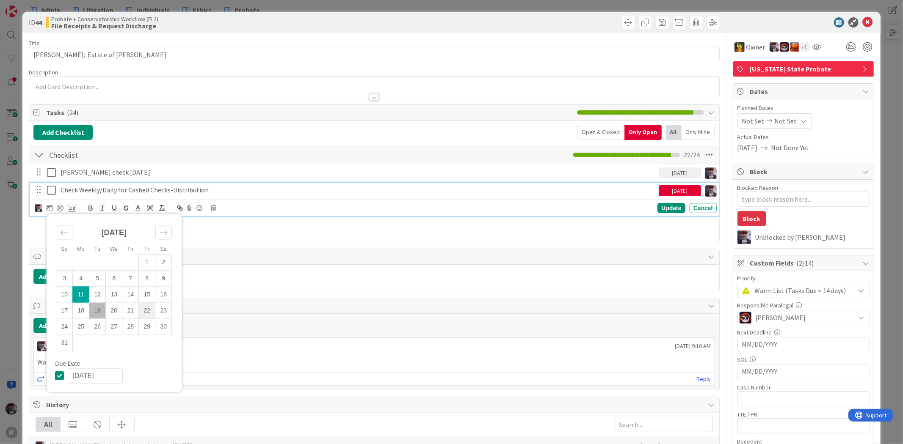
click at [144, 312] on td "22" at bounding box center [147, 311] width 17 height 16
type input "[DATE]"
click at [669, 205] on div "Update" at bounding box center [671, 208] width 28 height 10
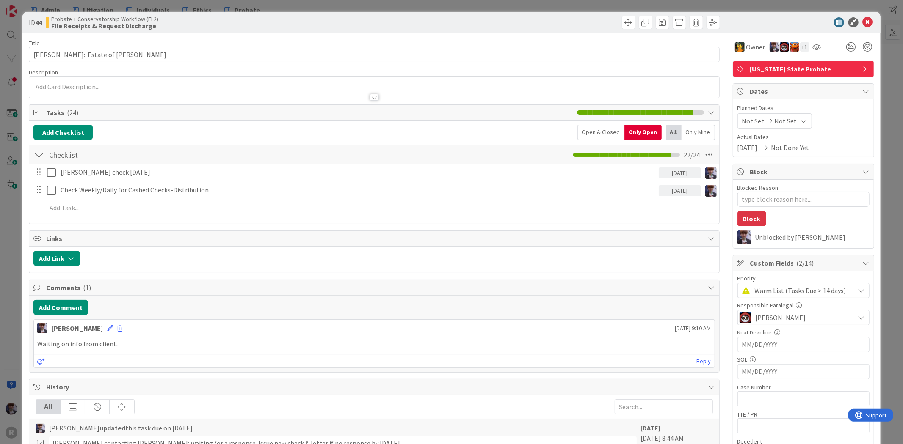
click at [17, 231] on div "ID 44 Probate + Conservatorship Workflow (FL2) File Receipts & Request Discharg…" at bounding box center [451, 222] width 903 height 444
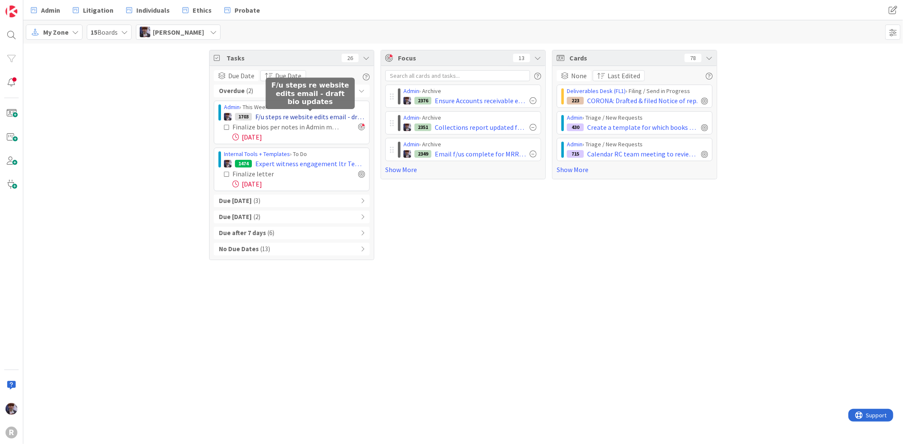
click at [287, 115] on span "F/u steps re website edits email - draft bio updates" at bounding box center [310, 117] width 110 height 10
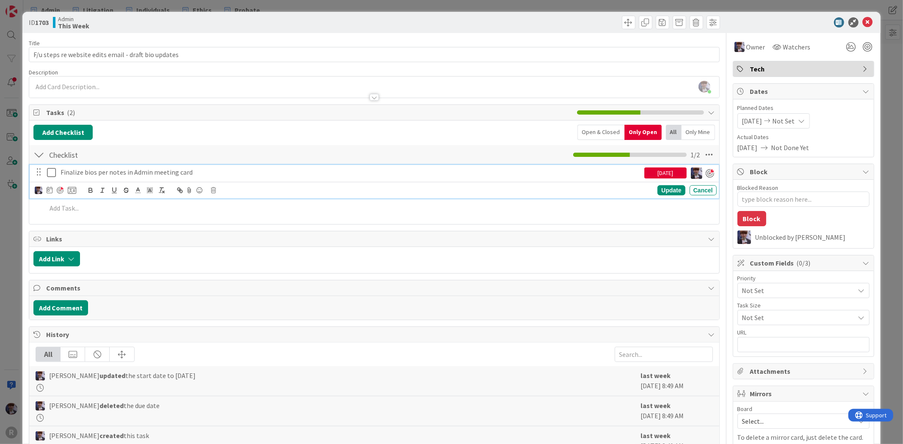
click at [130, 176] on p "Finalize bios per notes in Admin meeting card" at bounding box center [351, 173] width 580 height 10
click at [52, 173] on icon at bounding box center [53, 173] width 13 height 10
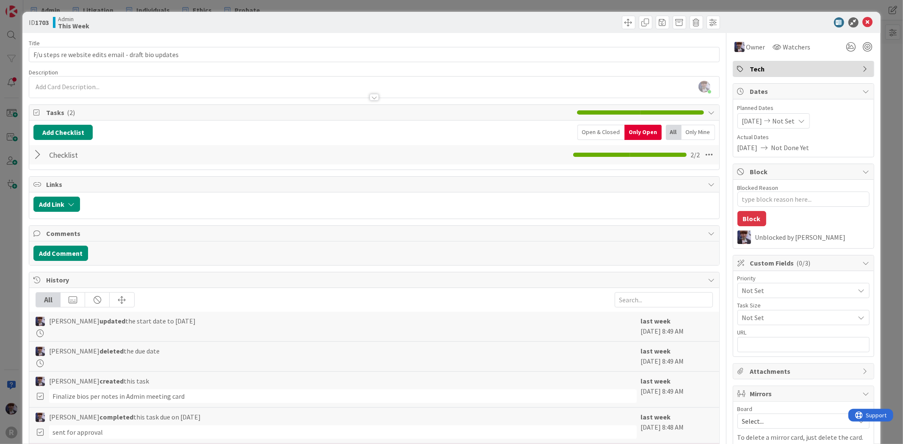
click at [14, 204] on div "ID 1703 Admin This Week Title 52 / 128 F/u steps re website edits email - draft…" at bounding box center [451, 222] width 903 height 444
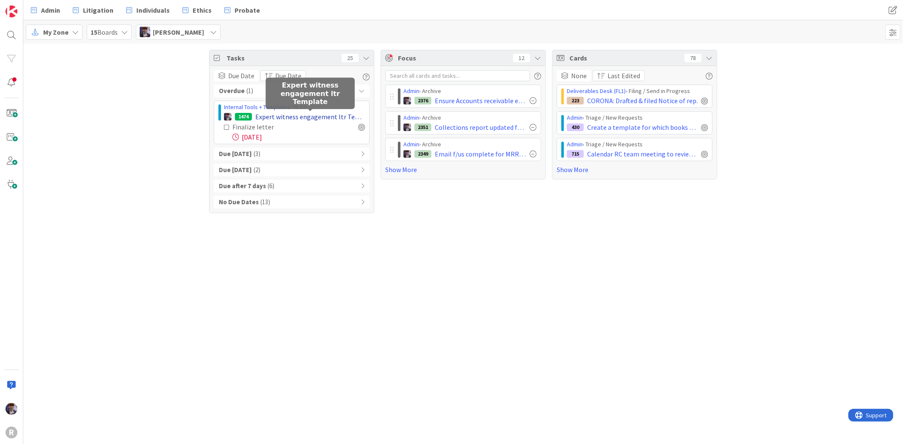
click at [281, 115] on span "Expert witness engagement ltr Template" at bounding box center [310, 117] width 110 height 10
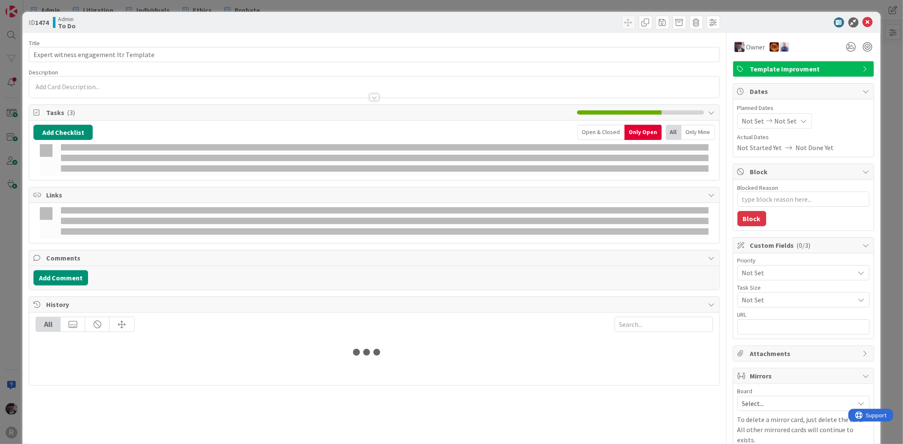
type textarea "x"
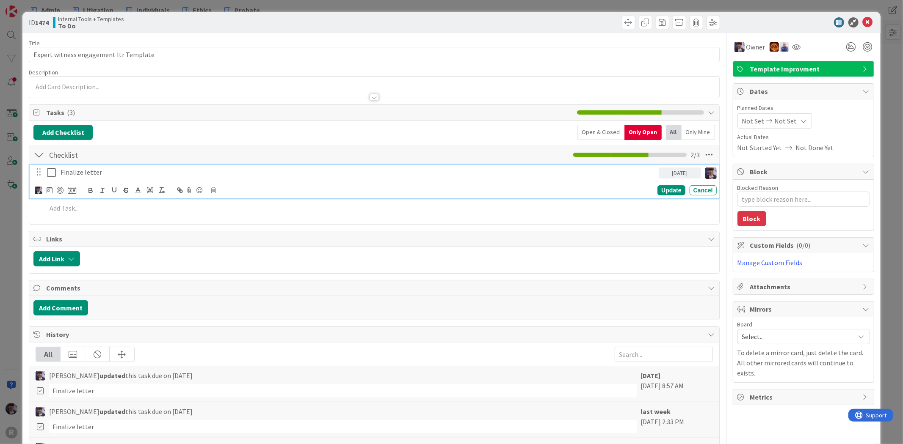
click at [91, 171] on p "Finalize letter" at bounding box center [358, 173] width 595 height 10
click at [48, 191] on icon at bounding box center [50, 190] width 6 height 7
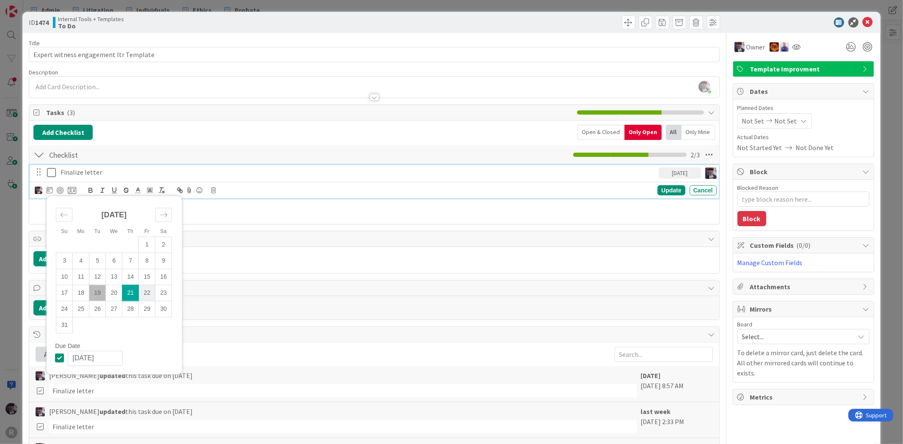
click at [147, 297] on td "22" at bounding box center [147, 293] width 17 height 16
type input "[DATE]"
click at [659, 187] on div "Update" at bounding box center [671, 190] width 28 height 10
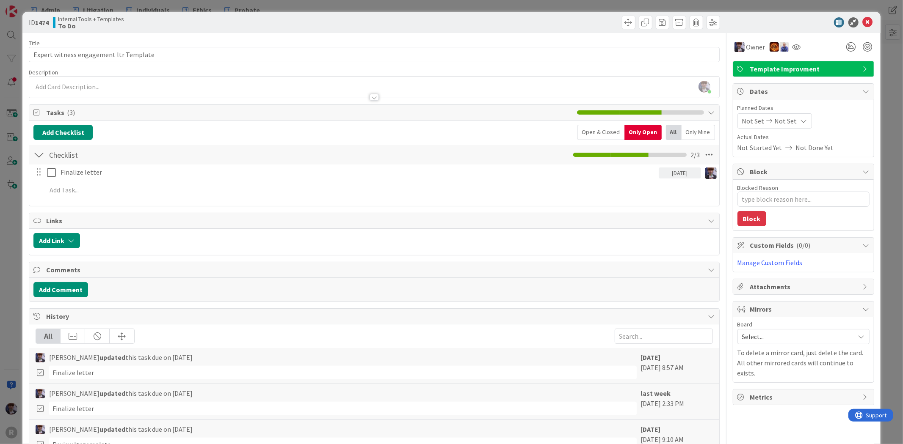
click at [12, 229] on div "ID 1474 Internal Tools + Templates To Do Title 38 / 128 Expert witness engageme…" at bounding box center [451, 222] width 903 height 444
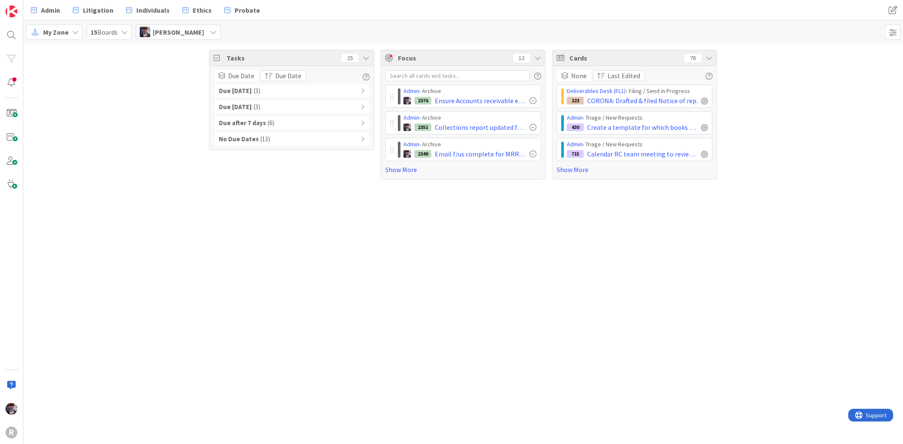
click at [280, 94] on div "Due [DATE] ( 3 )" at bounding box center [292, 91] width 156 height 13
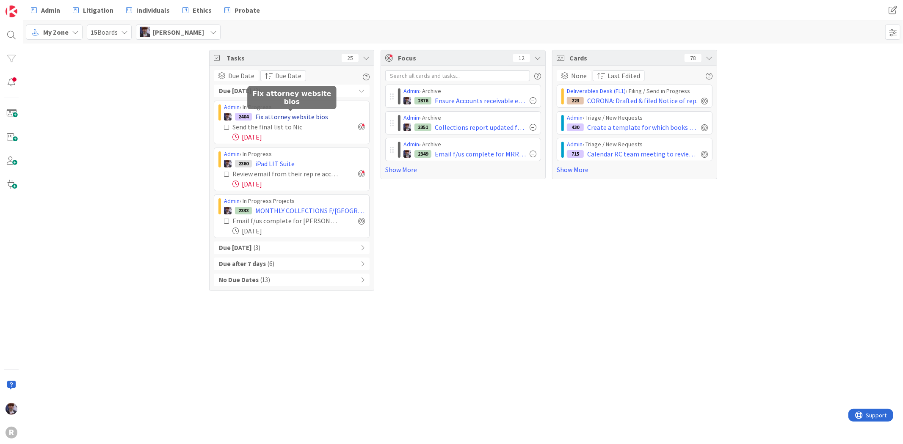
click at [259, 115] on span "Fix attorney website bios" at bounding box center [291, 117] width 73 height 10
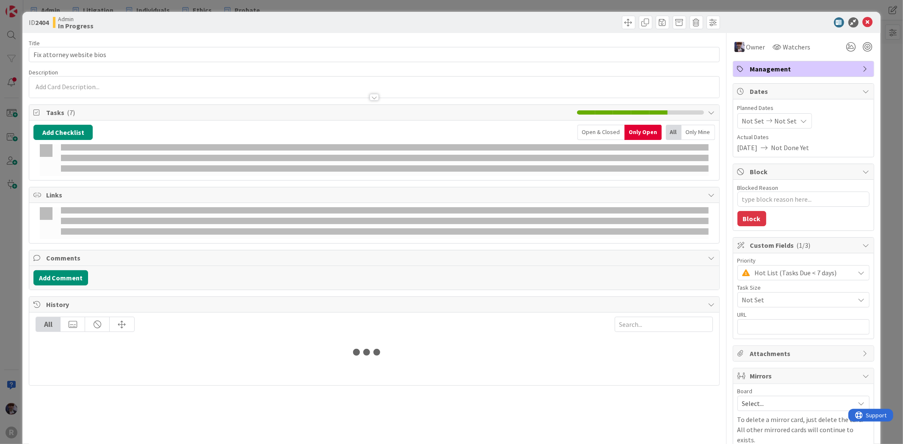
type textarea "x"
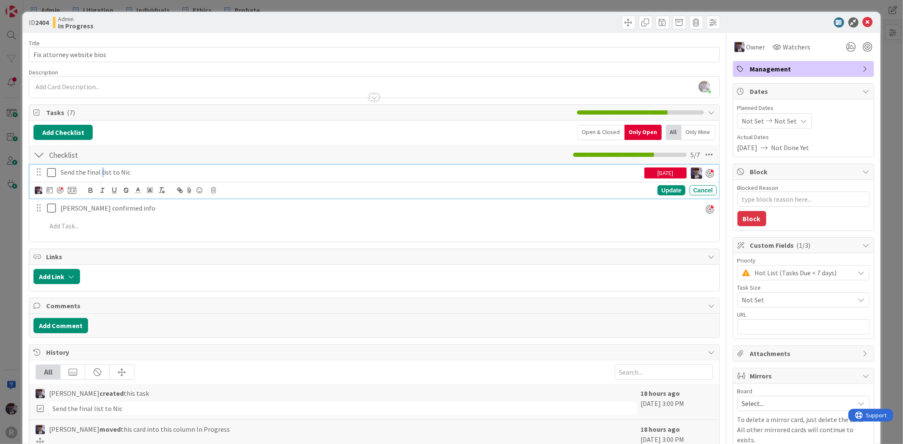
click at [102, 171] on p "Send the final list to Nic" at bounding box center [351, 173] width 580 height 10
click at [52, 193] on icon at bounding box center [50, 190] width 6 height 7
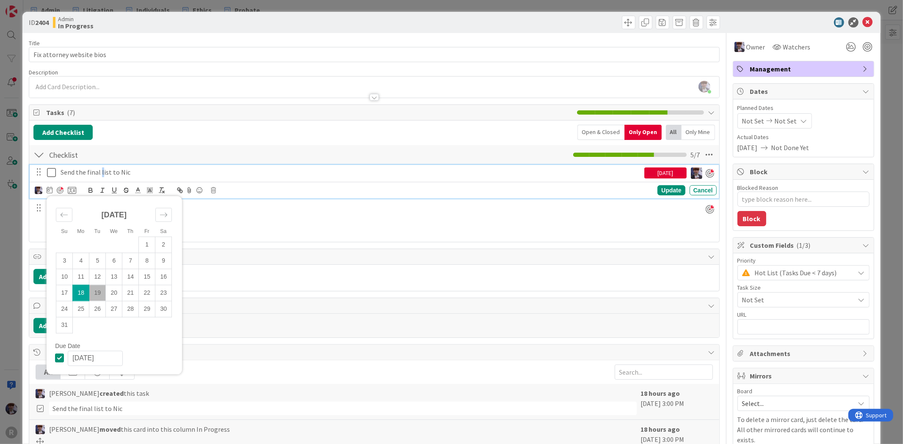
click at [102, 295] on td "19" at bounding box center [97, 293] width 17 height 16
type input "[DATE]"
click at [674, 188] on div "Update" at bounding box center [671, 191] width 28 height 10
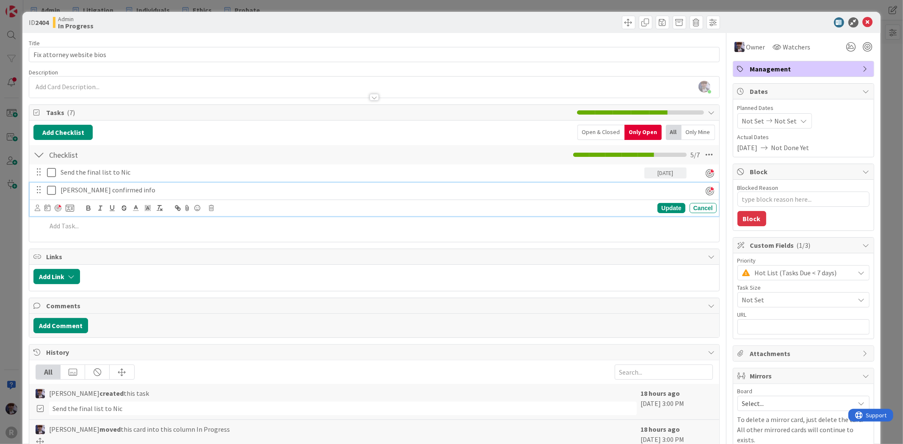
click at [52, 193] on icon at bounding box center [53, 190] width 13 height 10
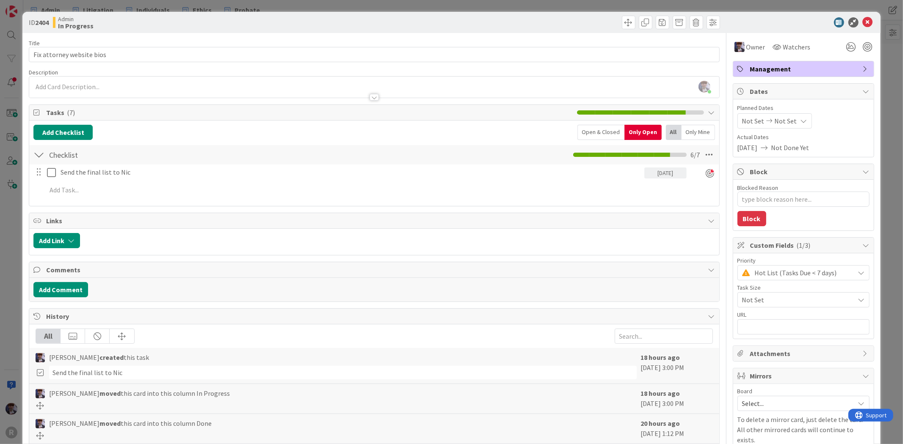
click at [16, 225] on div "ID 2404 Admin In Progress Title 25 / 128 Fix attorney website bios Description …" at bounding box center [451, 222] width 903 height 444
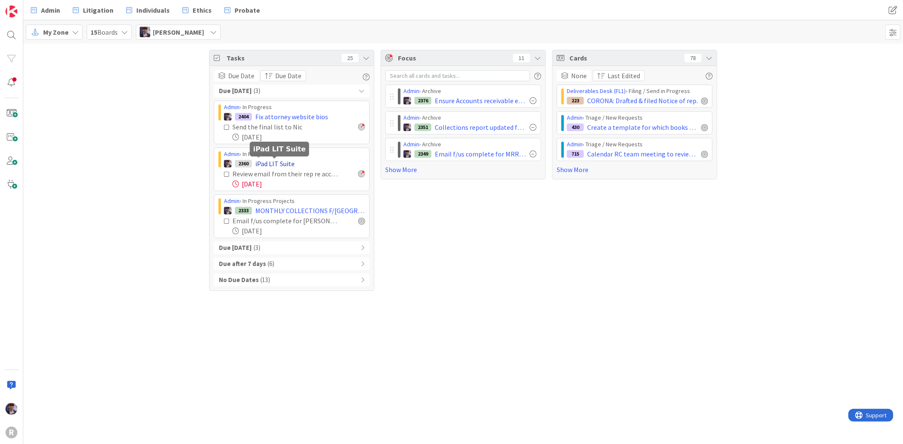
click at [279, 161] on span "iPad LIT Suite" at bounding box center [274, 164] width 39 height 10
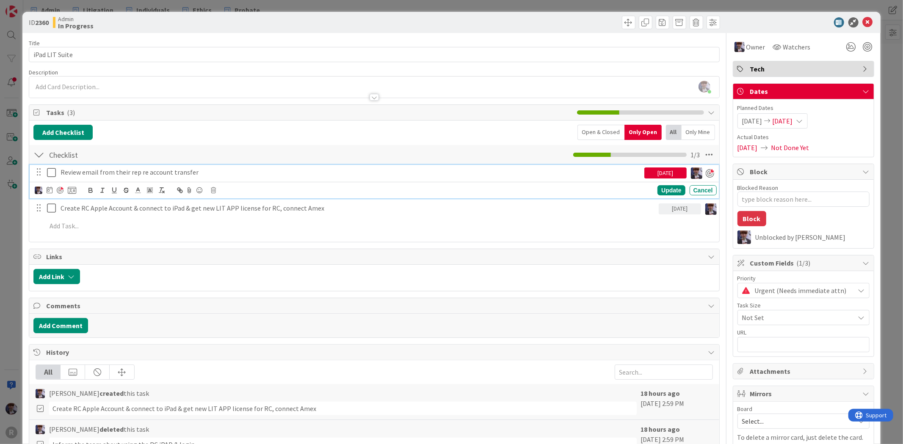
click at [56, 171] on icon at bounding box center [53, 173] width 13 height 10
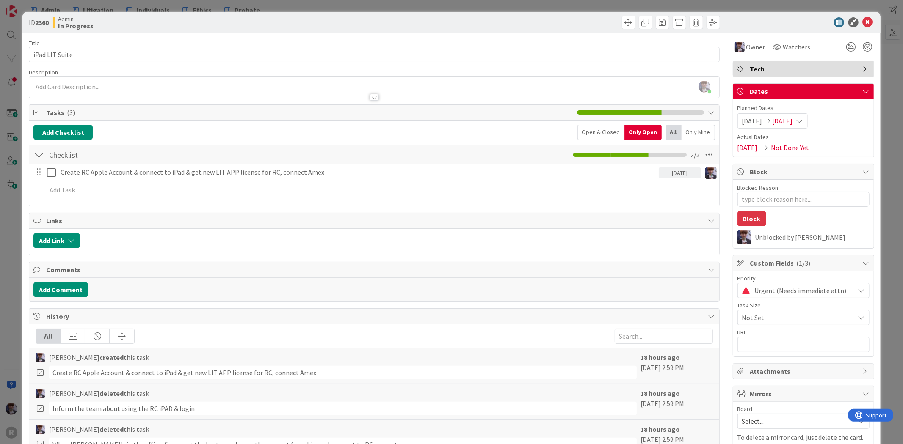
click at [7, 210] on div "ID 2360 Admin In Progress Title 14 / 128 iPad LIT Suite Description [PERSON_NAM…" at bounding box center [451, 222] width 903 height 444
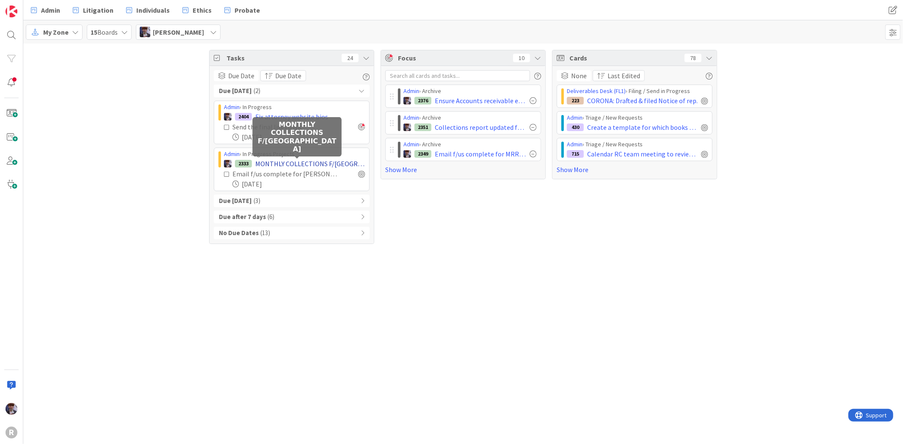
click at [301, 159] on span "MONTHLY COLLECTIONS F/[GEOGRAPHIC_DATA]" at bounding box center [310, 164] width 110 height 10
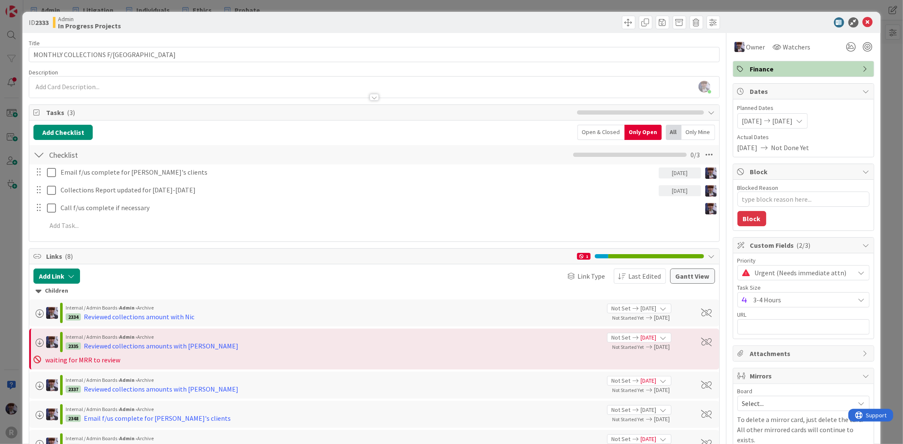
click at [24, 221] on div "ID 2333 Admin In Progress Projects Title 24 / 128 MONTHLY COLLECTIONS F/US Desc…" at bounding box center [451, 425] width 858 height 826
click at [13, 224] on div "ID 2333 Admin In Progress Projects Title 24 / 128 MONTHLY COLLECTIONS F/US Desc…" at bounding box center [451, 222] width 903 height 444
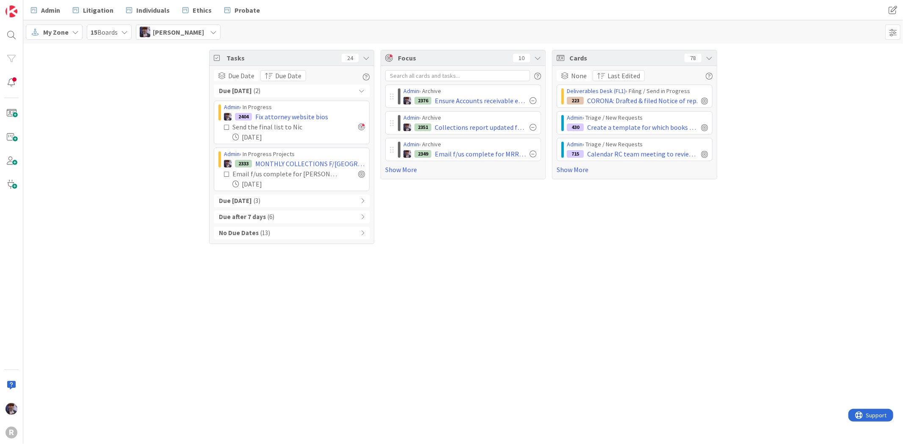
click at [284, 201] on div "Due [DATE] ( 3 )" at bounding box center [292, 201] width 156 height 13
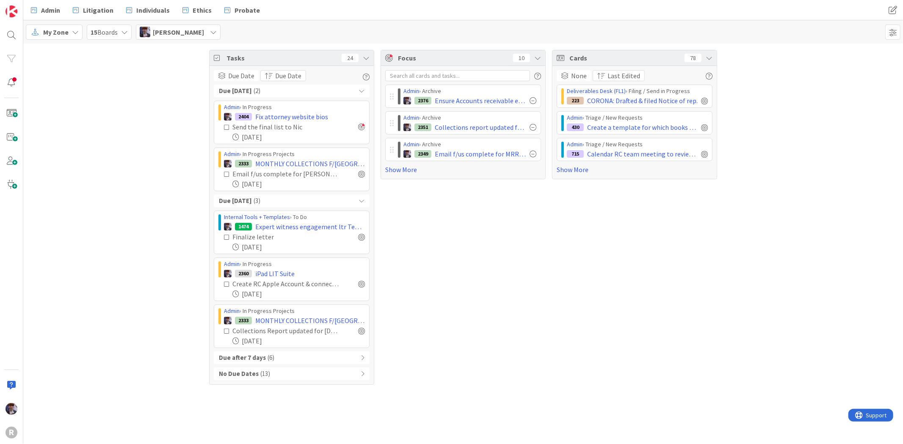
click at [293, 362] on div "Due after 7 days ( 6 )" at bounding box center [292, 358] width 156 height 13
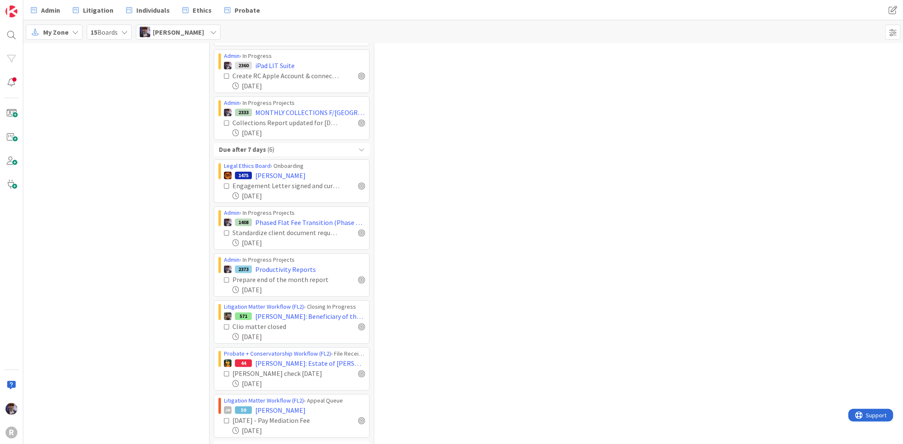
scroll to position [230, 0]
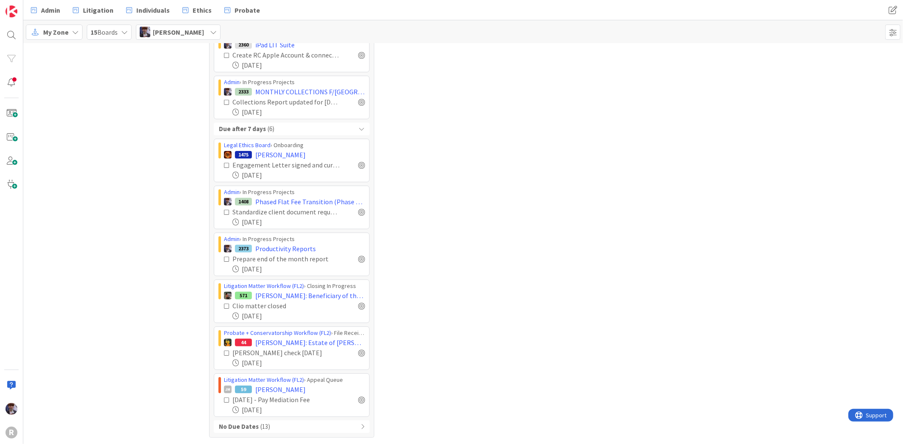
click at [235, 430] on b "No Due Dates" at bounding box center [239, 427] width 40 height 10
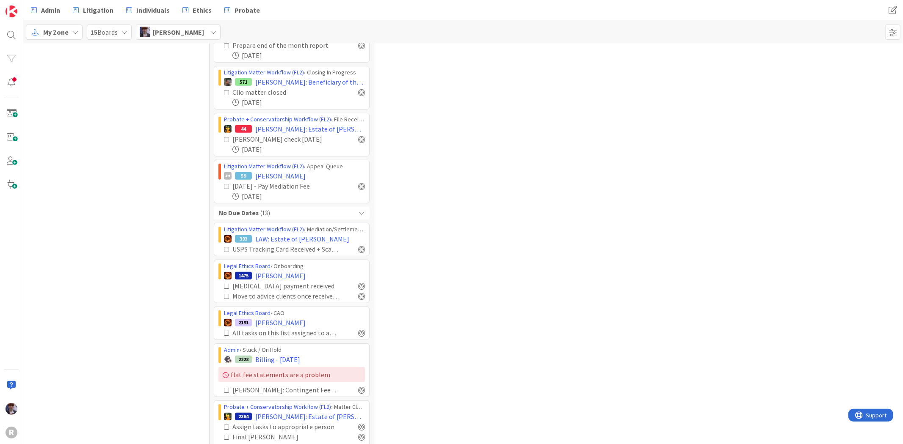
scroll to position [0, 0]
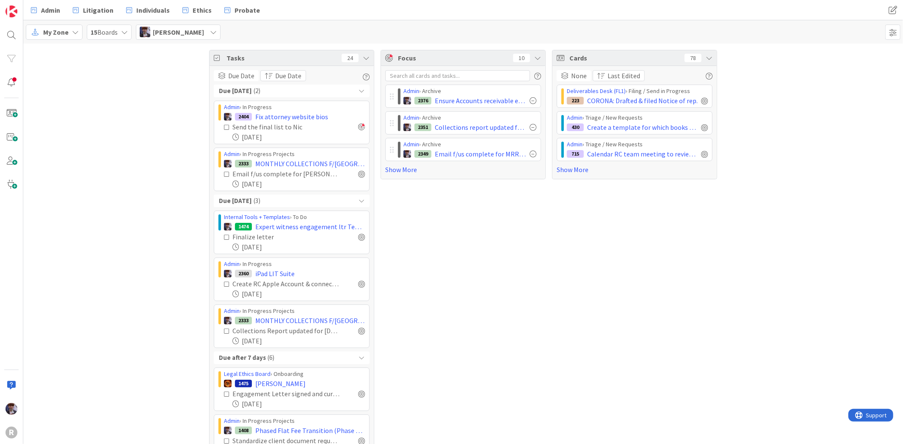
click at [254, 89] on span "( 2 )" at bounding box center [257, 91] width 7 height 10
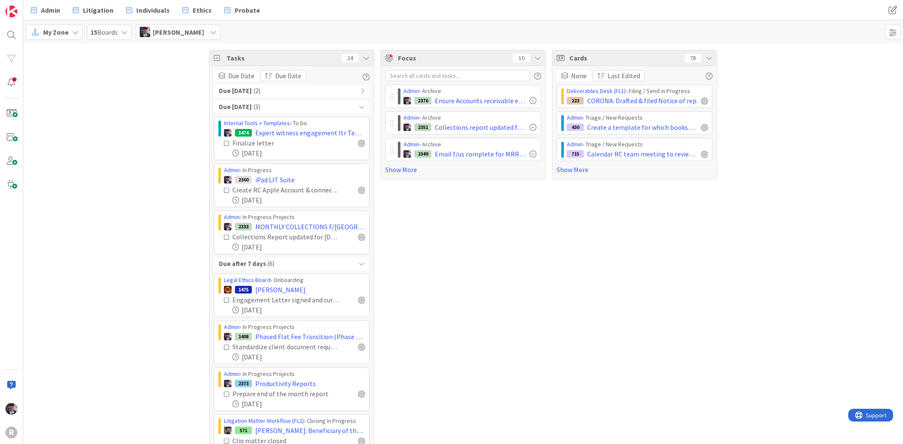
click at [252, 111] on b "Due [DATE]" at bounding box center [235, 107] width 33 height 10
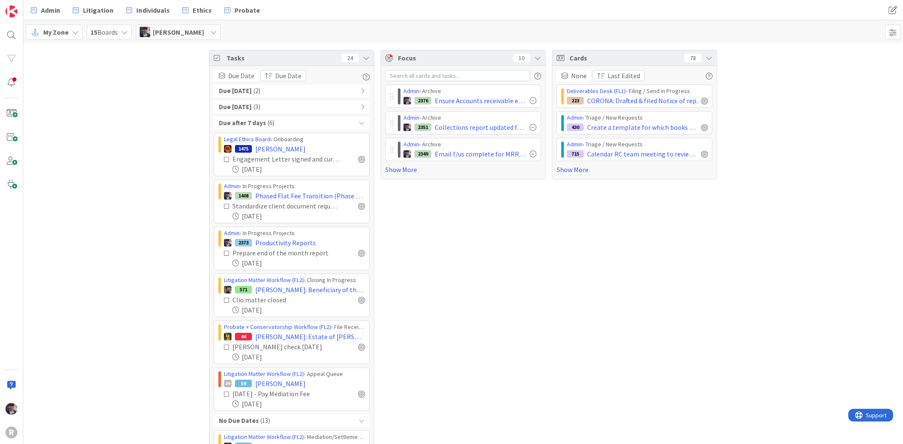
click at [268, 121] on span "( 6 )" at bounding box center [271, 124] width 7 height 10
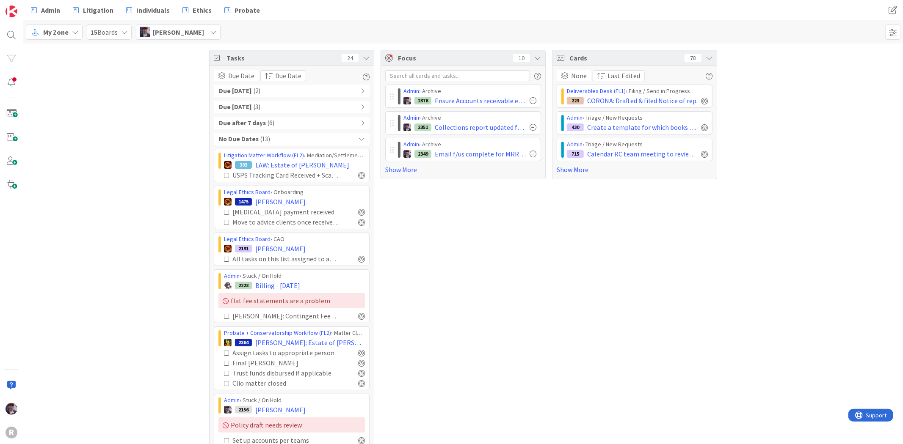
click at [265, 140] on div "No Due Dates ( 13 )" at bounding box center [292, 139] width 156 height 13
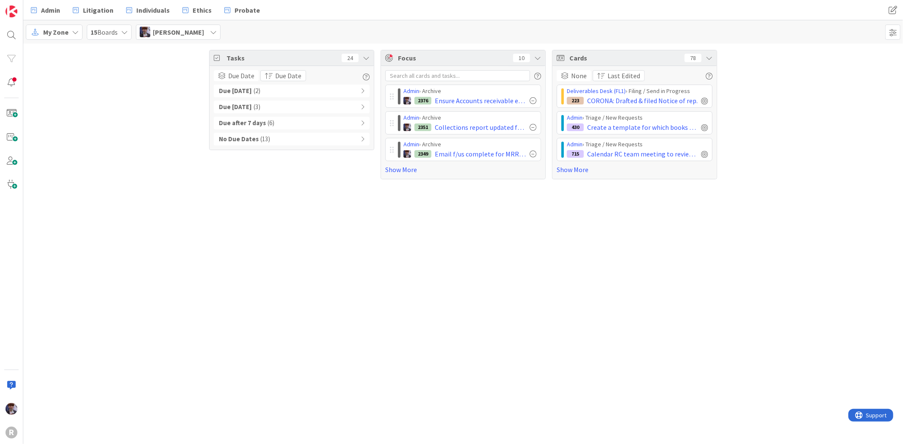
click at [231, 185] on div "Tasks 24 Due Date Due Date Due [DATE] ( 2 ) Due [DATE] ( 3 ) Due after 7 days (…" at bounding box center [463, 115] width 880 height 142
click at [407, 171] on link "Show More" at bounding box center [463, 170] width 156 height 10
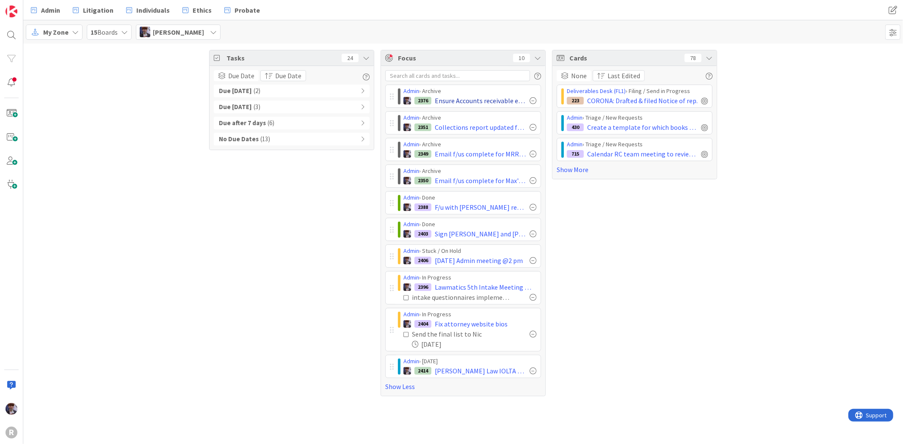
click at [534, 100] on div at bounding box center [533, 100] width 7 height 7
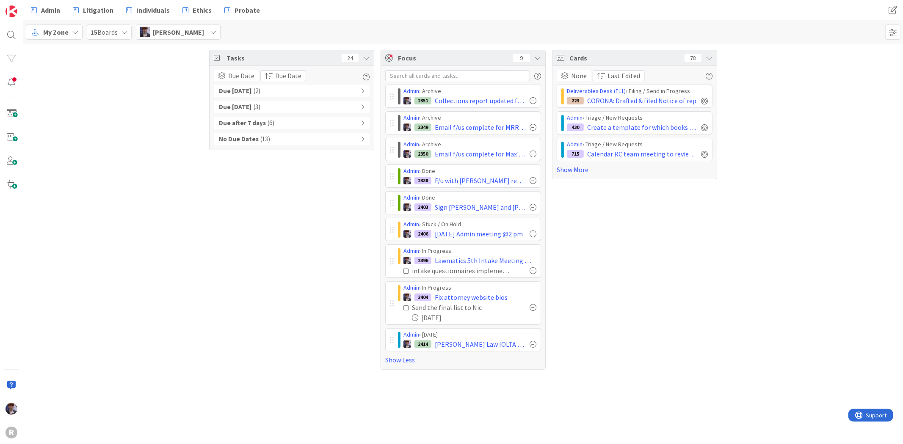
click at [534, 100] on div at bounding box center [533, 100] width 7 height 7
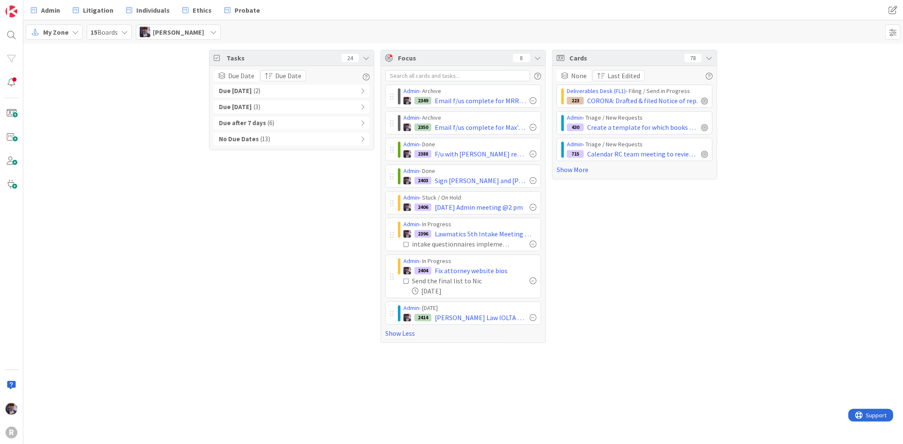
click at [534, 100] on div at bounding box center [533, 100] width 7 height 7
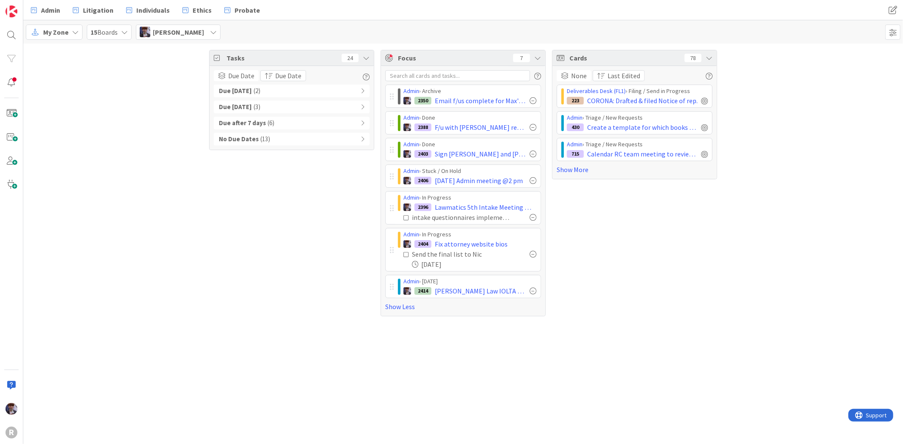
click at [534, 100] on div at bounding box center [533, 100] width 7 height 7
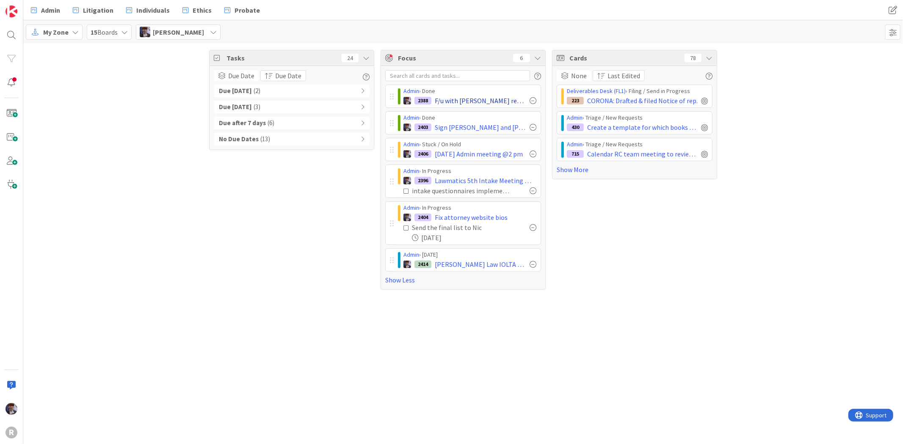
click at [532, 99] on div at bounding box center [533, 100] width 7 height 7
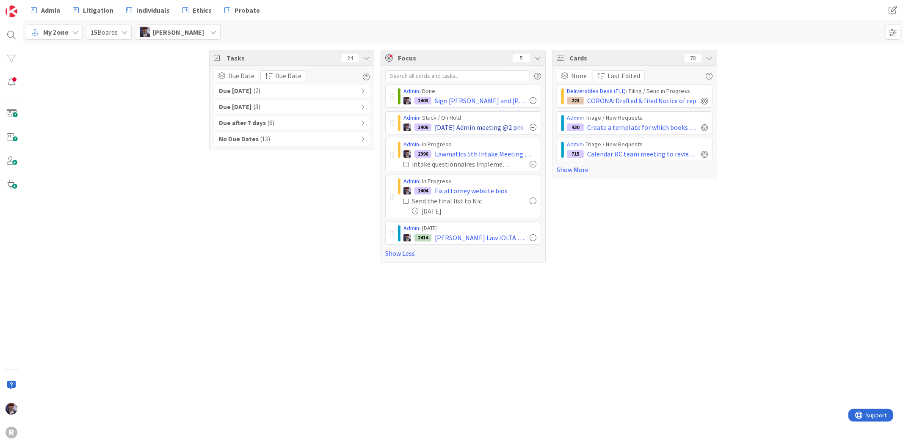
click at [534, 99] on div at bounding box center [533, 100] width 7 height 7
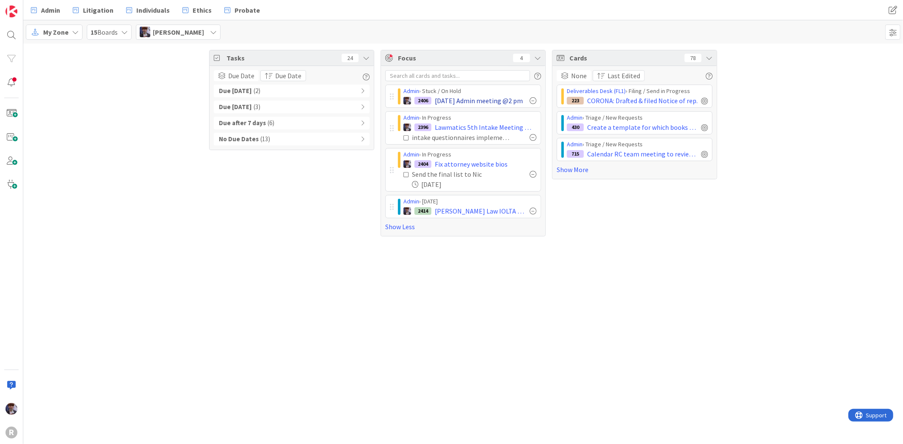
click at [534, 99] on div at bounding box center [533, 100] width 7 height 7
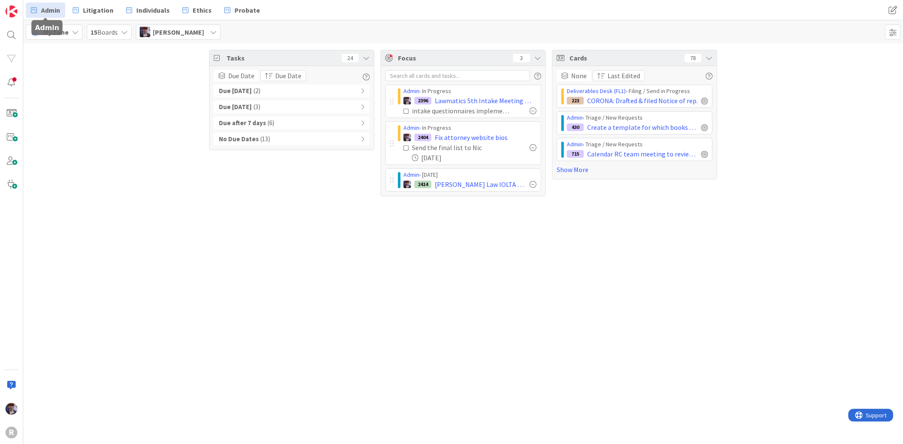
click at [43, 10] on span "Admin" at bounding box center [50, 10] width 19 height 10
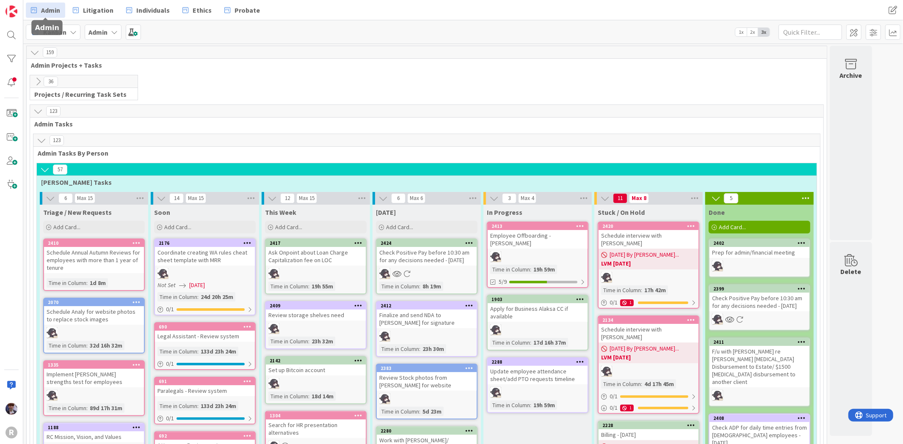
click at [36, 80] on icon at bounding box center [37, 81] width 9 height 9
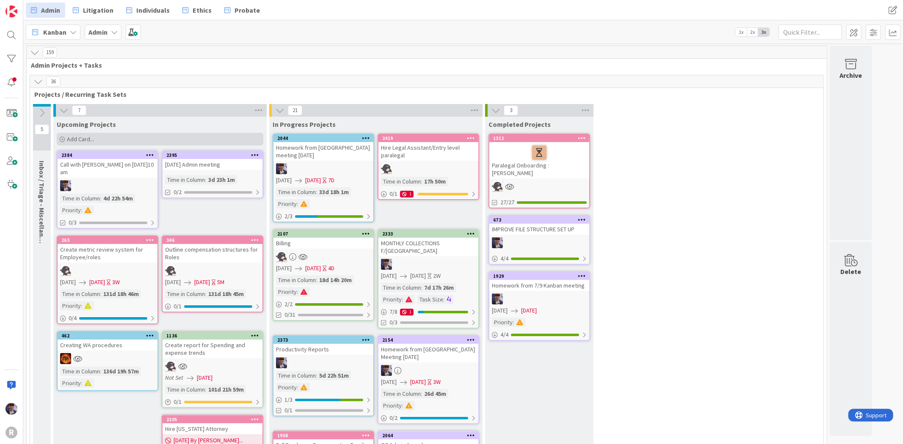
click at [77, 138] on span "Add Card..." at bounding box center [80, 139] width 27 height 8
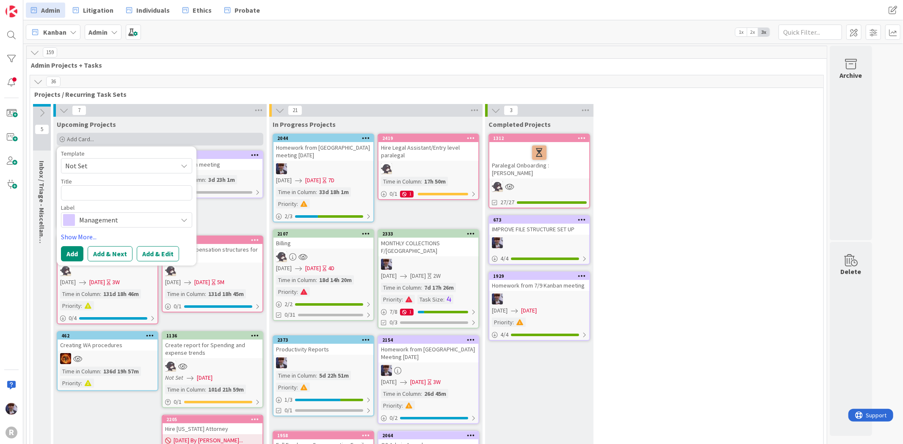
type textarea "x"
type textarea "D"
type textarea "x"
type textarea "Di"
type textarea "x"
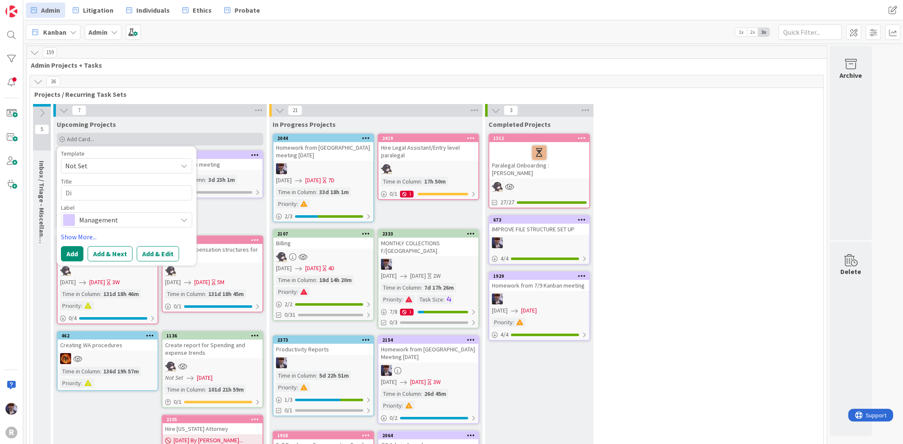
type textarea "Dis"
type textarea "x"
type textarea "Disc"
type textarea "x"
type textarea "Discu"
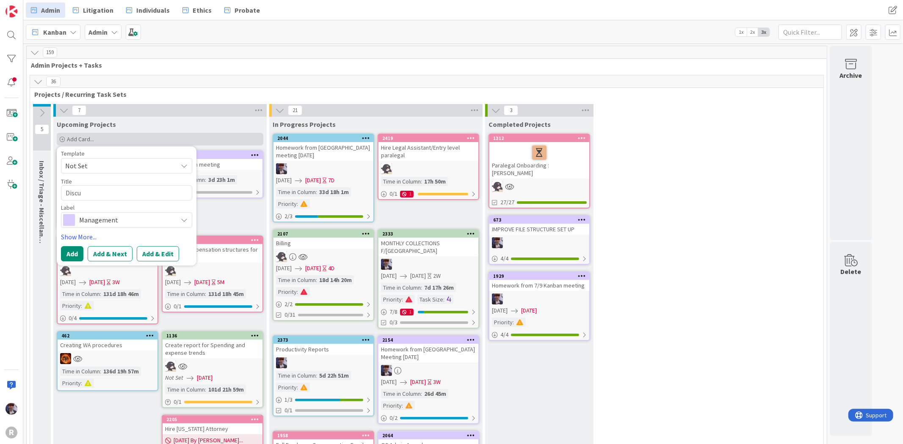
type textarea "x"
type textarea "Discue"
type textarea "x"
type textarea "Discues"
type textarea "x"
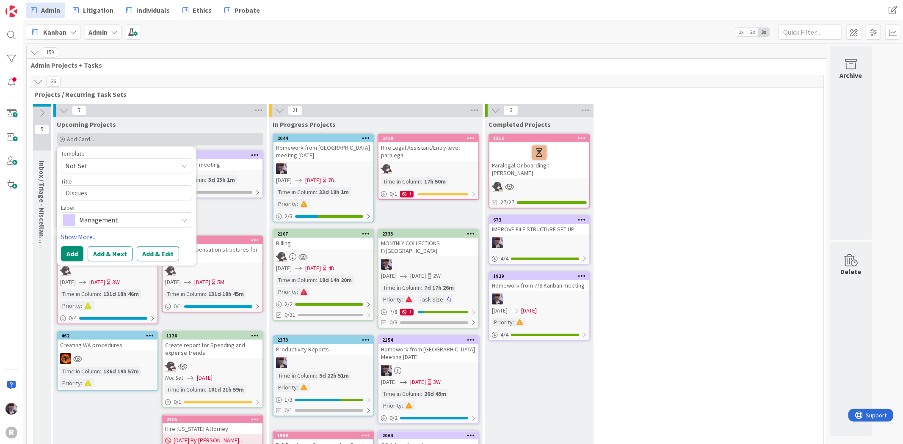
type textarea "Discuess"
type textarea "x"
type textarea "Discues"
type textarea "x"
type textarea "Discue"
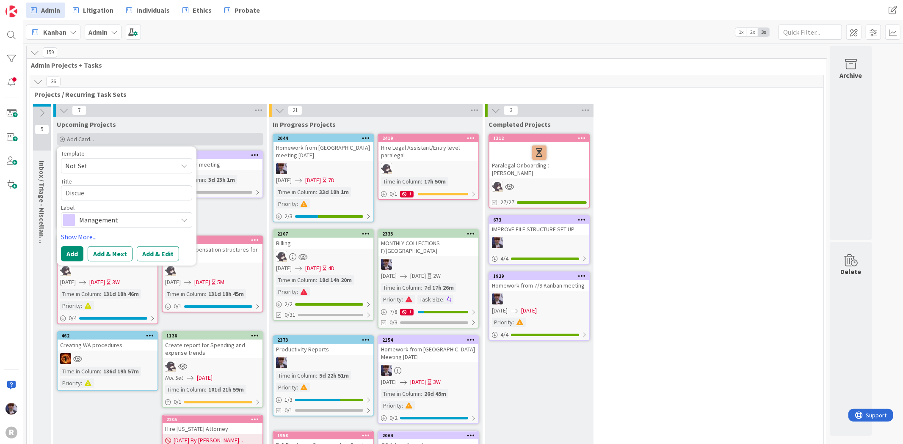
type textarea "x"
type textarea "Discu"
type textarea "x"
type textarea "Disc"
type textarea "x"
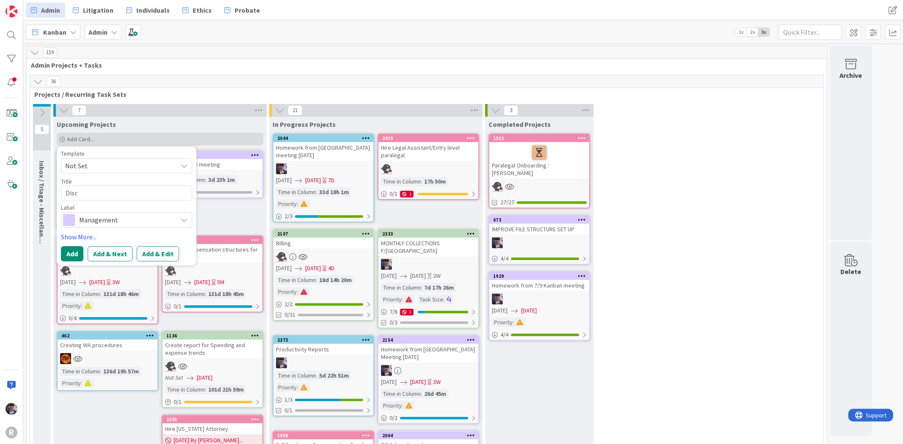
type textarea "Dis"
type textarea "x"
type textarea "Di"
type textarea "x"
type textarea "D"
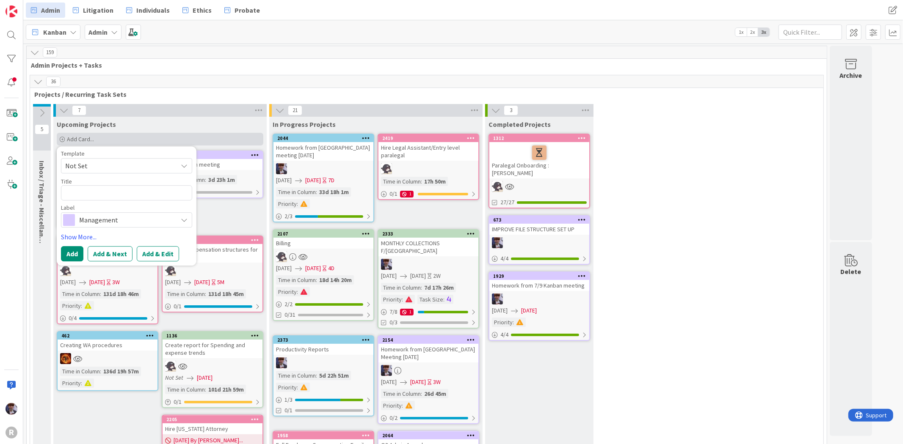
type textarea "x"
type textarea "P"
type textarea "x"
type textarea "Pr"
type textarea "x"
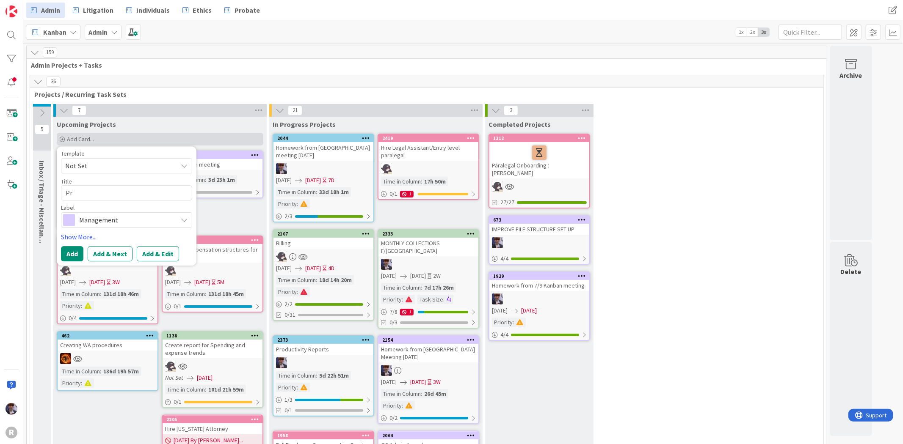
type textarea "Pro"
type textarea "x"
type textarea "Proh"
type textarea "x"
type textarea "Pro"
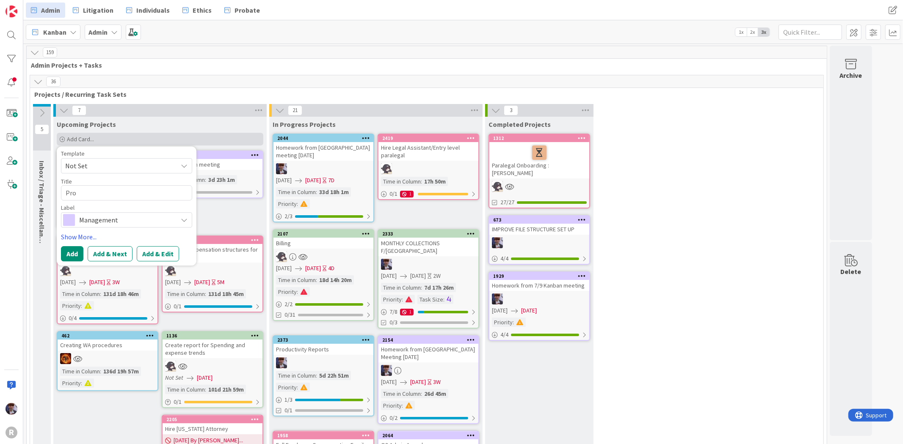
type textarea "x"
type textarea "Proj"
type textarea "x"
type textarea "Proje"
type textarea "x"
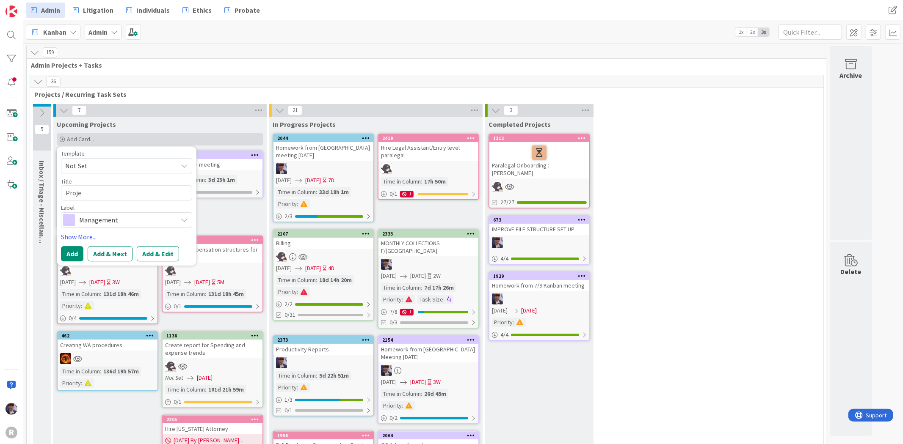
type textarea "Projec"
type textarea "x"
type textarea "Project"
type textarea "x"
type textarea "Project"
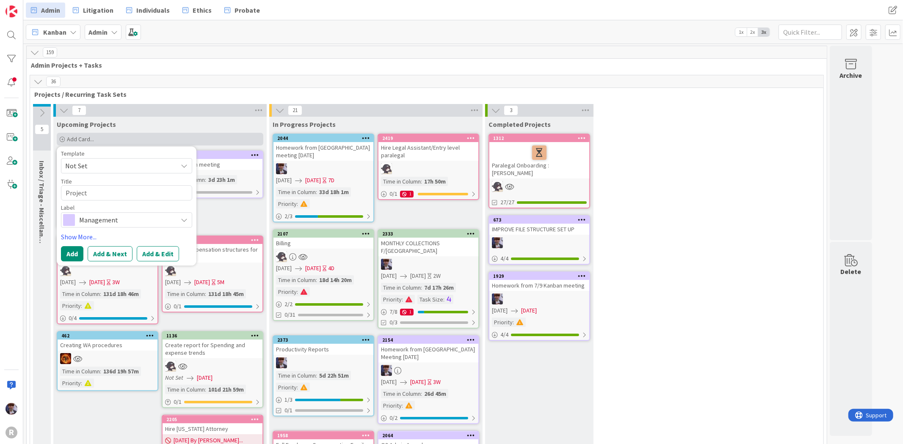
type textarea "x"
type textarea "Project M"
type textarea "x"
type textarea "Project Ma"
type textarea "x"
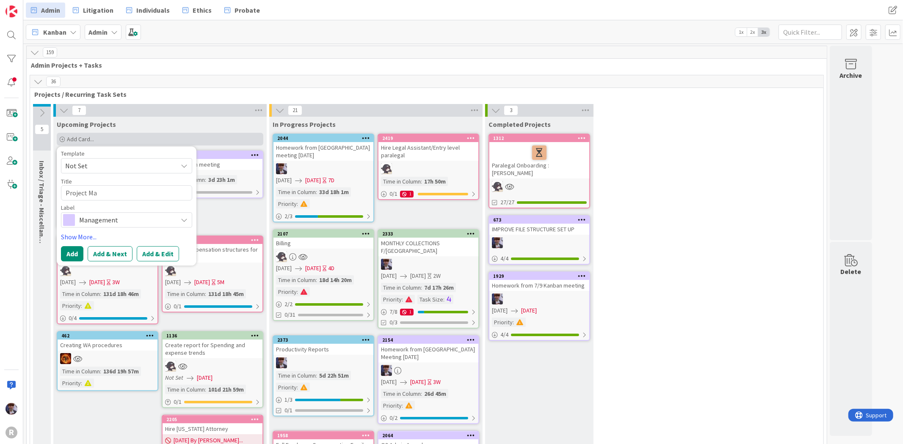
type textarea "Project Man"
type textarea "x"
type textarea "Project Manag"
type textarea "x"
type textarea "Project Manage"
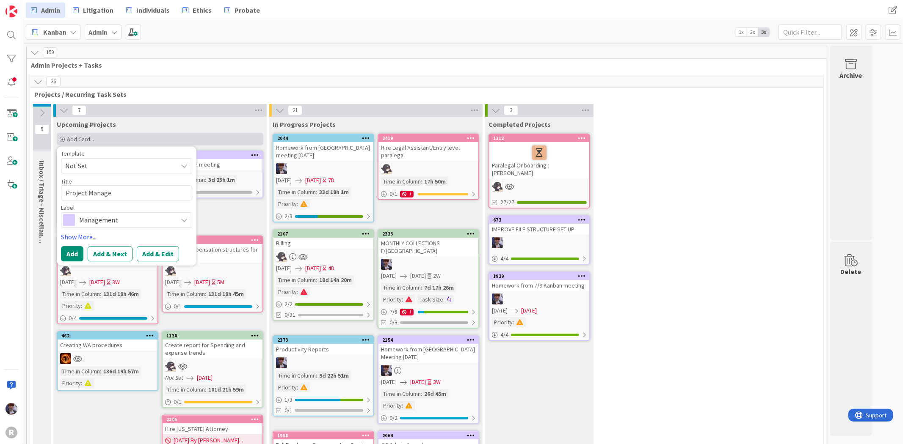
type textarea "x"
type textarea "Project Managem"
type textarea "x"
type textarea "Project Managemen"
type textarea "x"
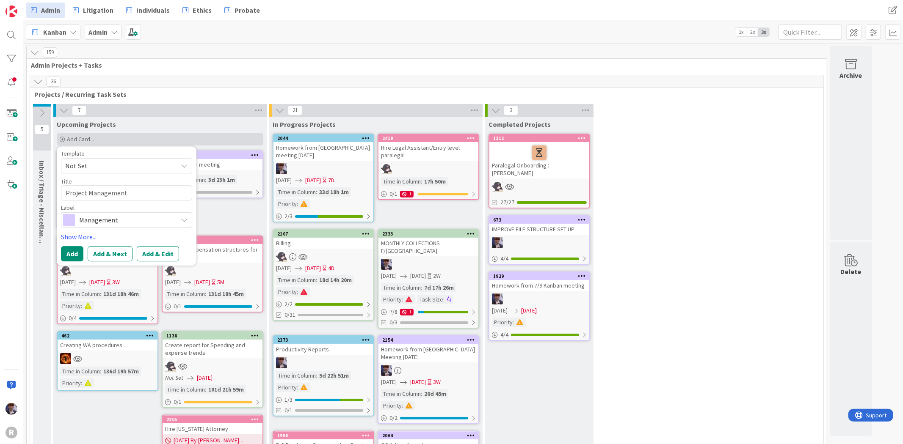
type textarea "Project Management"
type textarea "x"
type textarea "Project Management T"
type textarea "x"
type textarea "Project Management Ta"
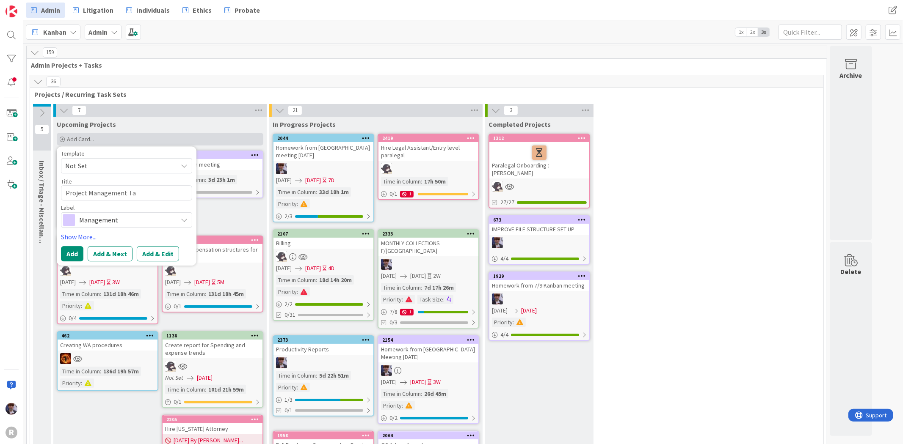
type textarea "x"
type textarea "Project Management Tas"
type textarea "x"
type textarea "Project Management Tasks"
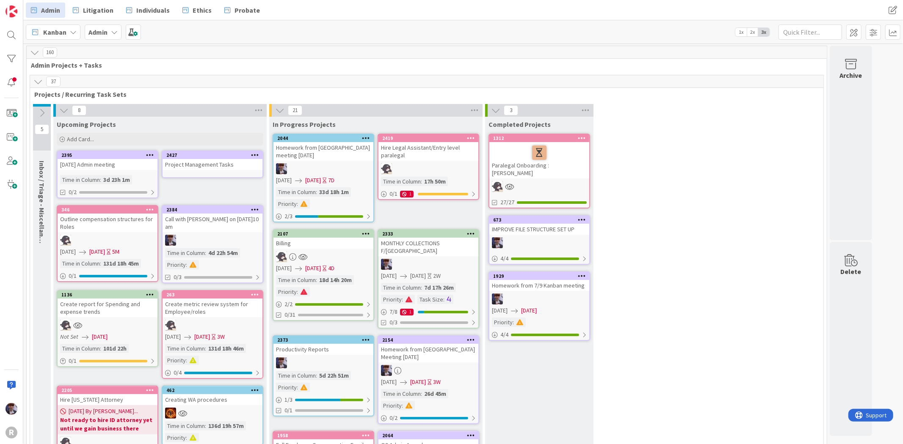
click at [178, 159] on div "Project Management Tasks" at bounding box center [213, 164] width 100 height 11
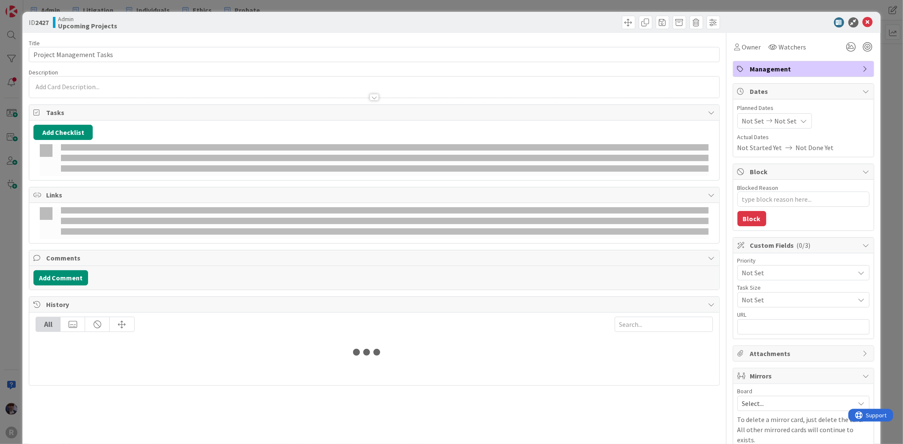
type textarea "x"
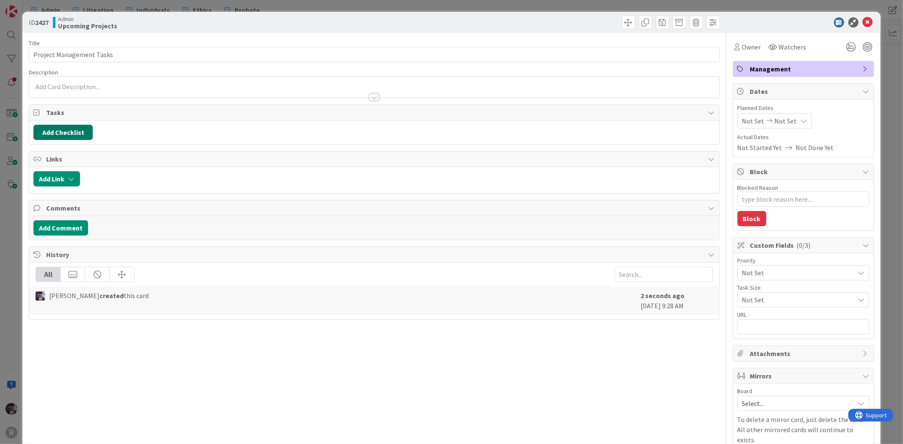
click at [65, 138] on button "Add Checklist" at bounding box center [62, 132] width 59 height 15
type input "Discussed w TWR"
type textarea "x"
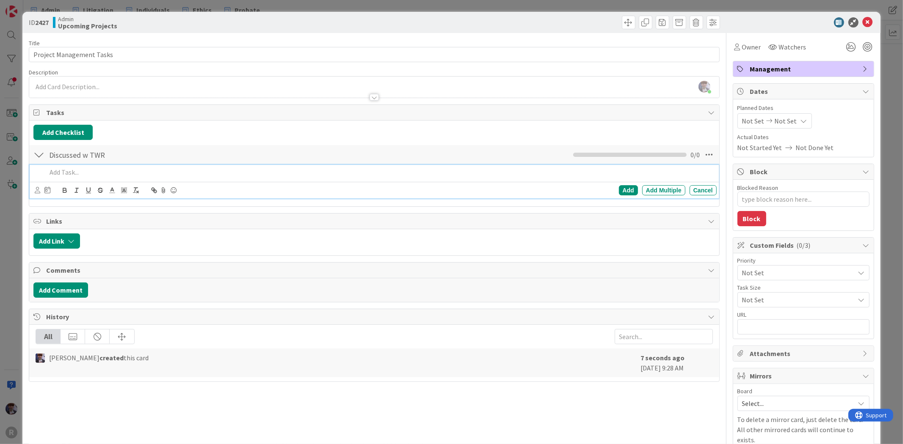
click at [75, 174] on p at bounding box center [380, 173] width 666 height 10
click at [113, 171] on p "MF continue weekly checkins until automated from [GEOGRAPHIC_DATA]" at bounding box center [380, 173] width 666 height 10
click at [124, 171] on p "MF continue weekly checkins until automated from [GEOGRAPHIC_DATA]" at bounding box center [380, 173] width 666 height 10
click at [120, 172] on p "MF continue weekly checkins until automated from [GEOGRAPHIC_DATA]" at bounding box center [380, 173] width 666 height 10
click at [83, 171] on p "MF continue weekly check-ins until automated from [GEOGRAPHIC_DATA]" at bounding box center [380, 173] width 666 height 10
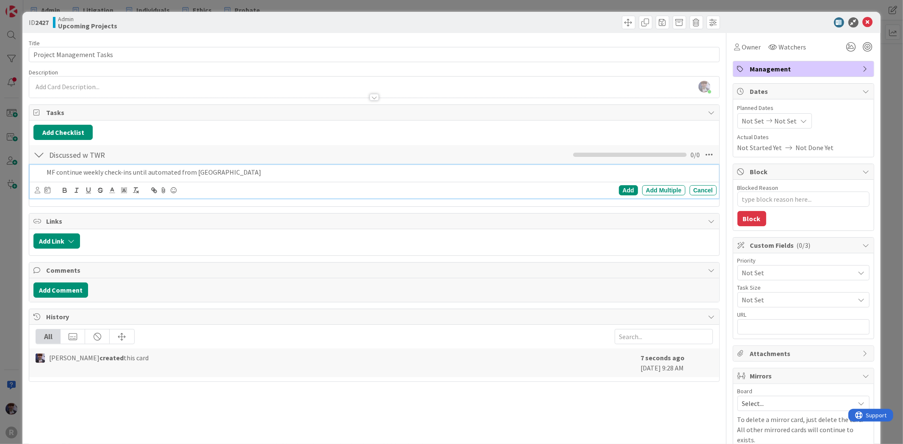
click at [103, 172] on p "MF continue weekly check-ins until automated from [GEOGRAPHIC_DATA]" at bounding box center [380, 173] width 666 height 10
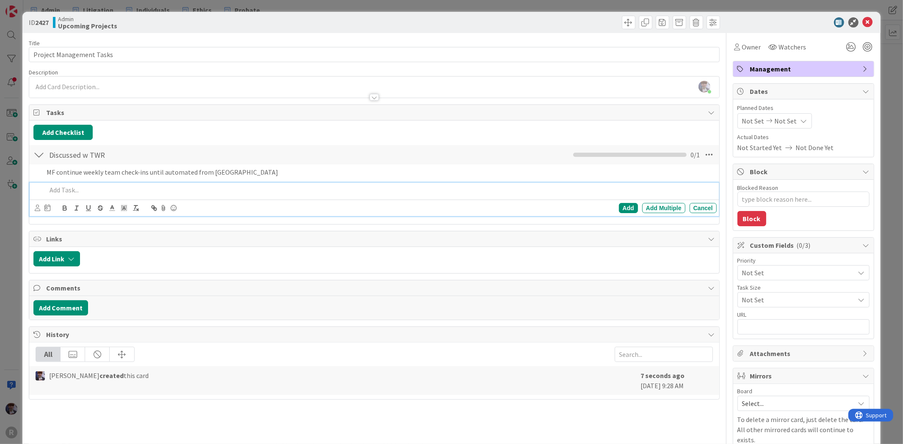
type textarea "x"
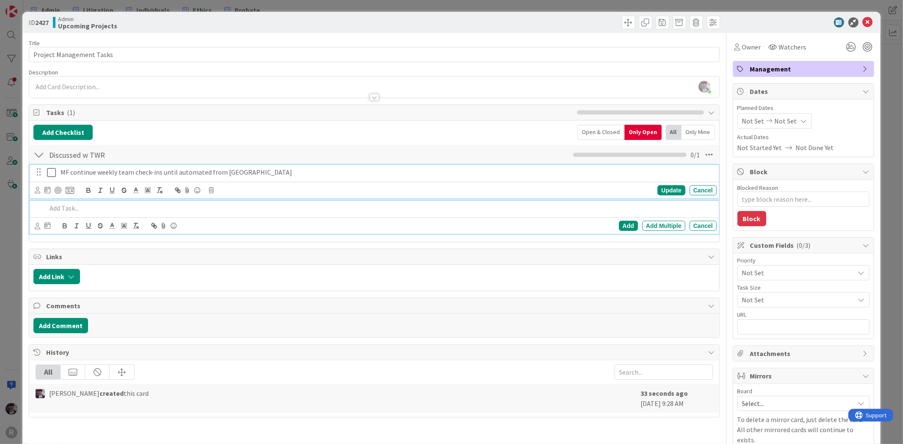
click at [273, 168] on p "MF continue weekly team check-ins until automated from [GEOGRAPHIC_DATA]" at bounding box center [387, 173] width 653 height 10
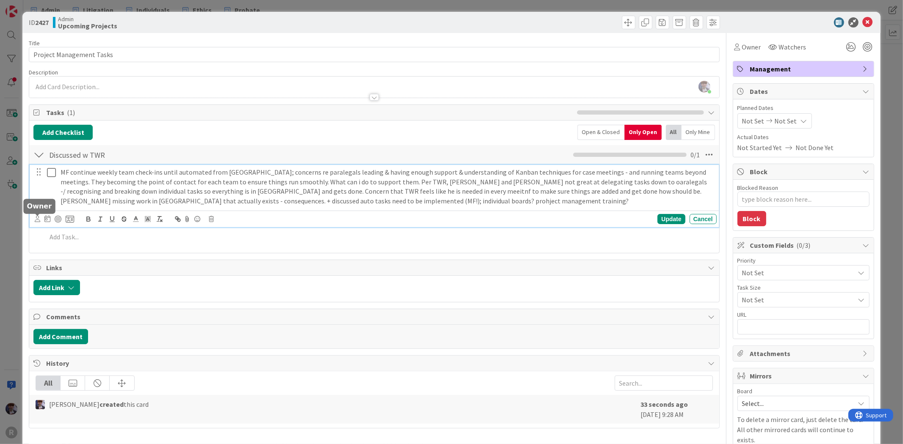
click at [40, 221] on icon at bounding box center [38, 219] width 6 height 6
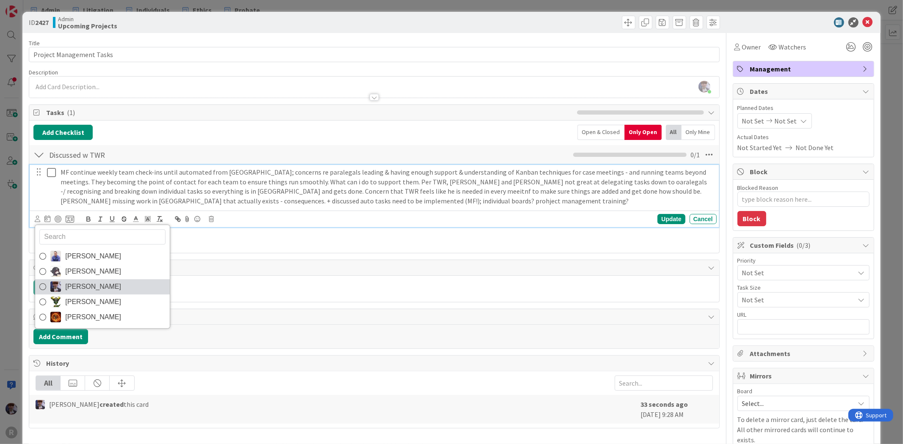
click at [94, 286] on span "[PERSON_NAME]" at bounding box center [93, 287] width 56 height 13
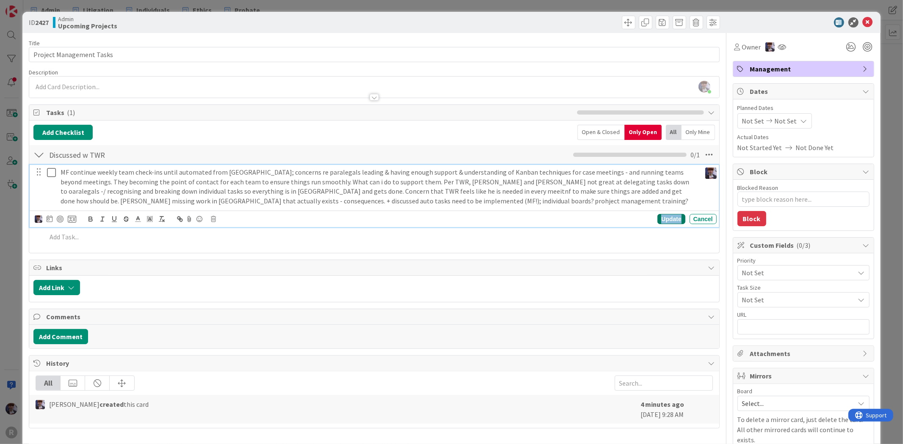
click at [663, 218] on div "Update" at bounding box center [671, 219] width 28 height 10
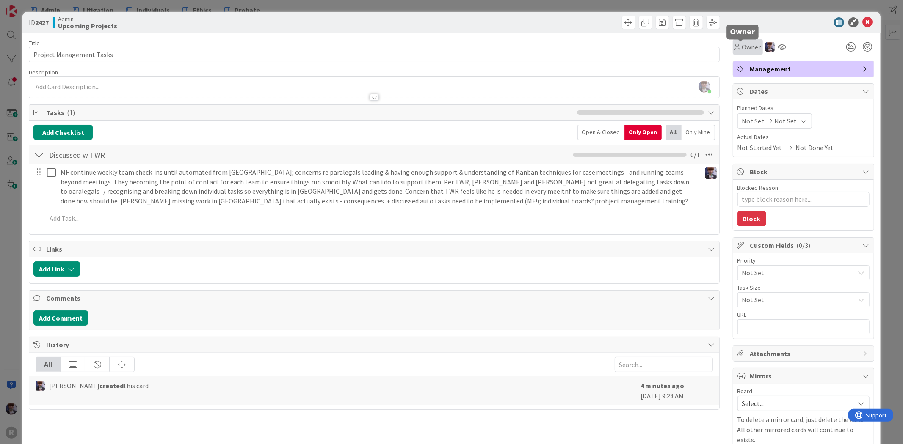
click at [750, 49] on span "Owner" at bounding box center [751, 47] width 19 height 10
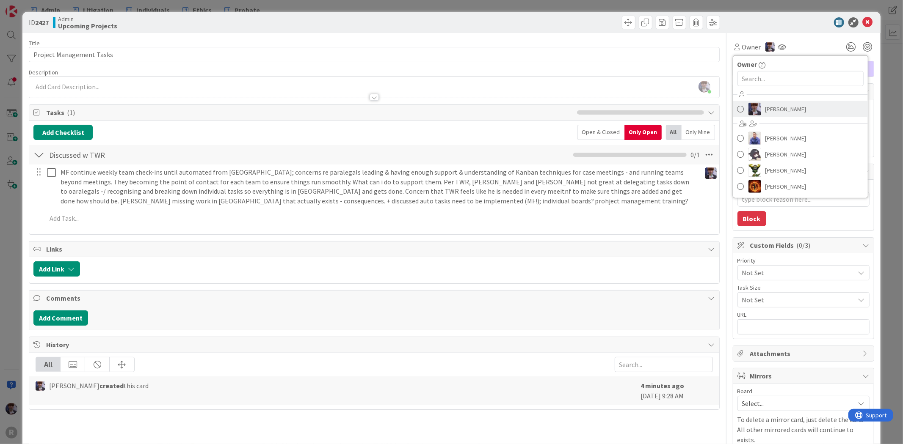
click at [778, 110] on span "[PERSON_NAME]" at bounding box center [785, 109] width 41 height 13
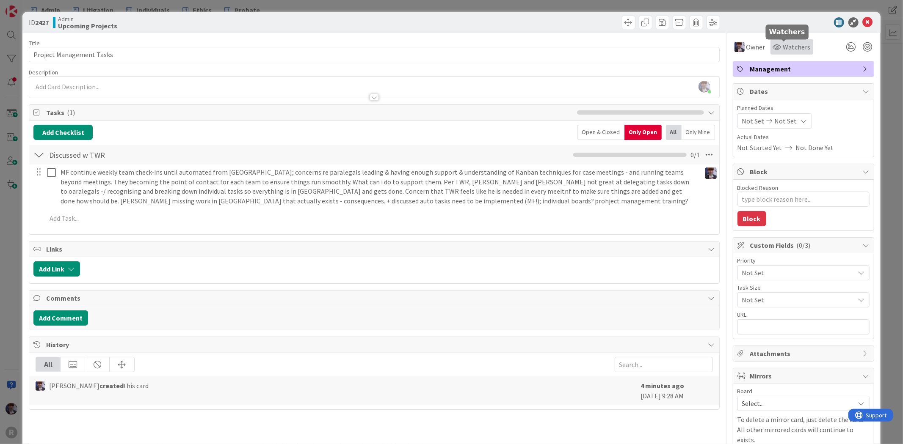
click at [783, 44] on span "Watchers" at bounding box center [797, 47] width 28 height 10
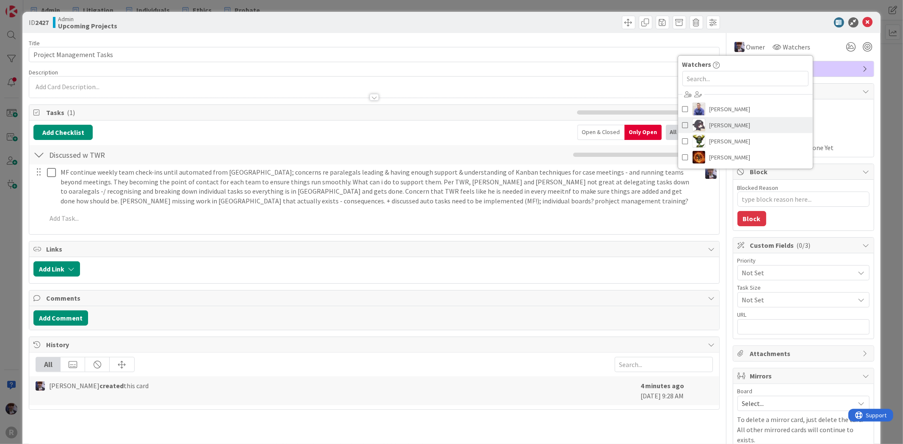
click at [747, 121] on link "[PERSON_NAME]" at bounding box center [745, 125] width 135 height 16
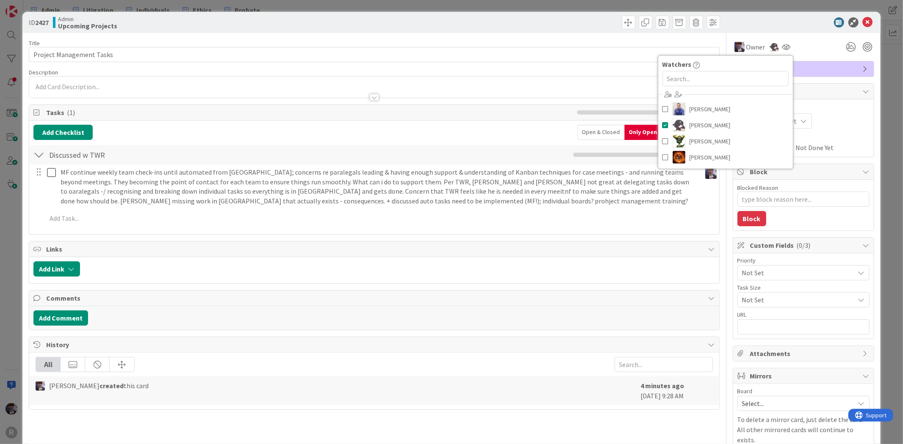
click at [874, 47] on div "ID 2427 Admin Upcoming Projects Title 24 / 128 Project Management Tasks Descrip…" at bounding box center [451, 222] width 903 height 444
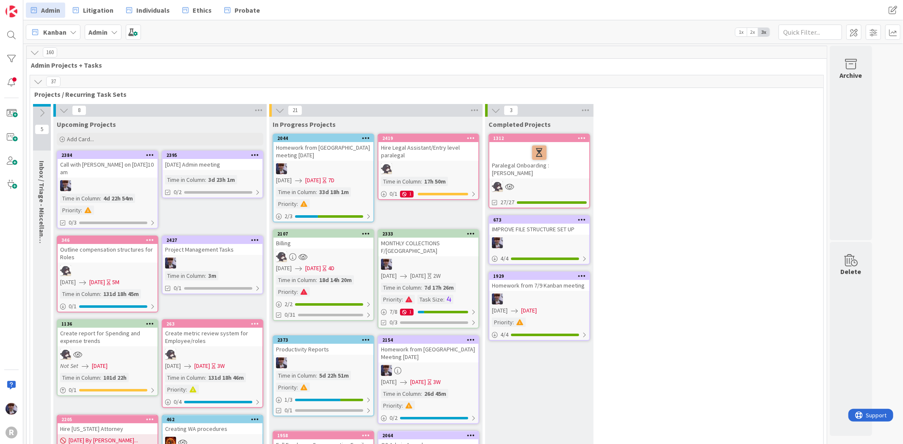
click at [229, 244] on div "Project Management Tasks" at bounding box center [213, 249] width 100 height 11
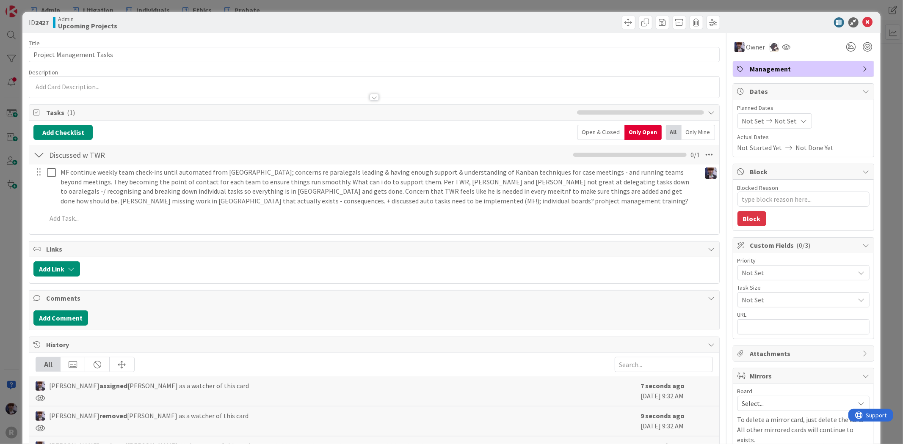
click at [784, 273] on span "Not Set" at bounding box center [796, 273] width 108 height 12
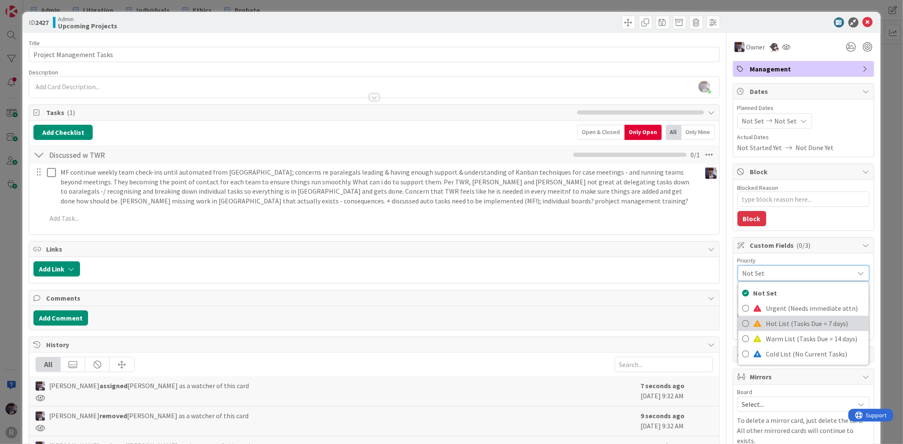
click at [773, 322] on span "Hot List (Tasks Due < 7 days)" at bounding box center [815, 323] width 98 height 13
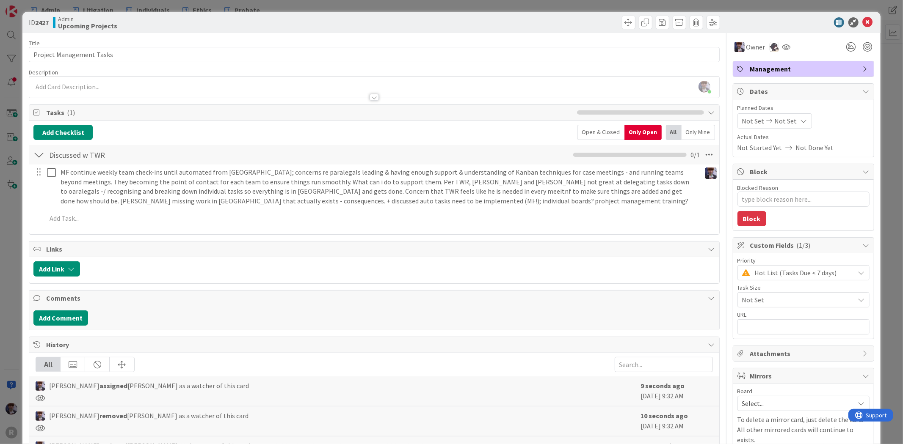
type textarea "x"
click at [885, 164] on div "ID 2427 Admin Upcoming Projects Title 24 / 128 Project Management Tasks Descrip…" at bounding box center [451, 222] width 903 height 444
